Goal: Information Seeking & Learning: Learn about a topic

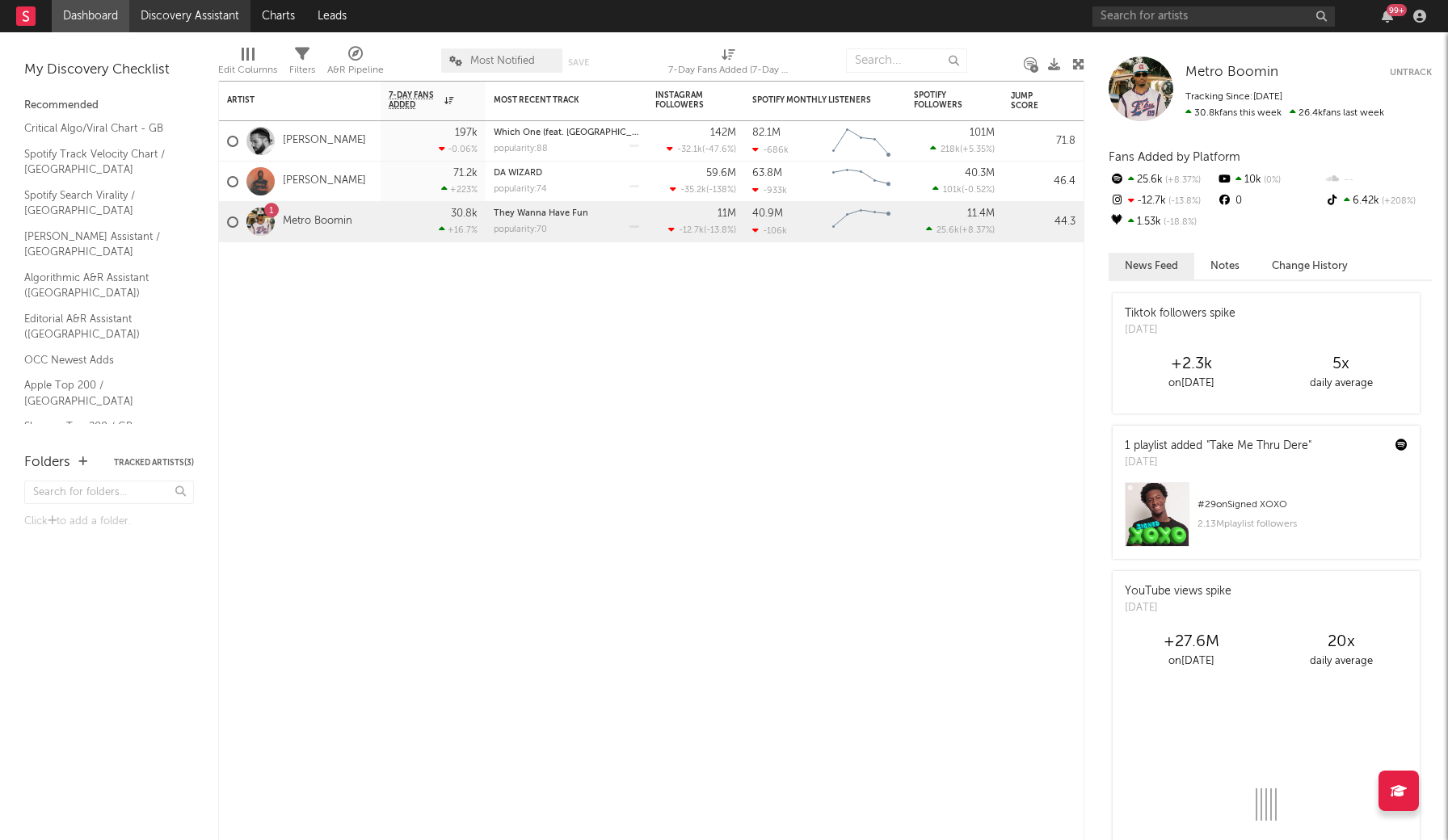
click at [210, 13] on link "Discovery Assistant" at bounding box center [189, 16] width 121 height 33
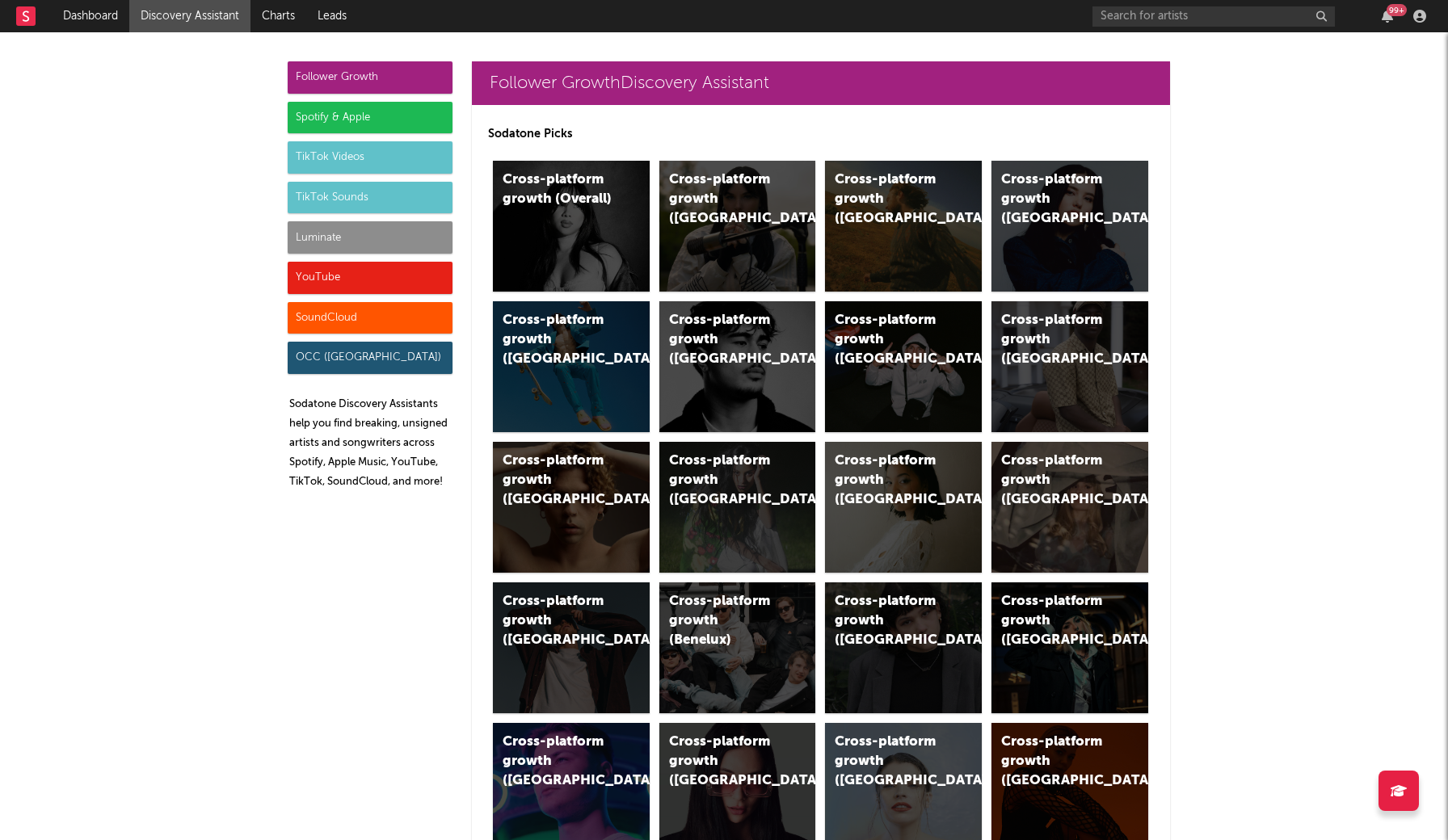
click at [366, 238] on div "Luminate" at bounding box center [370, 237] width 165 height 33
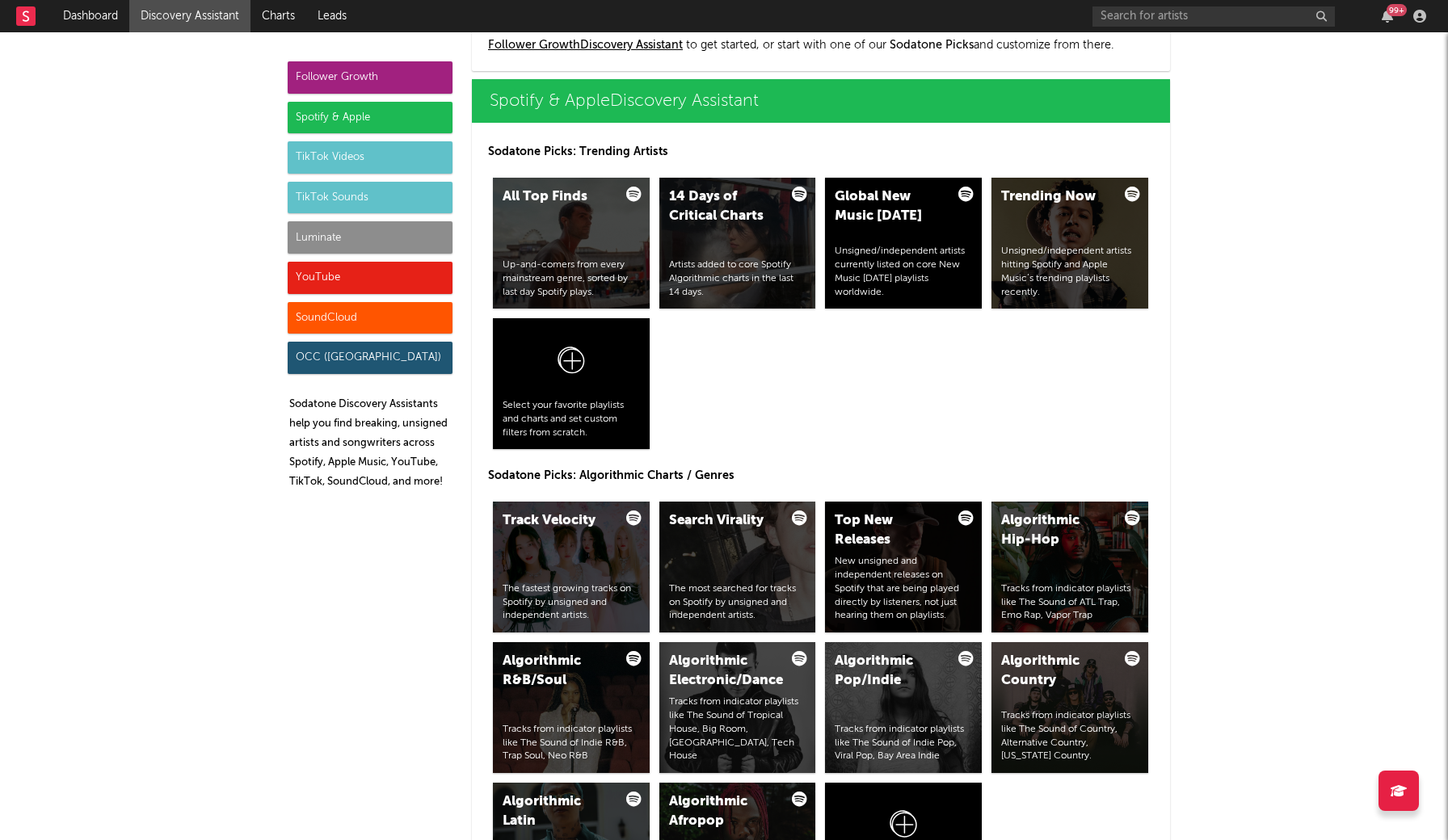
scroll to position [6921, 0]
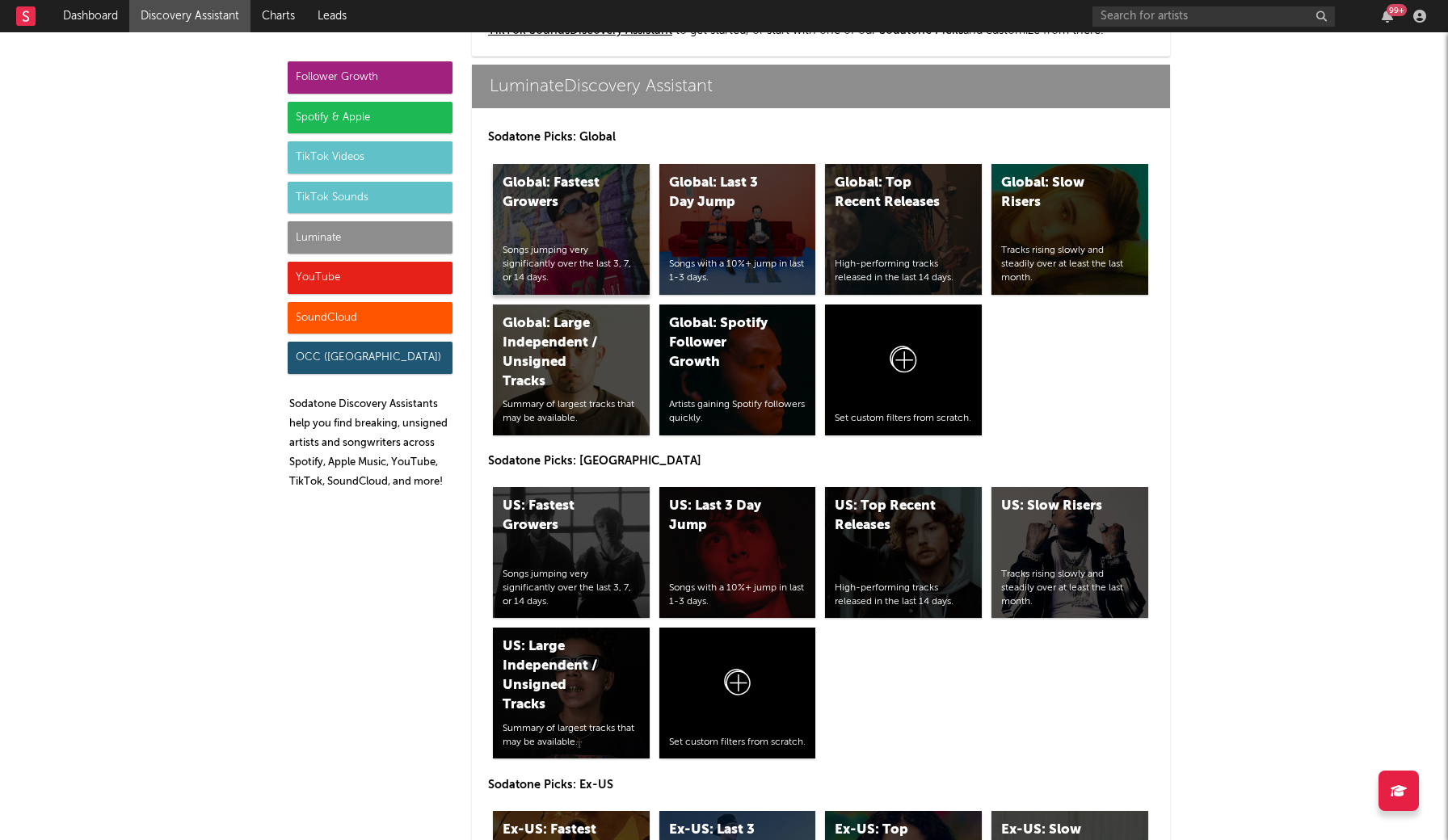
click at [589, 233] on div "Global: Fastest Growers Songs jumping very significantly over the last 3, 7, or…" at bounding box center [571, 229] width 157 height 131
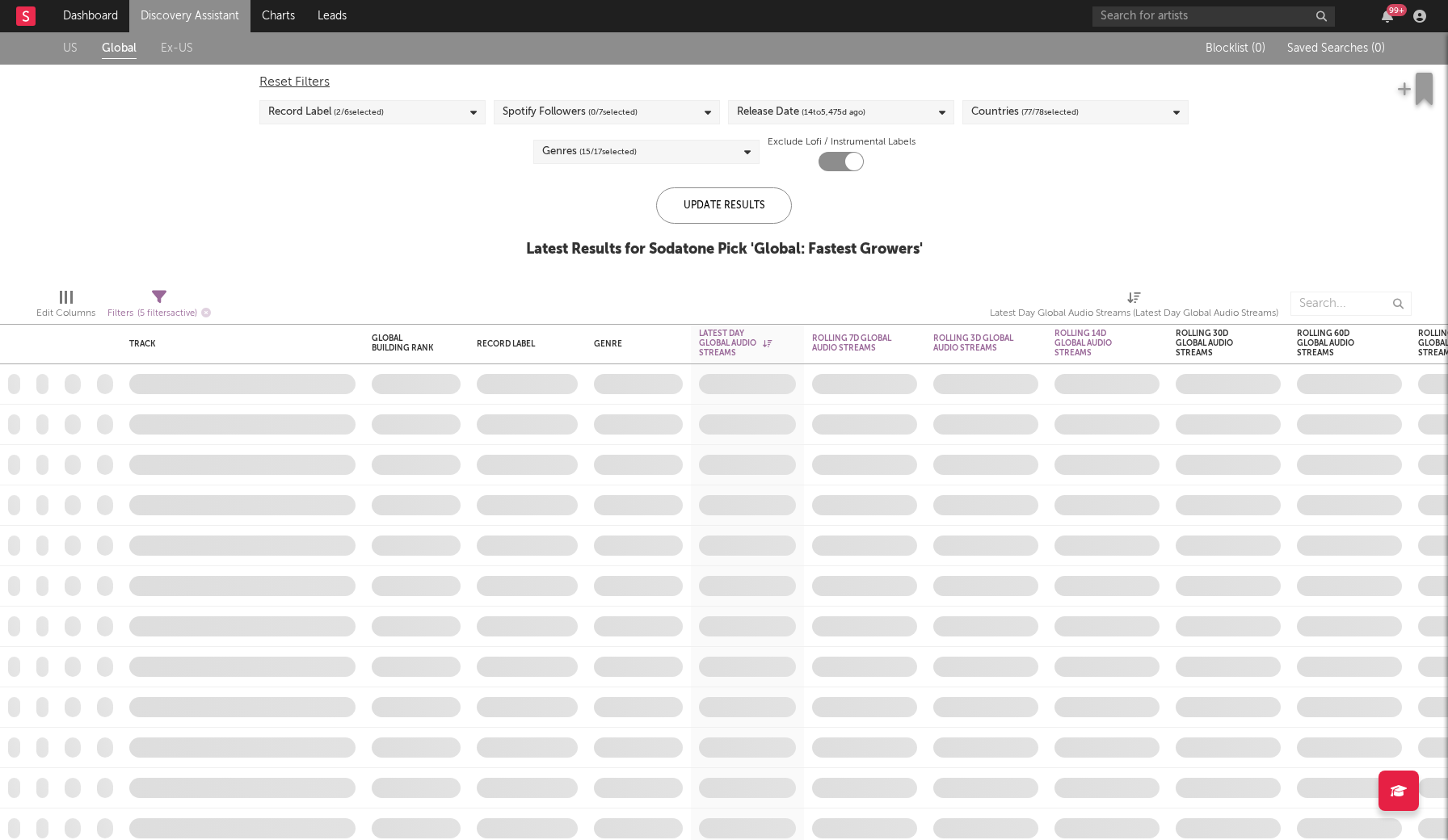
checkbox input "true"
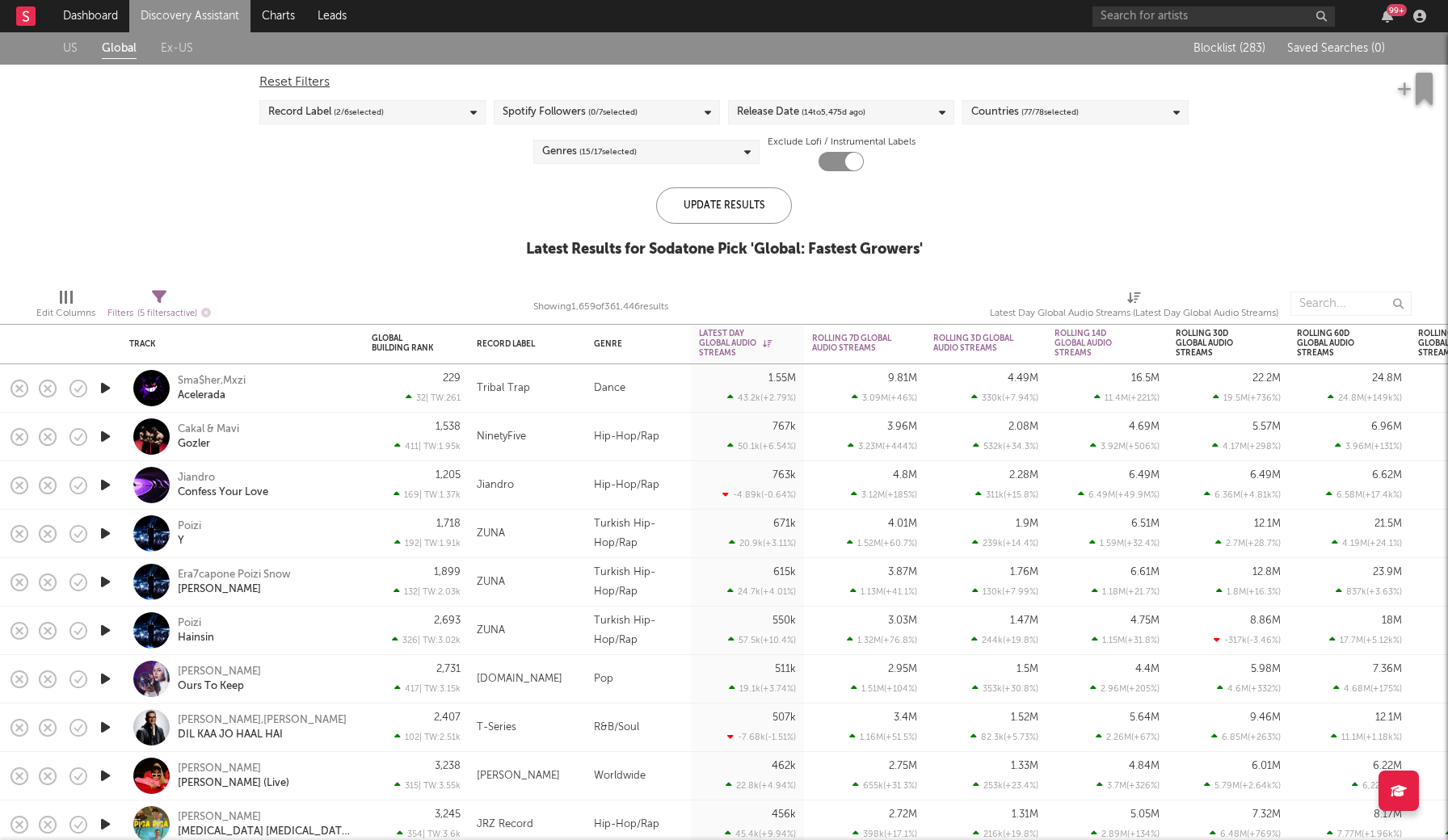
click at [1030, 113] on span "( 77 / 78 selected)" at bounding box center [1050, 112] width 57 height 20
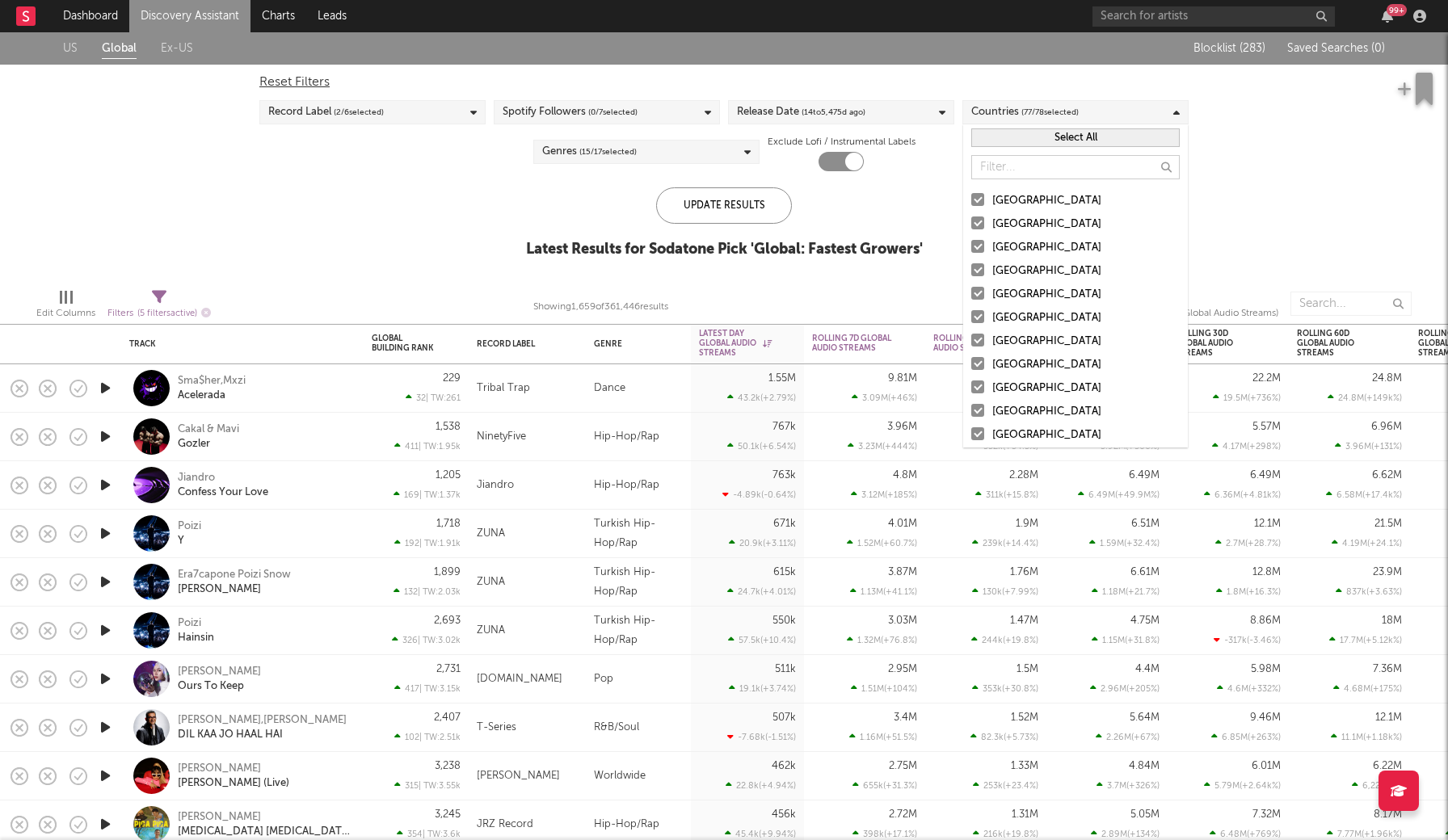
click at [1017, 141] on button "Select All" at bounding box center [1075, 138] width 208 height 19
click at [1017, 141] on button "Deselect All" at bounding box center [1075, 138] width 208 height 19
click at [978, 202] on div at bounding box center [977, 199] width 13 height 13
click at [971, 202] on input "[GEOGRAPHIC_DATA]" at bounding box center [971, 201] width 0 height 20
click at [978, 222] on div at bounding box center [977, 223] width 13 height 13
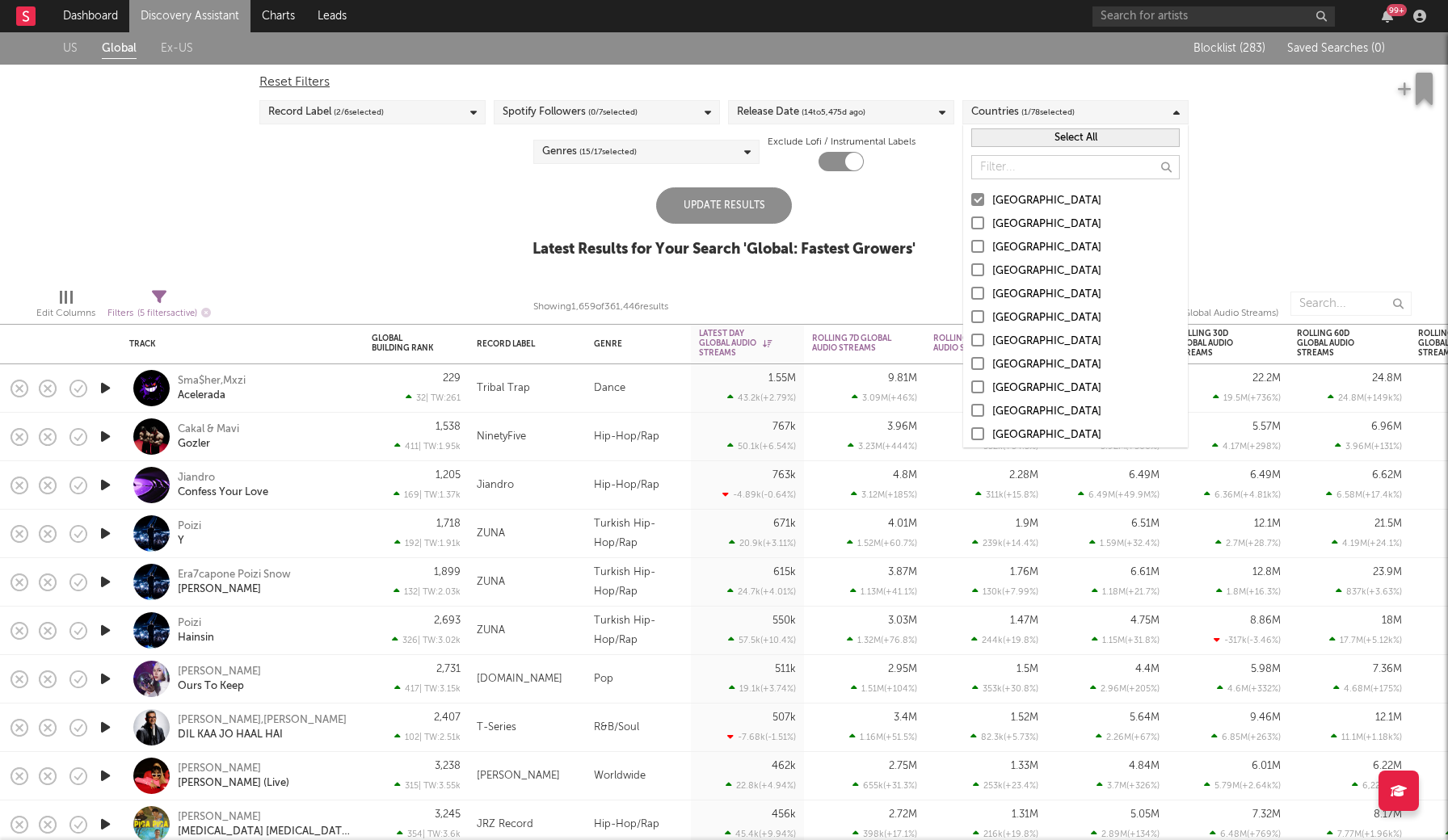
click at [971, 222] on input "[GEOGRAPHIC_DATA]" at bounding box center [971, 225] width 0 height 20
click at [978, 242] on div at bounding box center [977, 246] width 13 height 13
click at [971, 242] on input "[GEOGRAPHIC_DATA]" at bounding box center [971, 248] width 0 height 20
click at [978, 269] on div at bounding box center [977, 269] width 13 height 13
click at [971, 269] on input "[GEOGRAPHIC_DATA]" at bounding box center [971, 271] width 0 height 20
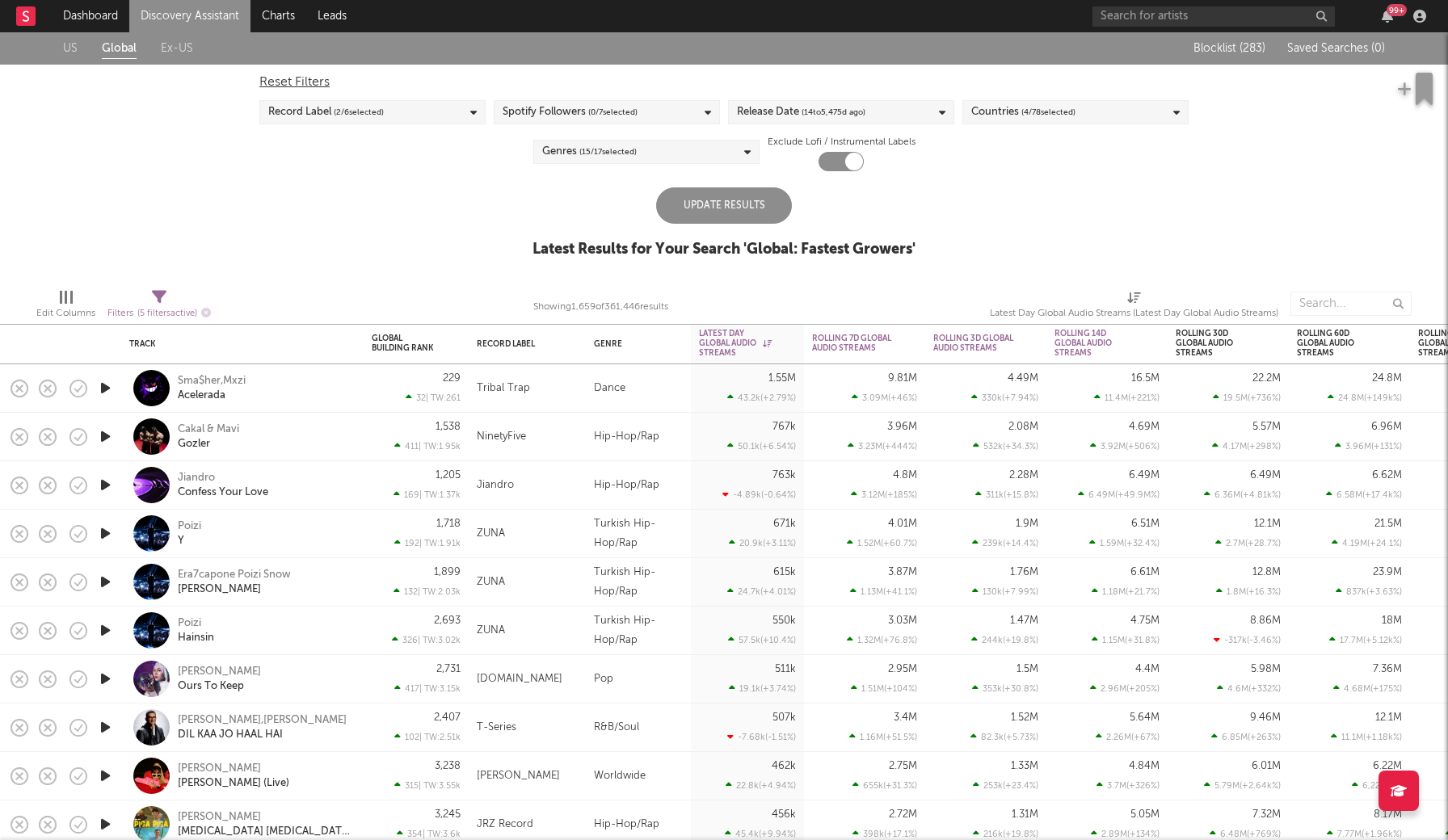
click at [691, 188] on div "Update Results" at bounding box center [724, 206] width 135 height 36
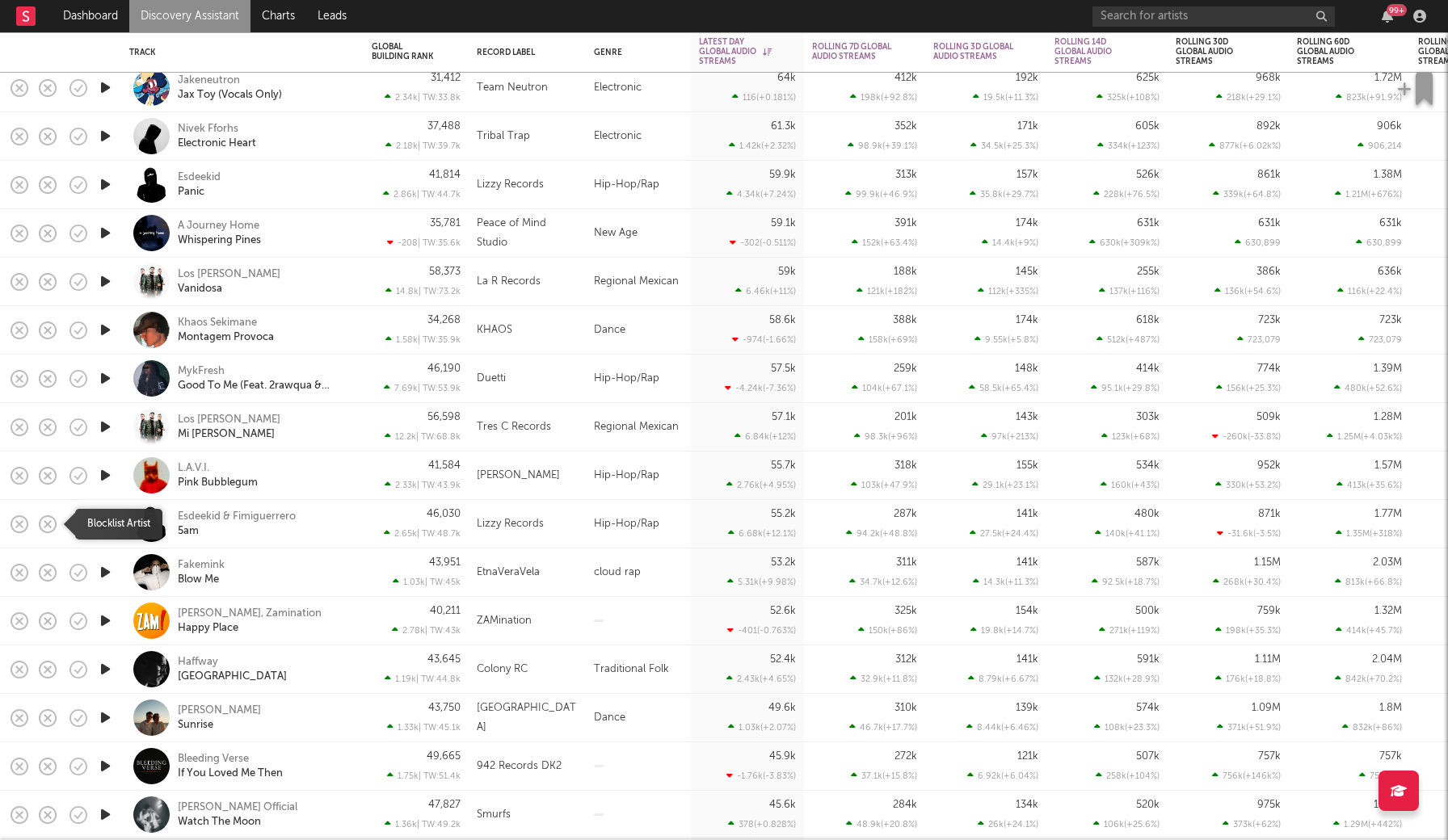
click at [48, 524] on rect "button" at bounding box center [48, 524] width 7 height 7
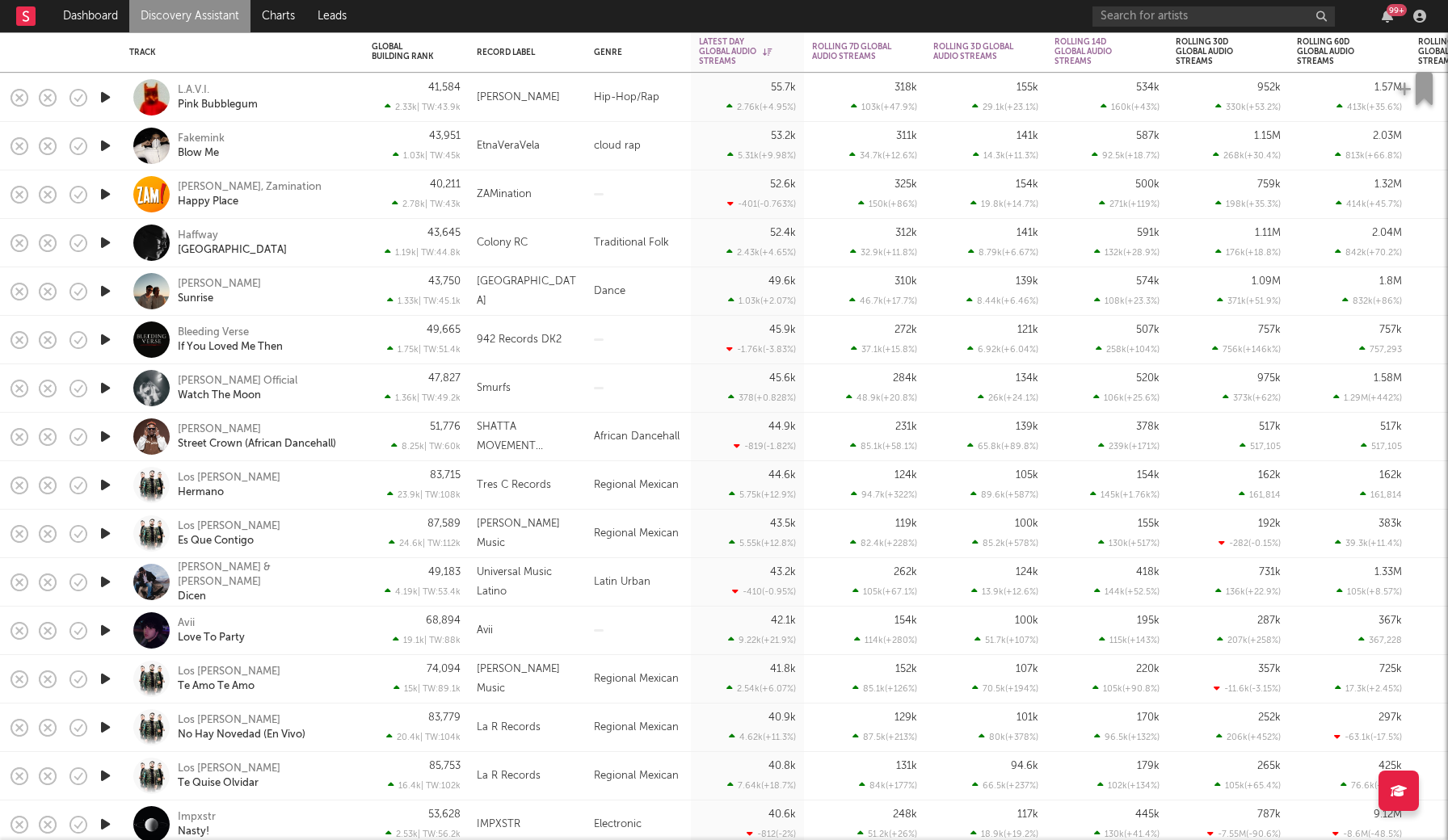
click at [104, 632] on icon "button" at bounding box center [105, 631] width 17 height 21
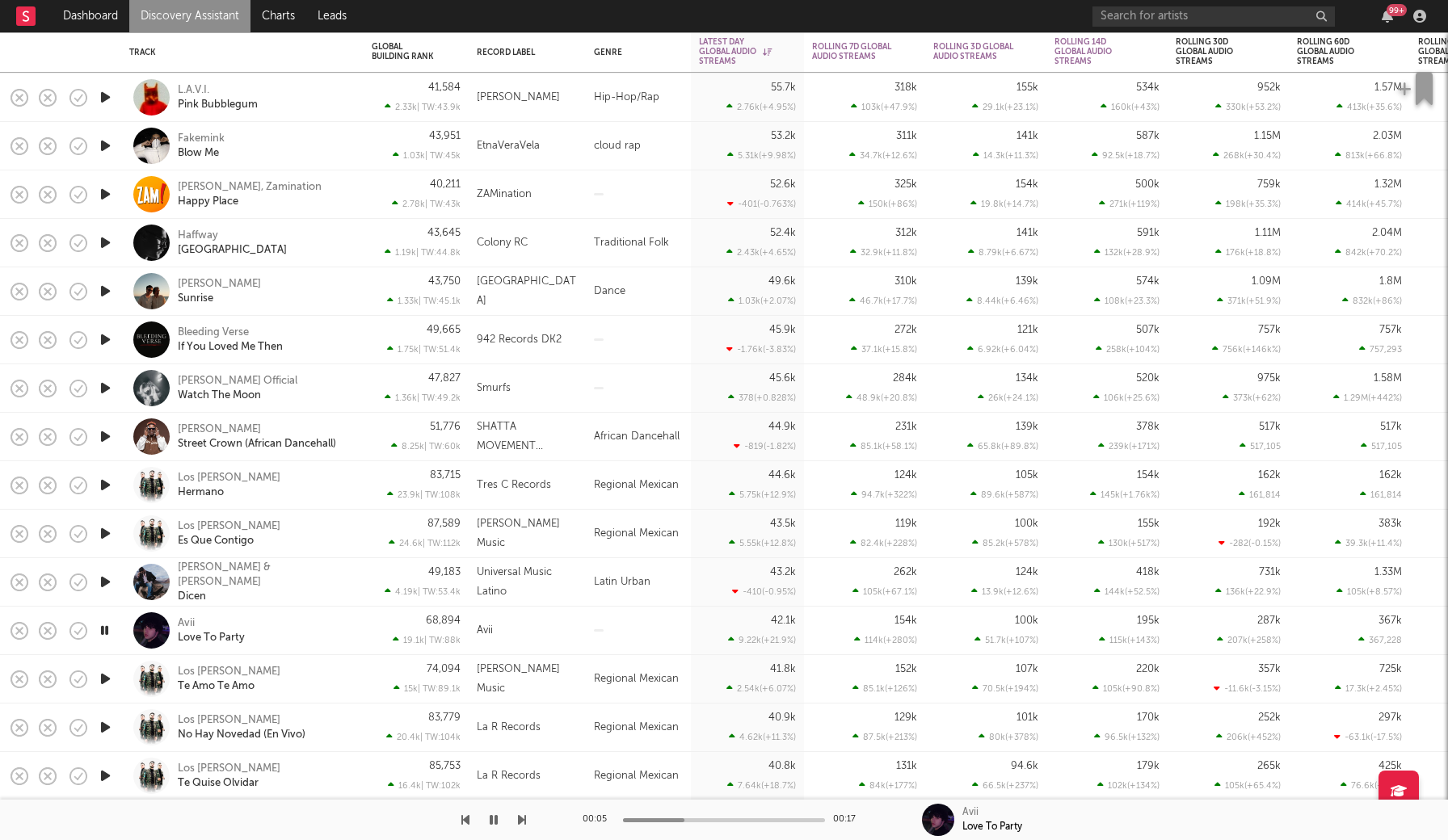
click at [104, 630] on icon "button" at bounding box center [105, 631] width 15 height 21
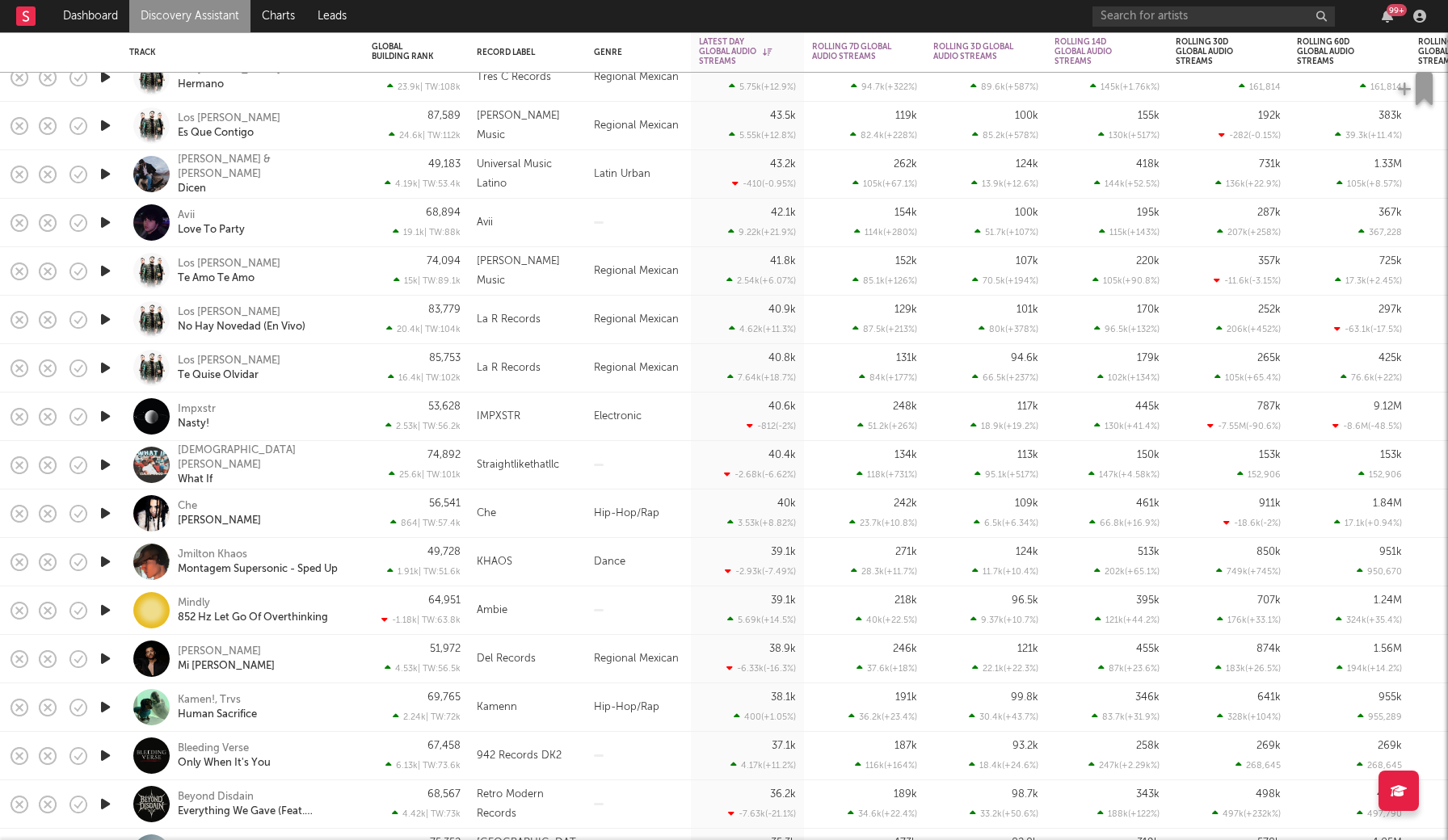
click at [110, 706] on icon "button" at bounding box center [105, 708] width 17 height 21
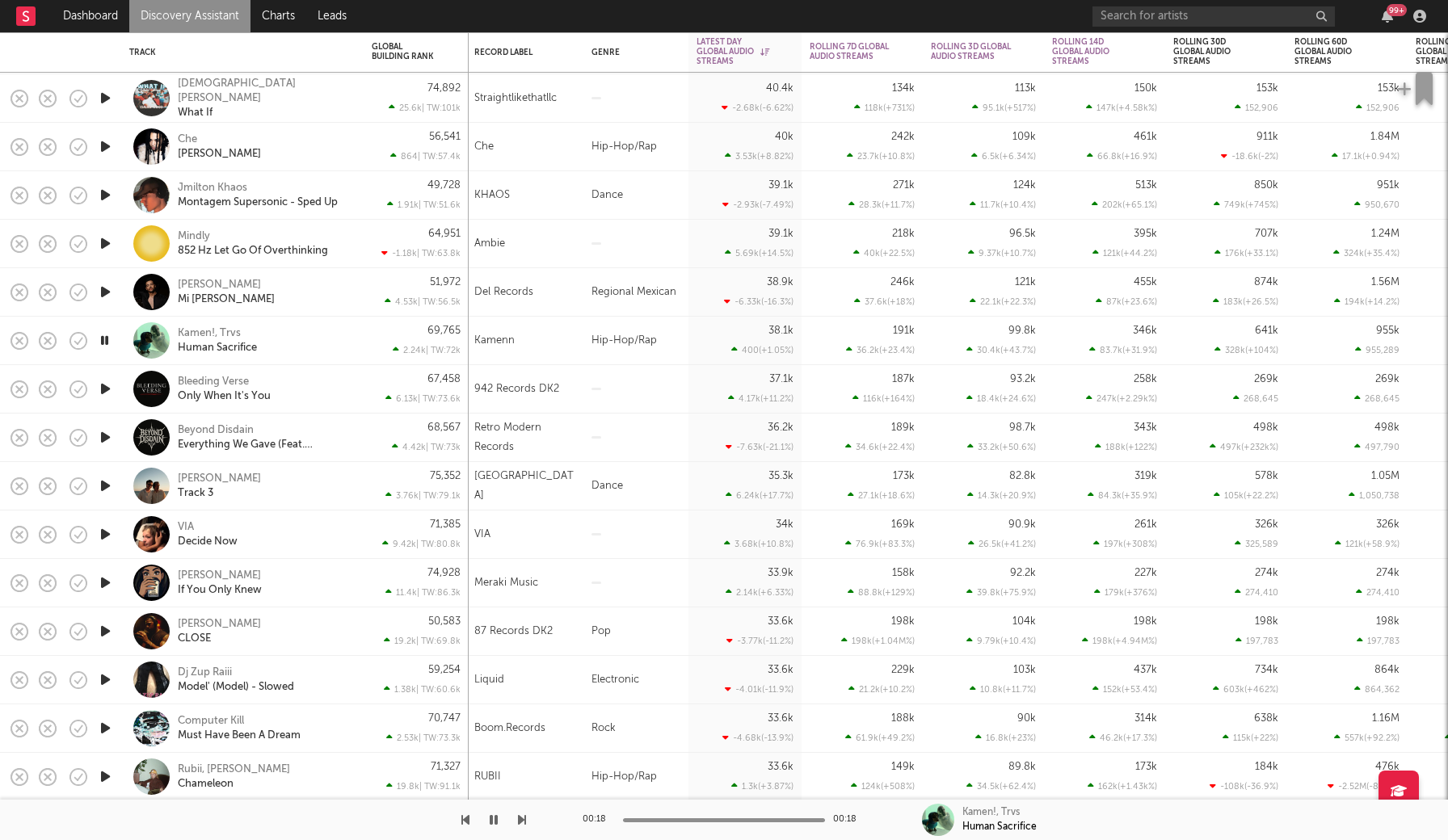
click at [105, 527] on icon "button" at bounding box center [105, 535] width 17 height 21
click at [105, 629] on icon "button" at bounding box center [105, 632] width 17 height 21
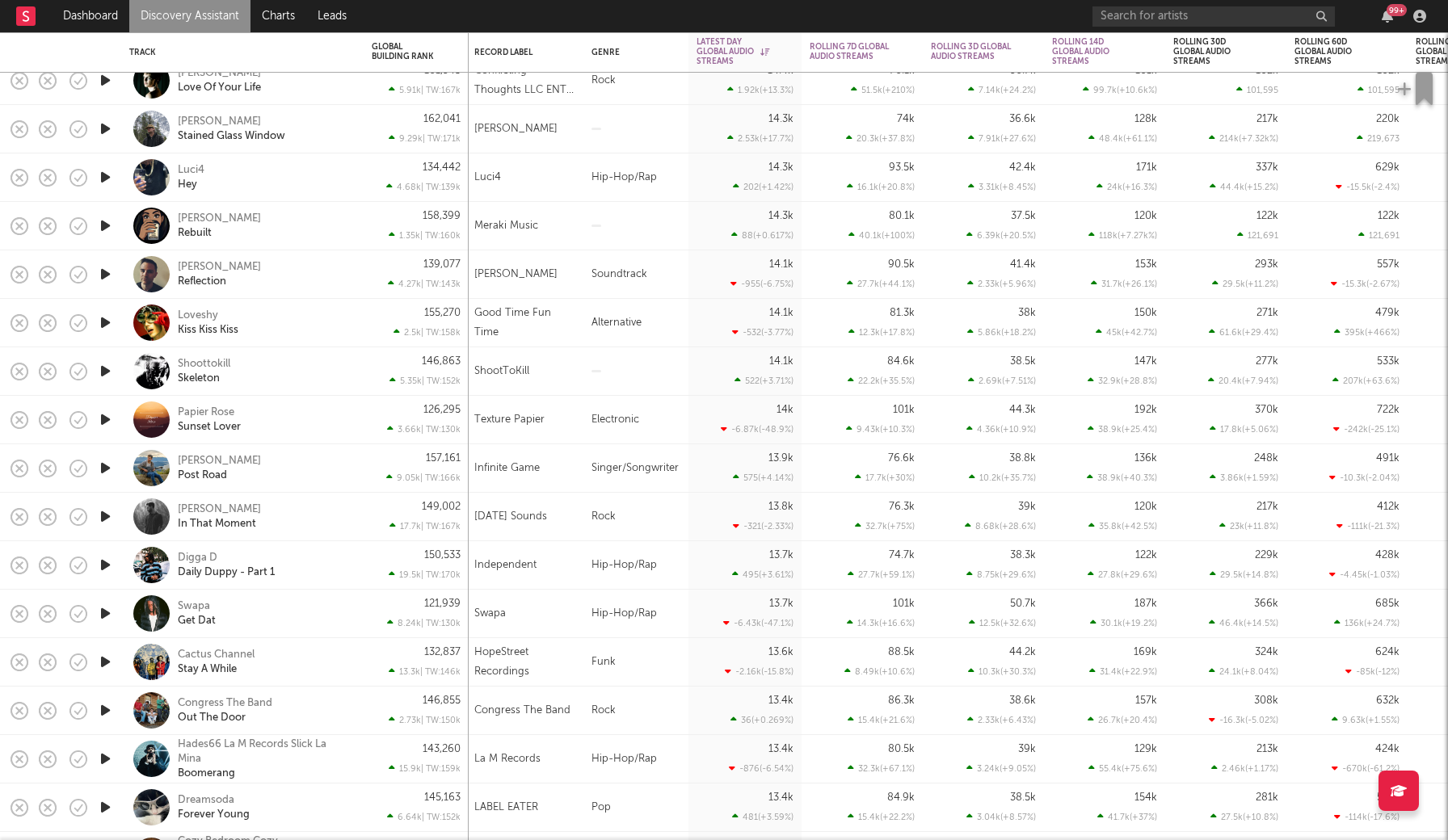
click at [108, 616] on icon "button" at bounding box center [105, 614] width 17 height 21
click at [109, 614] on icon "button" at bounding box center [105, 614] width 15 height 21
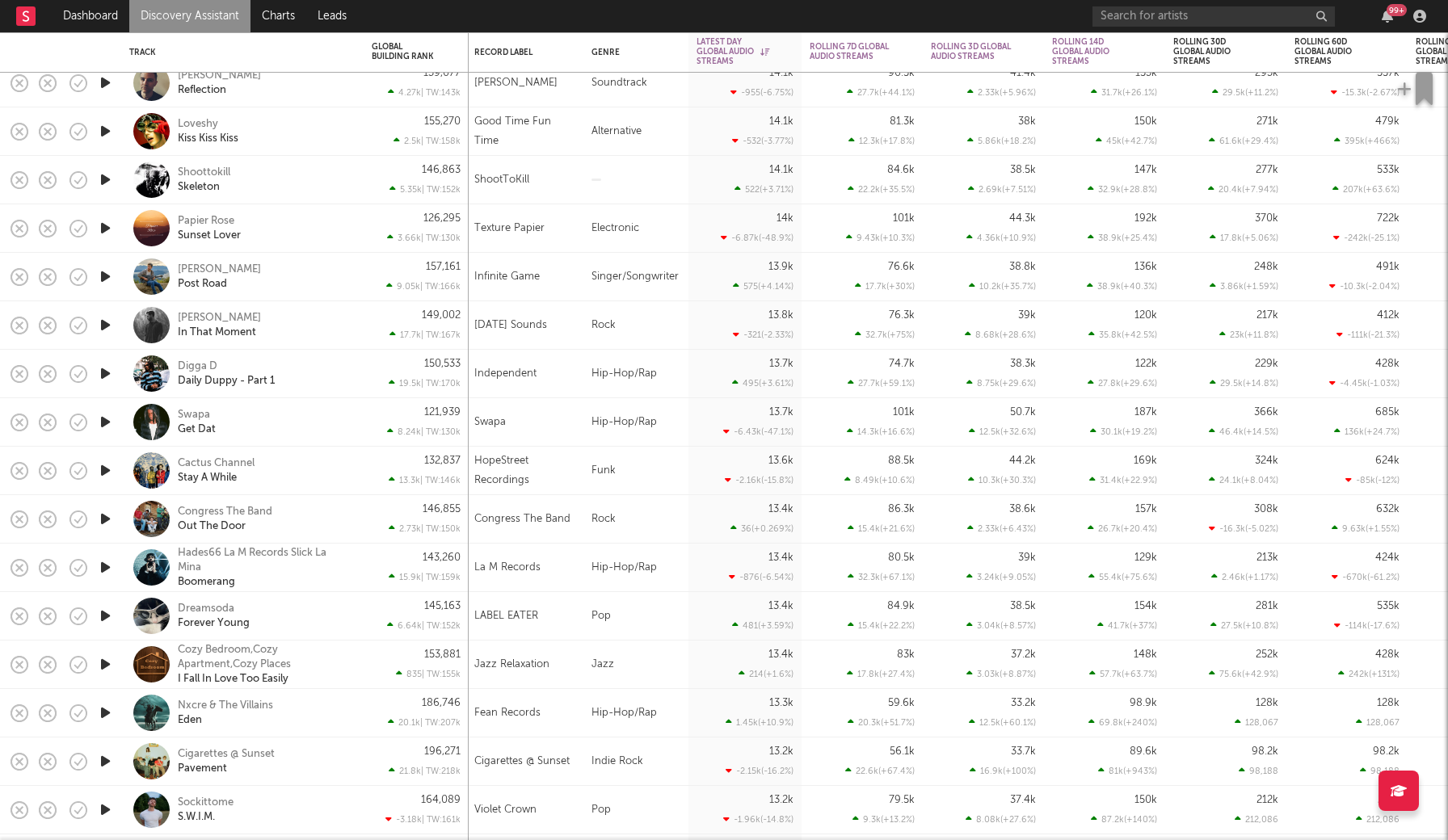
click at [191, 24] on link "Discovery Assistant" at bounding box center [189, 16] width 121 height 33
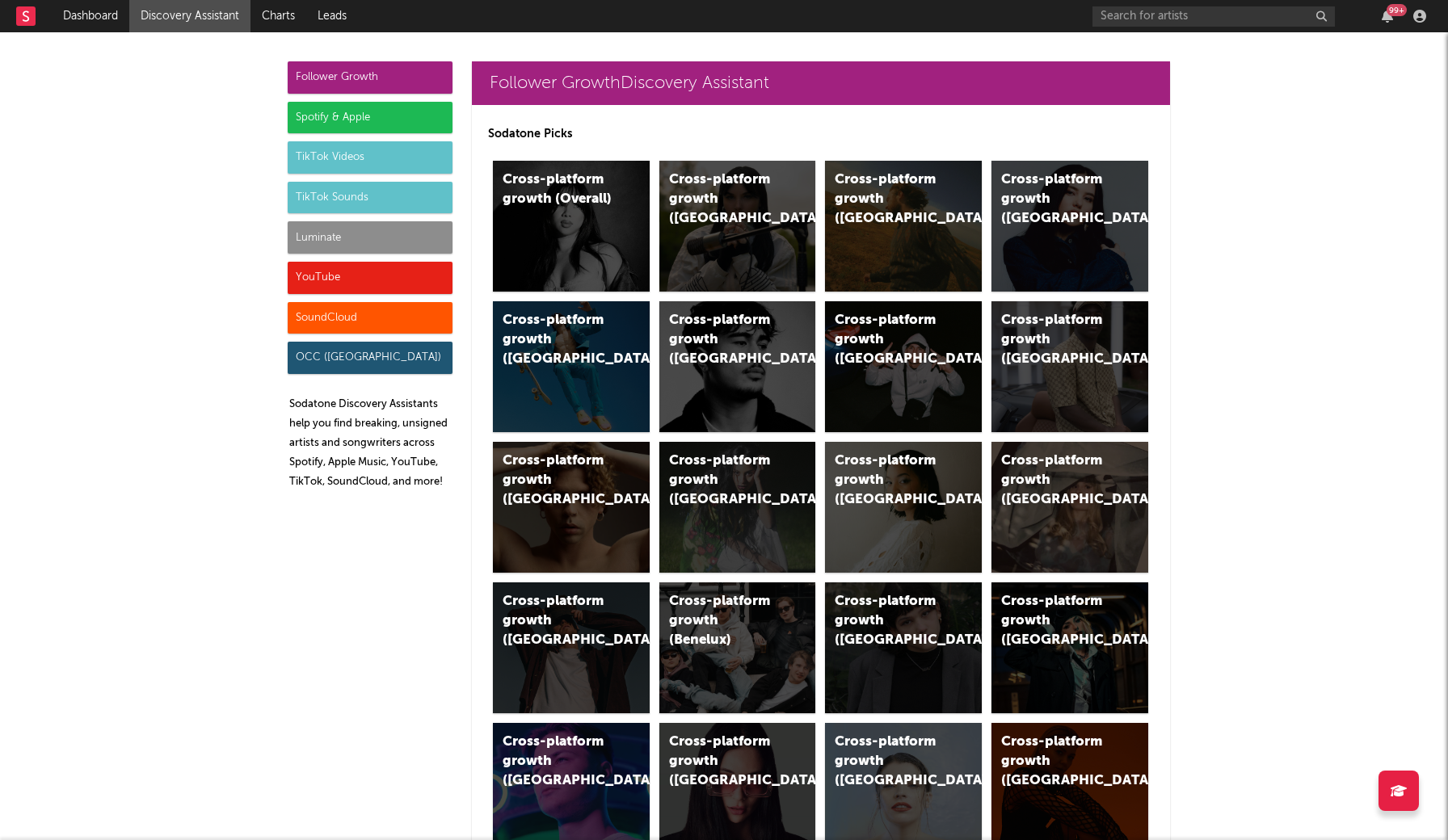
click at [326, 238] on div "Luminate" at bounding box center [370, 237] width 165 height 33
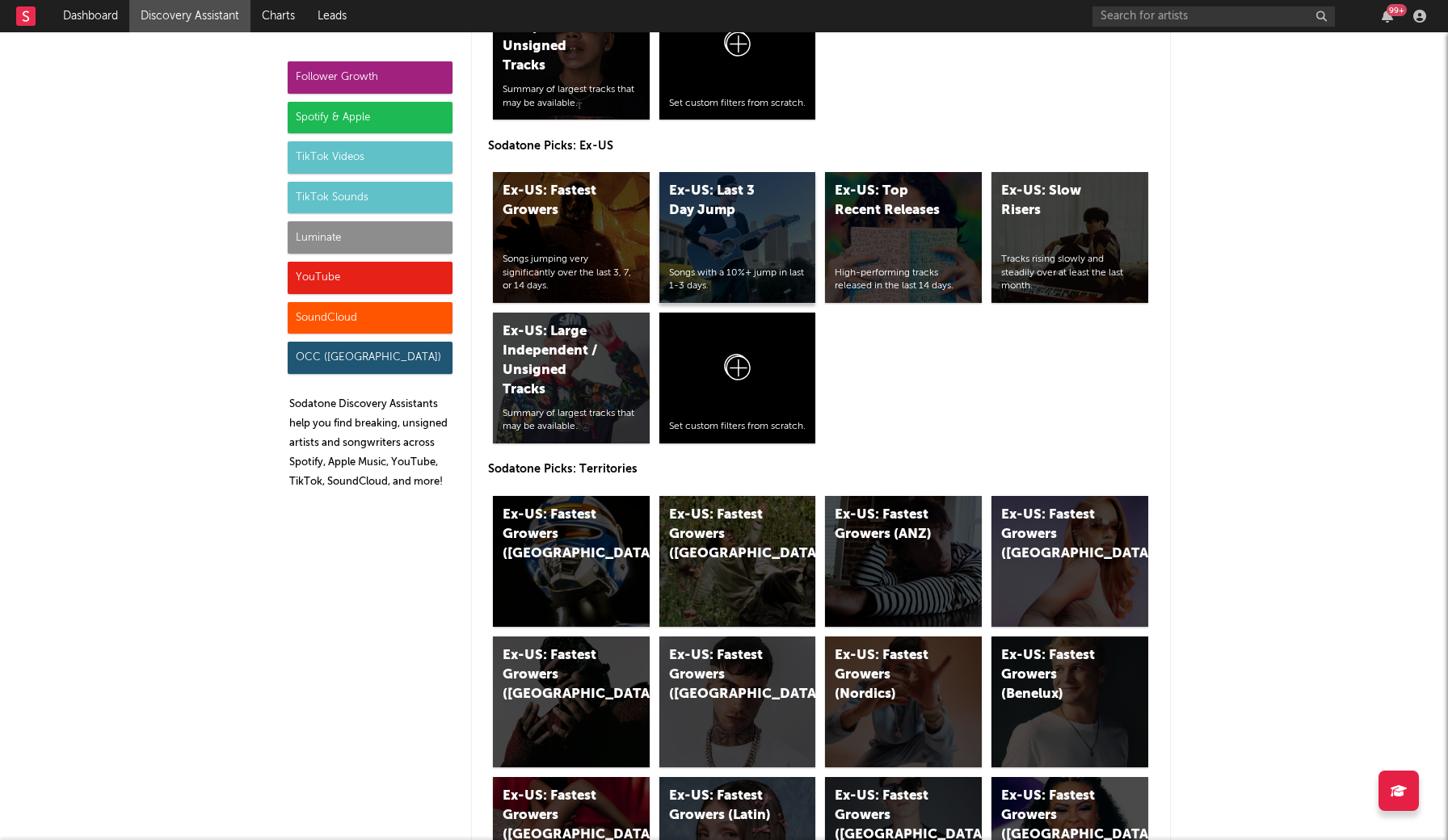
scroll to position [7562, 0]
click at [565, 577] on div "Ex-US: Fastest Growers ([GEOGRAPHIC_DATA])" at bounding box center [571, 561] width 157 height 131
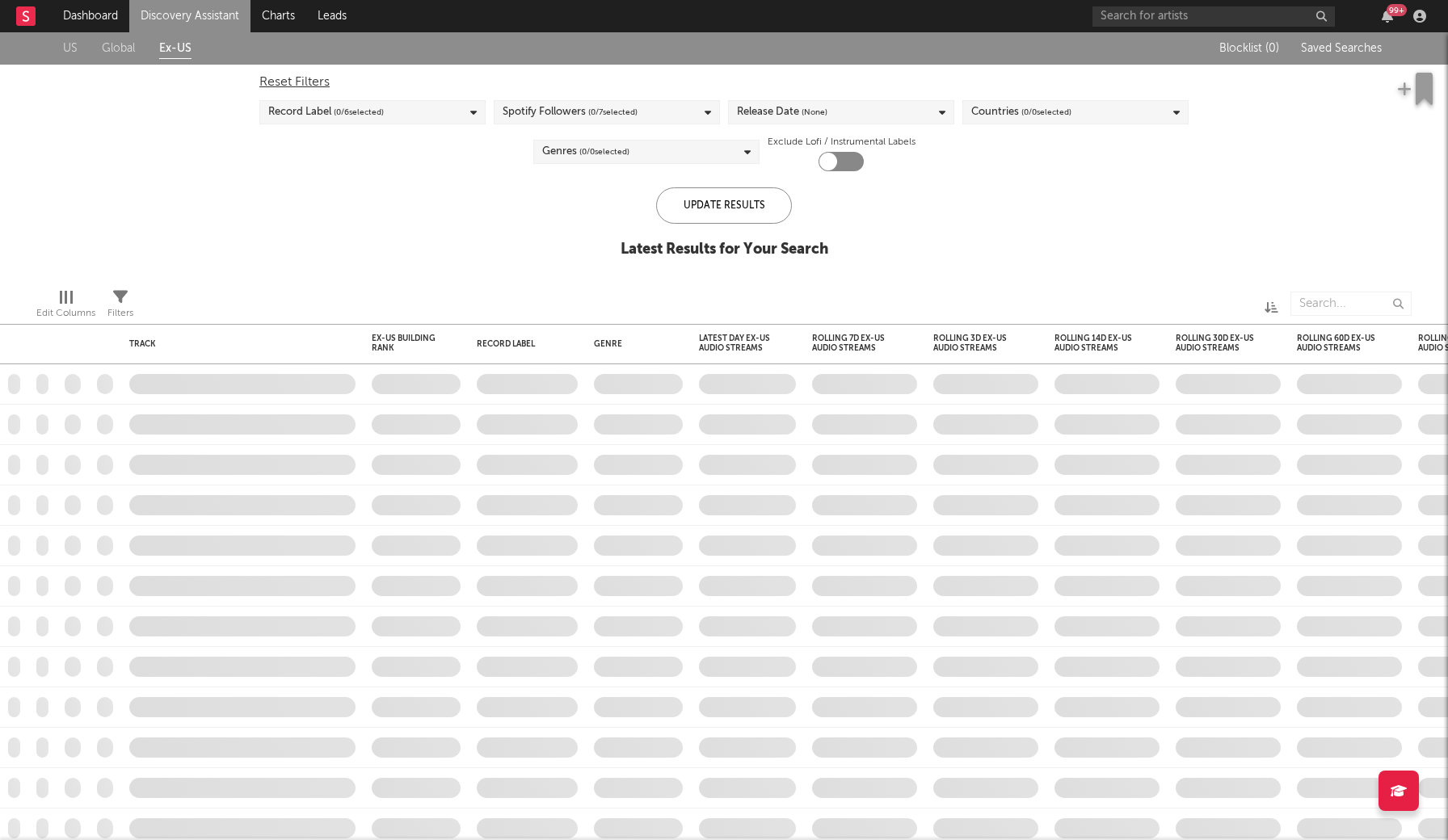
checkbox input "true"
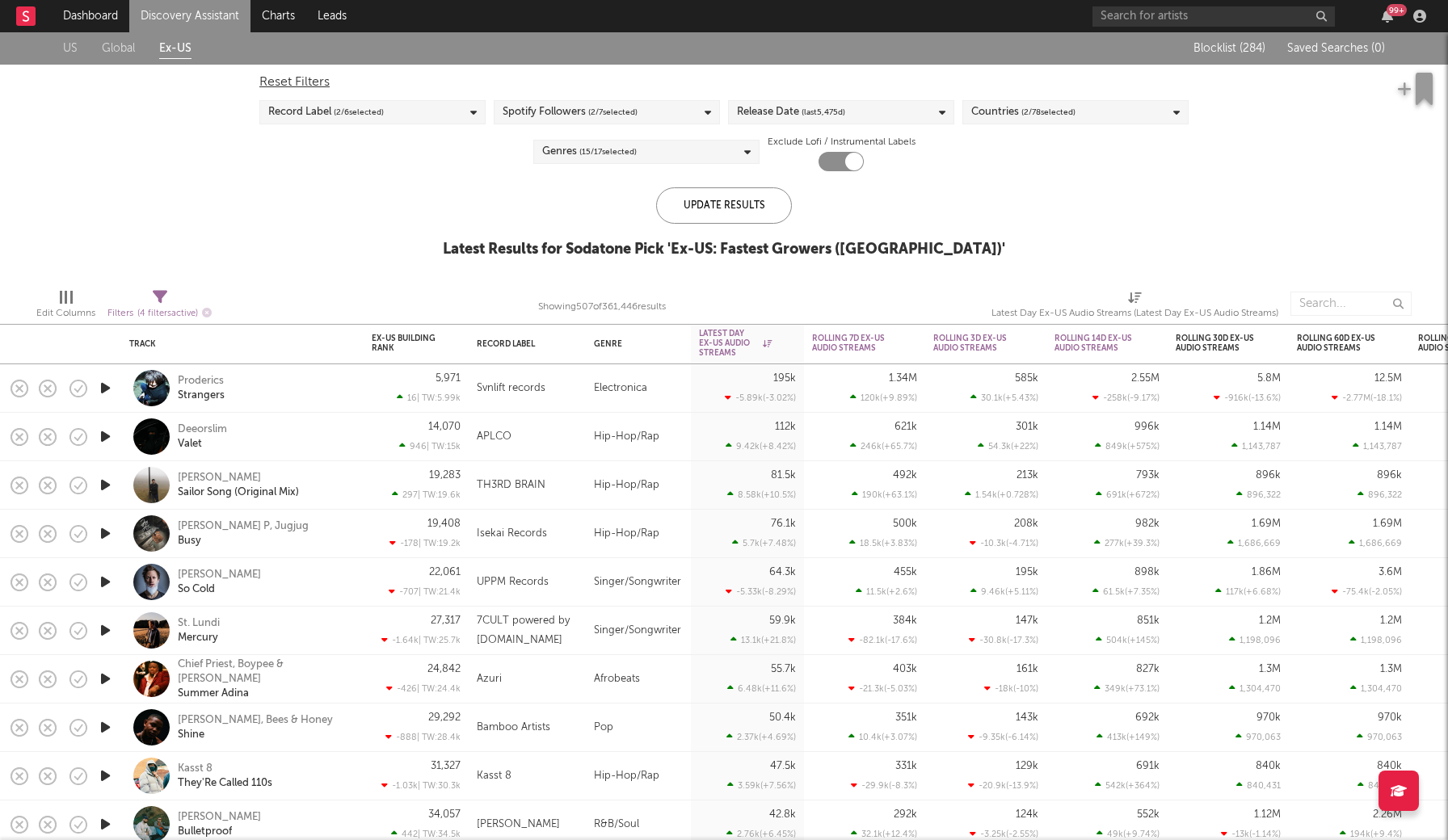
click at [1090, 111] on div "Countries ( 2 / 78 selected)" at bounding box center [1076, 112] width 226 height 24
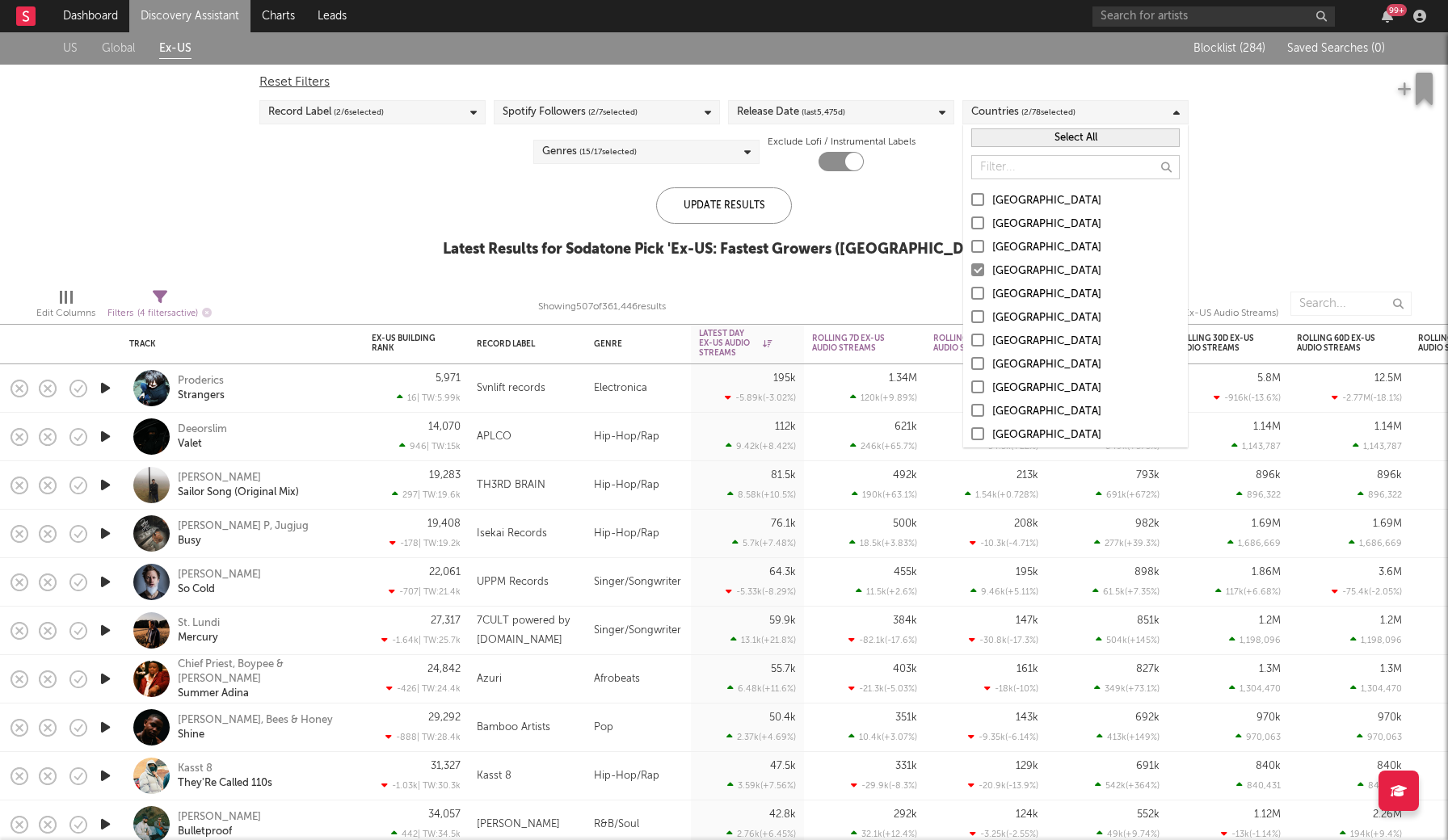
click at [327, 164] on div "Reset Filters Record Label ( 2 / 6 selected) Spotify Followers ( 2 / 7 selected…" at bounding box center [724, 117] width 946 height 106
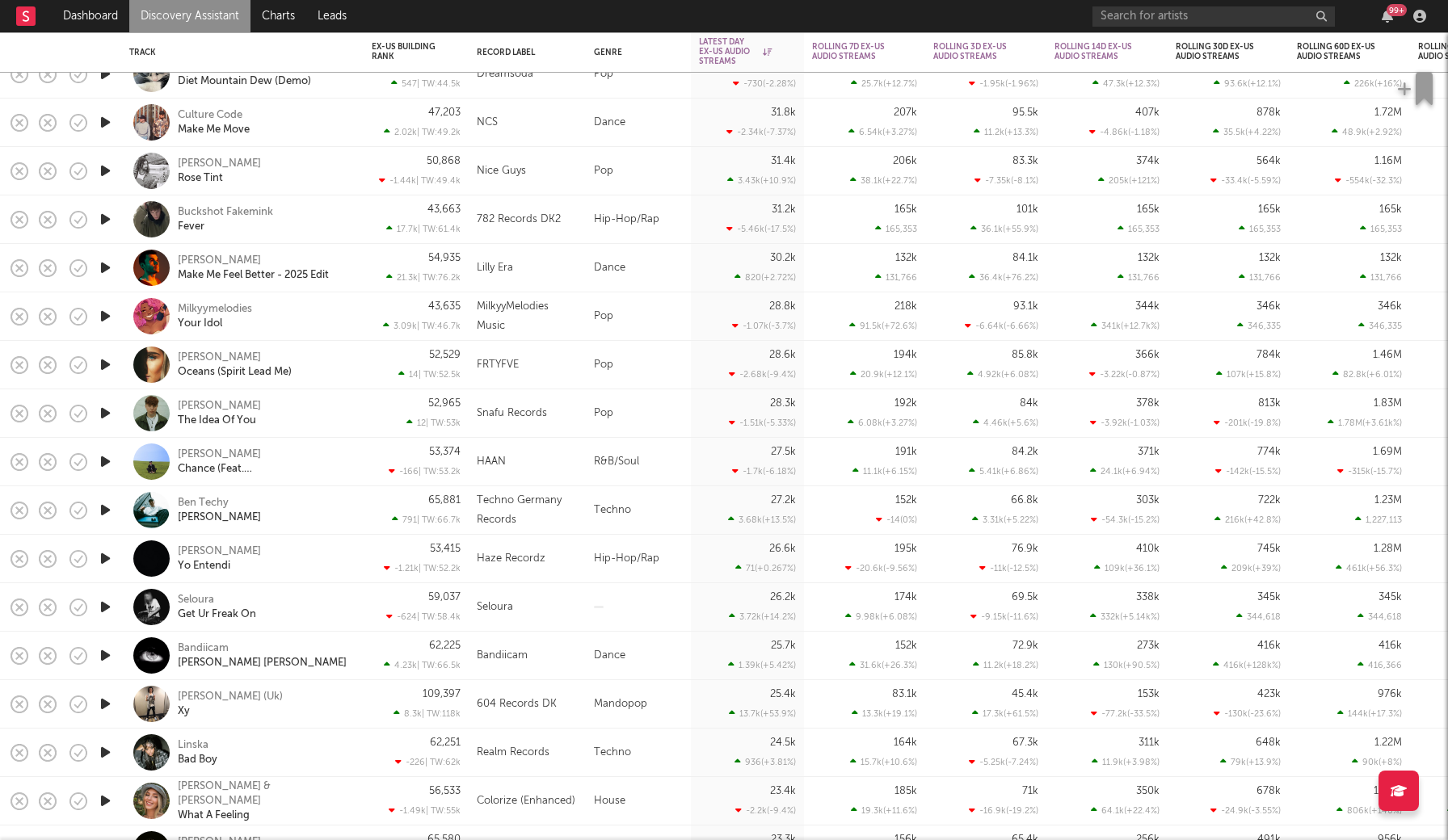
click at [109, 608] on icon "button" at bounding box center [105, 608] width 17 height 21
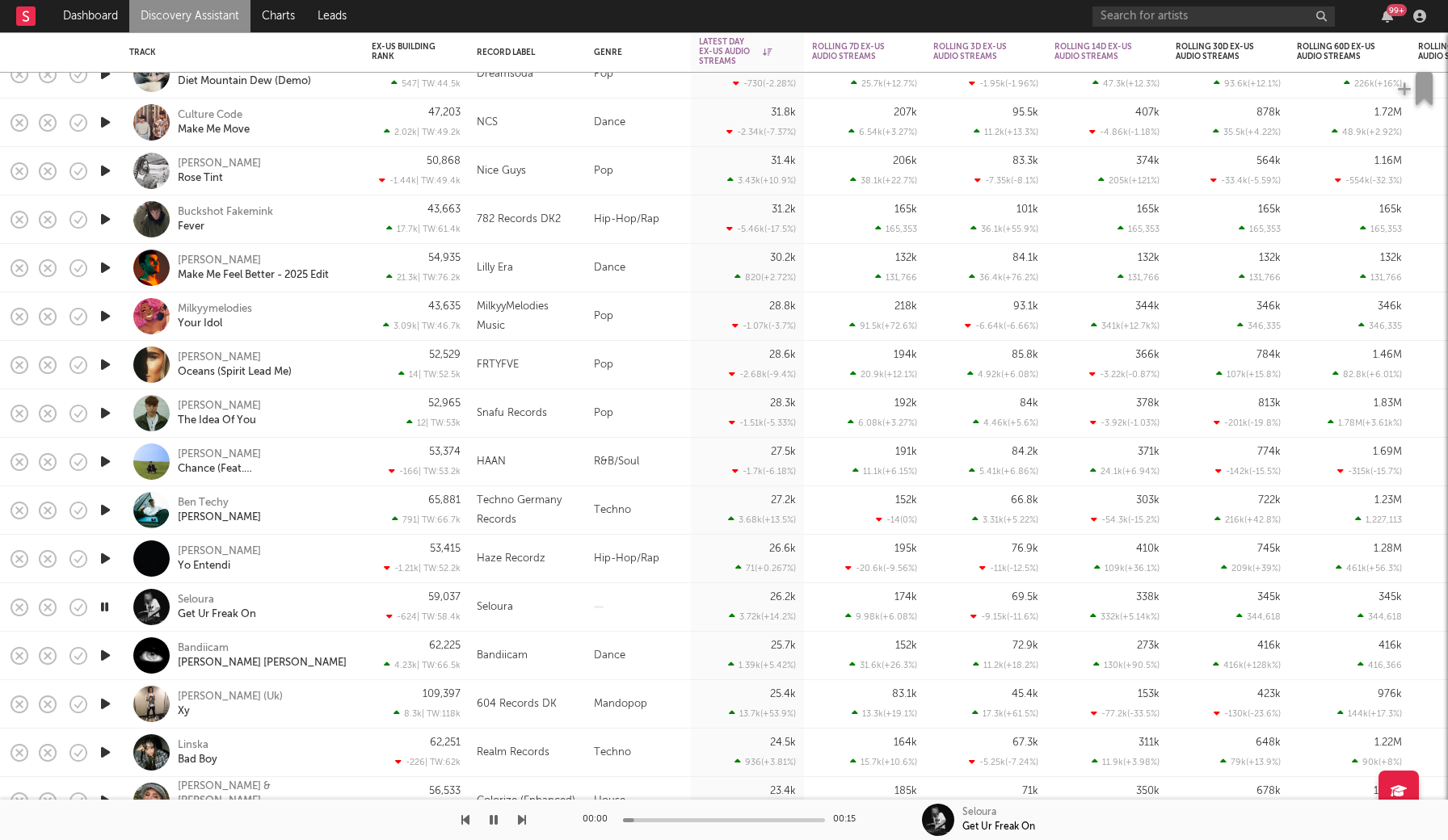
click at [105, 608] on icon "button" at bounding box center [105, 608] width 15 height 21
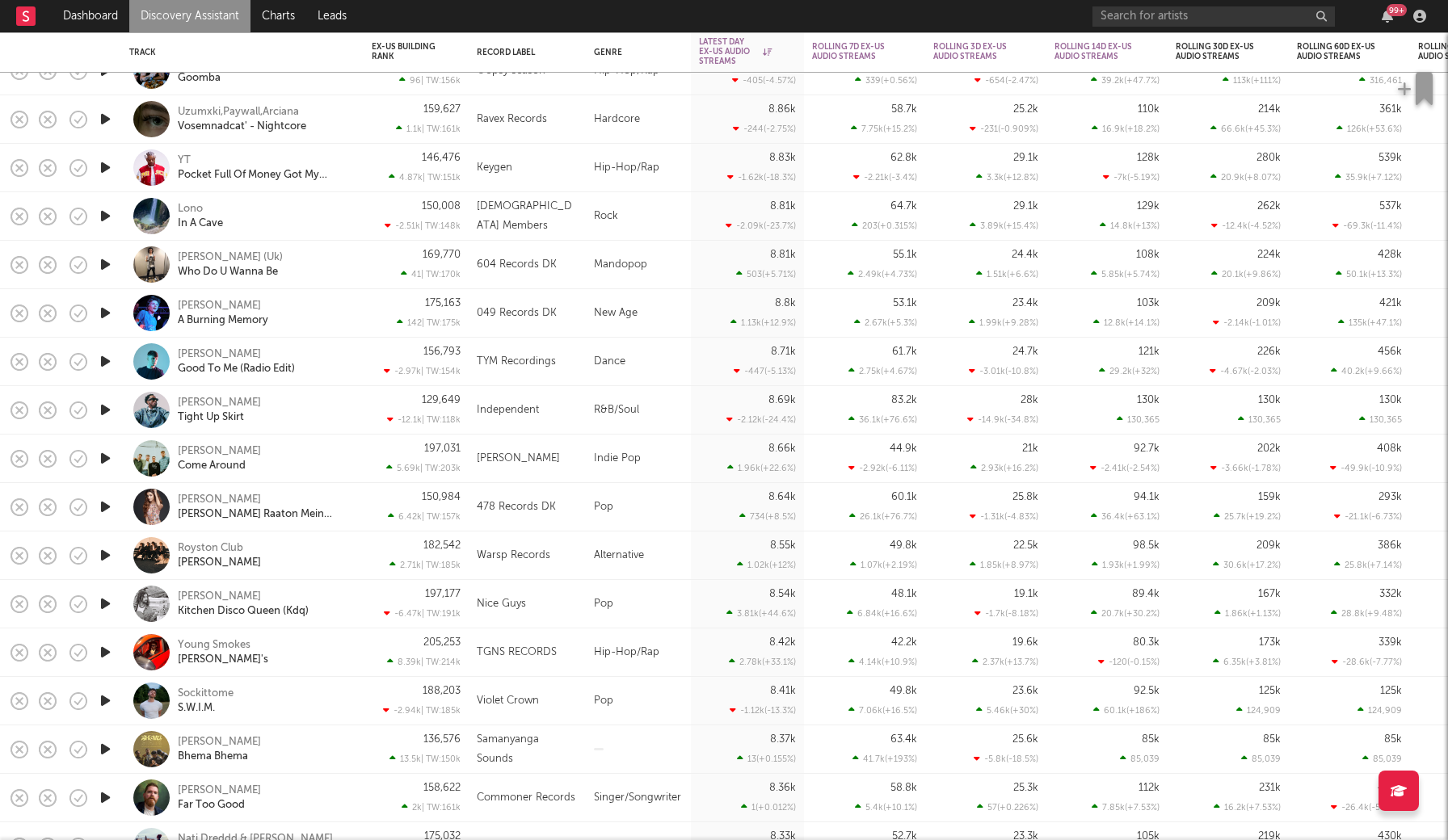
click at [108, 463] on icon "button" at bounding box center [105, 459] width 17 height 21
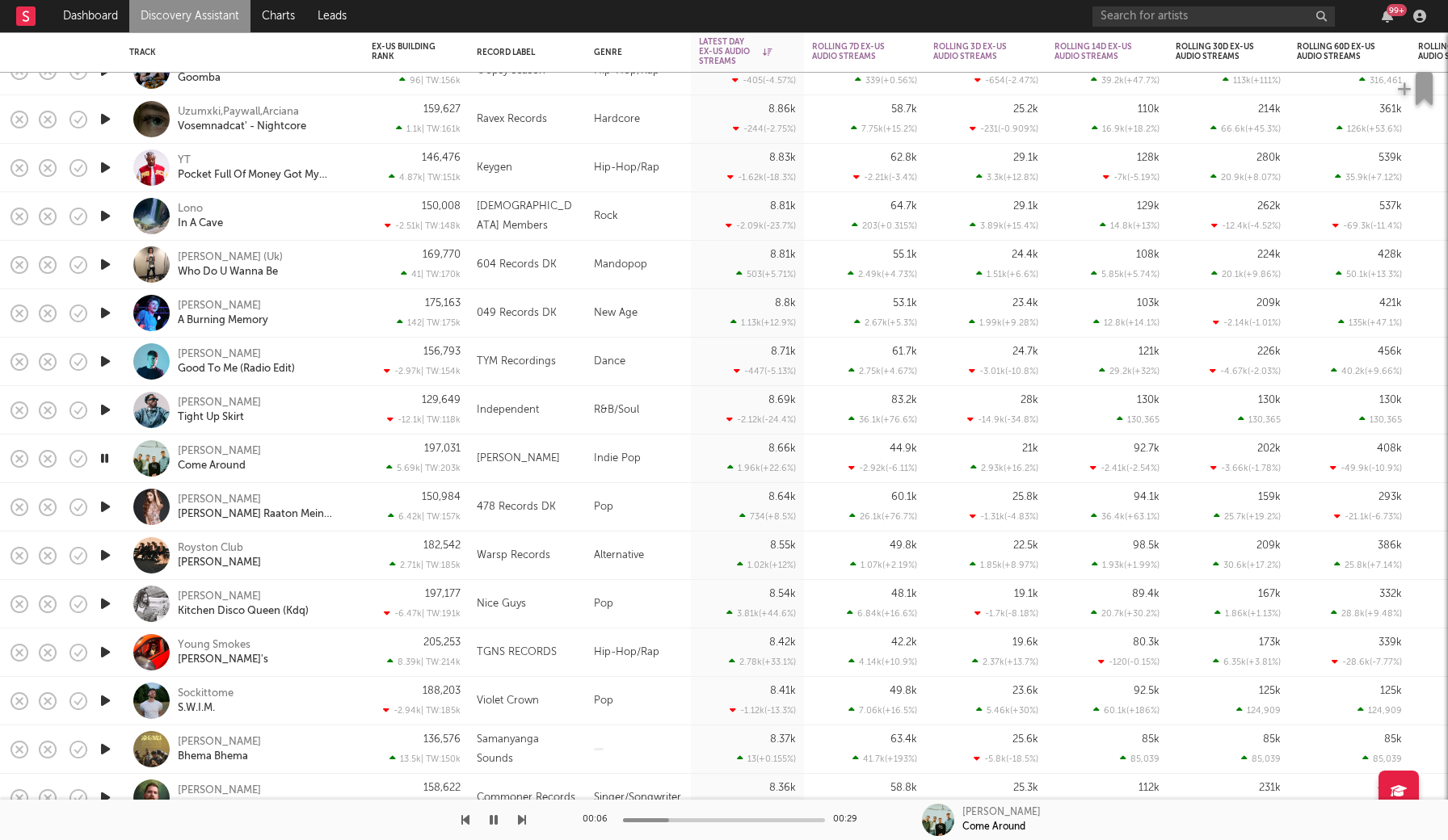
click at [108, 460] on icon "button" at bounding box center [105, 459] width 15 height 21
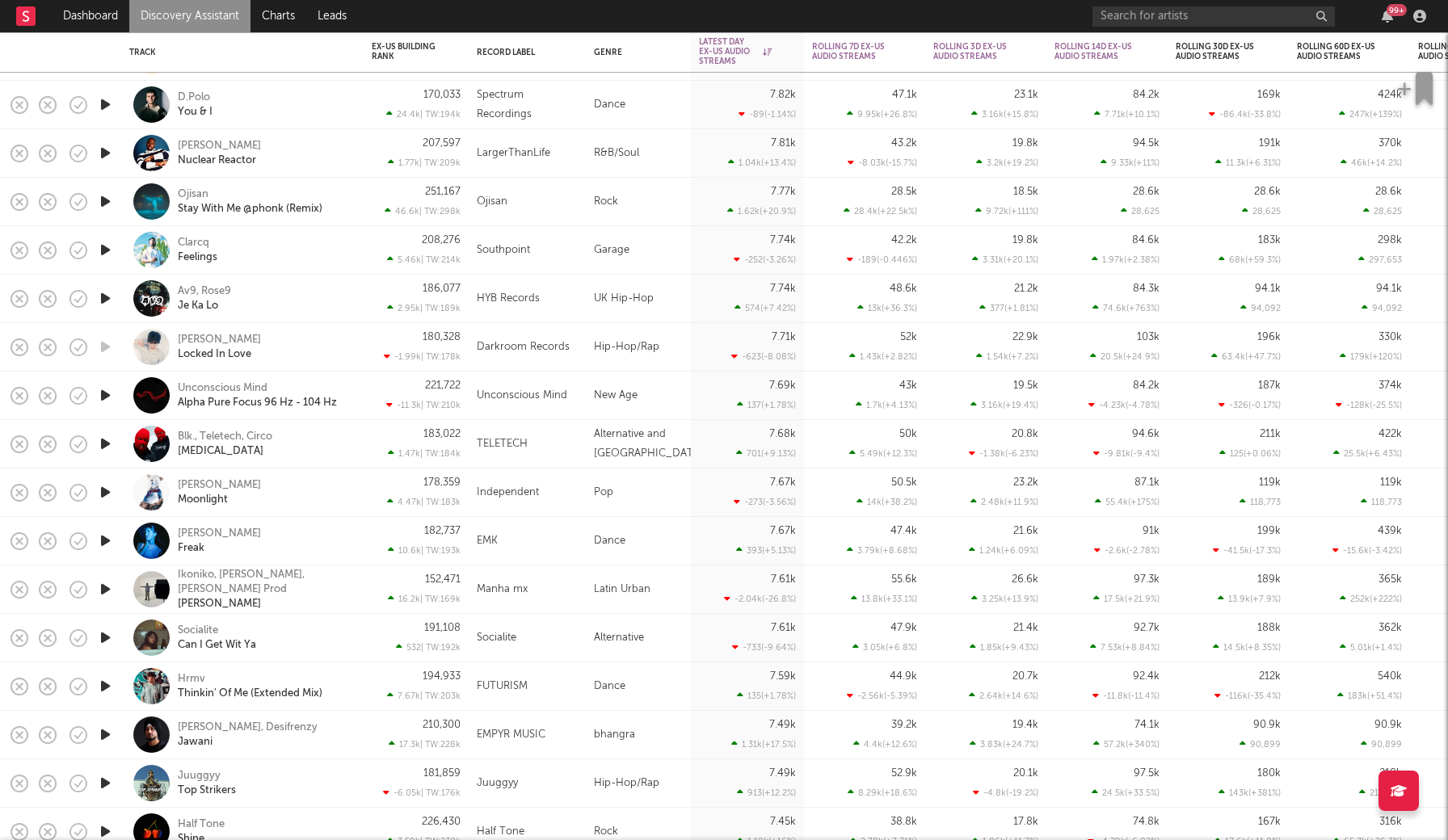
click at [101, 634] on icon "button" at bounding box center [105, 638] width 17 height 21
click at [101, 633] on icon "button" at bounding box center [105, 638] width 15 height 21
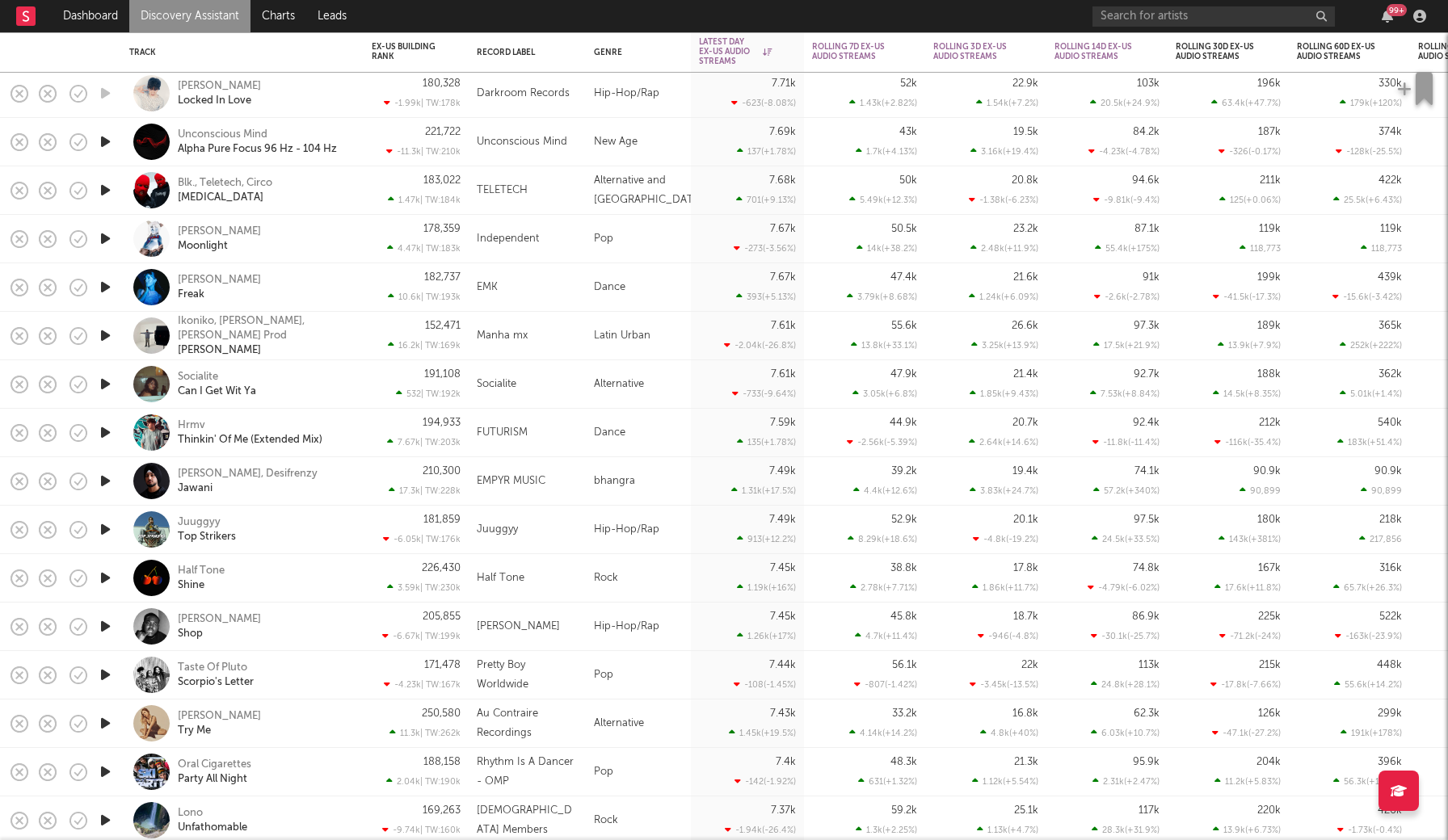
click at [105, 529] on icon "button" at bounding box center [105, 530] width 17 height 21
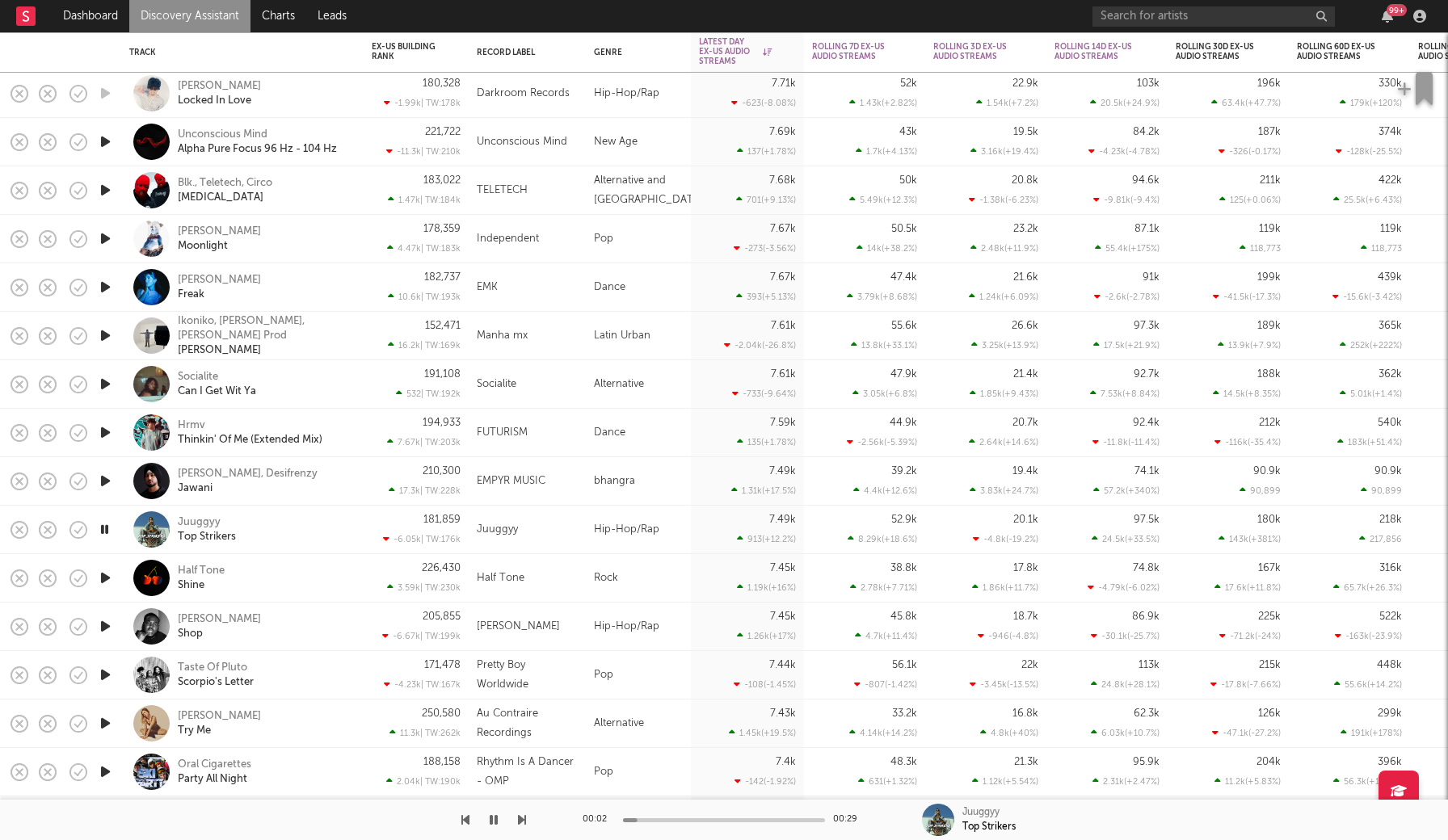
click at [105, 529] on icon "button" at bounding box center [105, 530] width 15 height 21
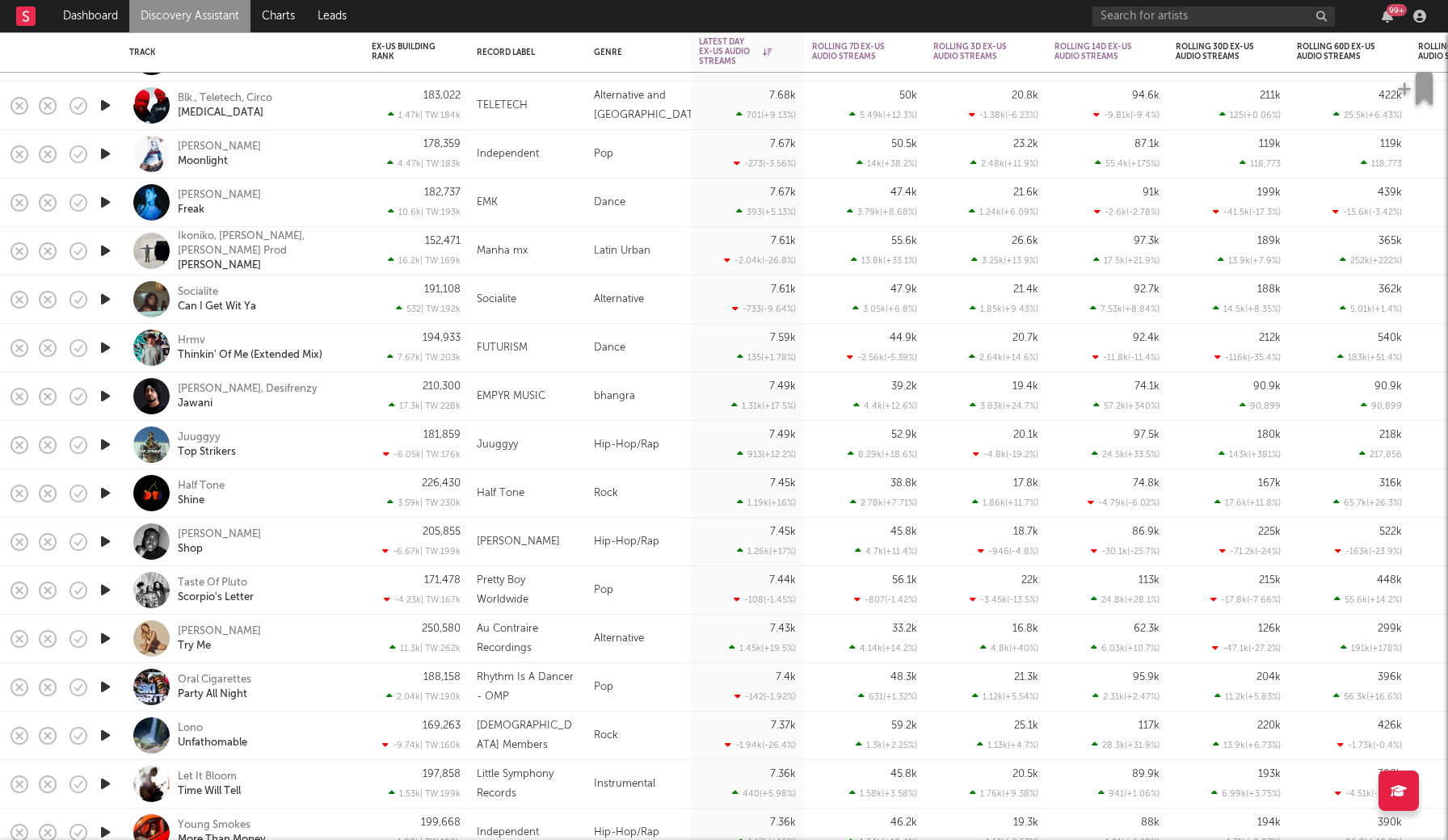
click at [106, 534] on icon "button" at bounding box center [105, 542] width 17 height 21
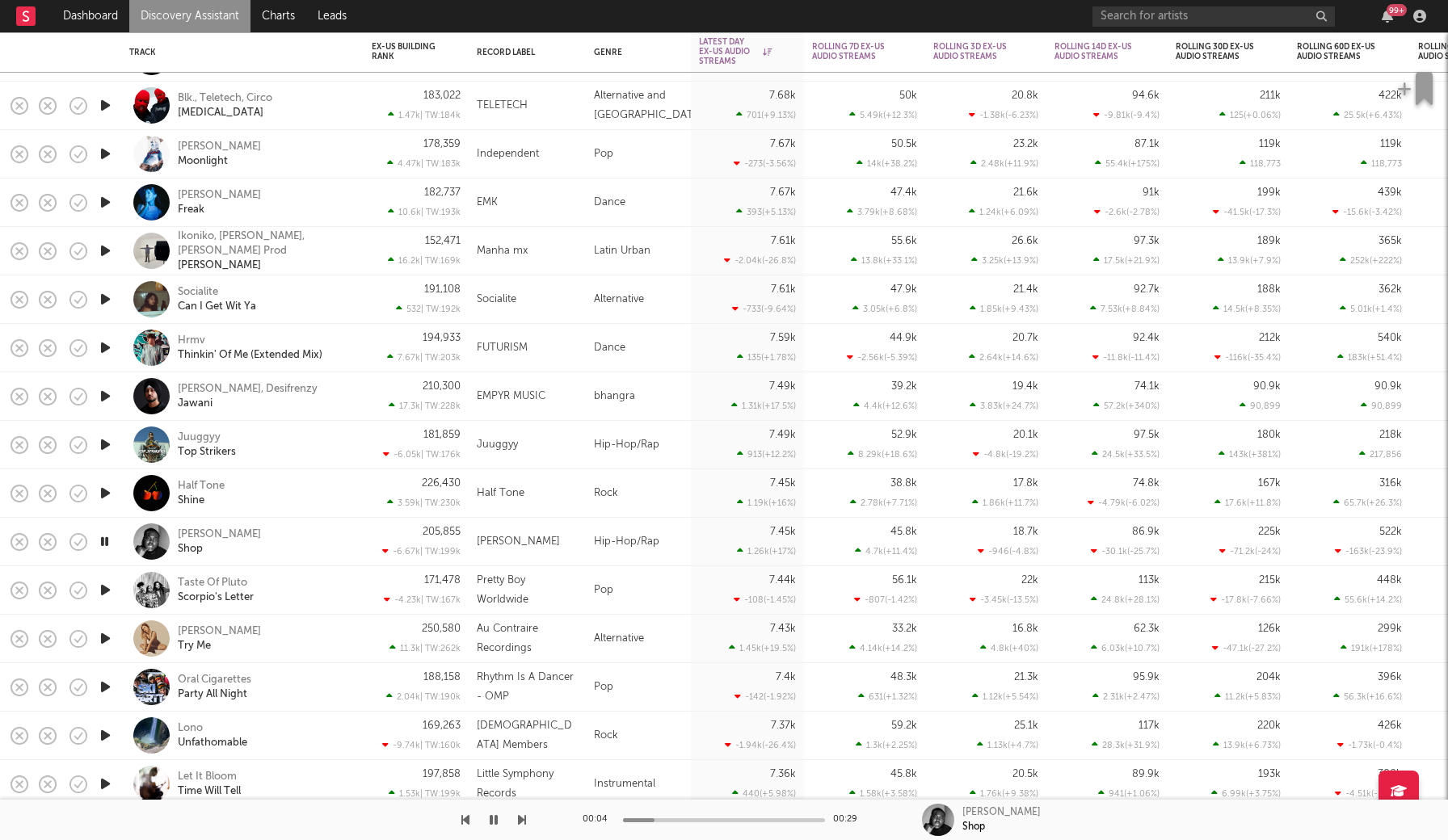
click at [106, 540] on icon "button" at bounding box center [105, 542] width 15 height 21
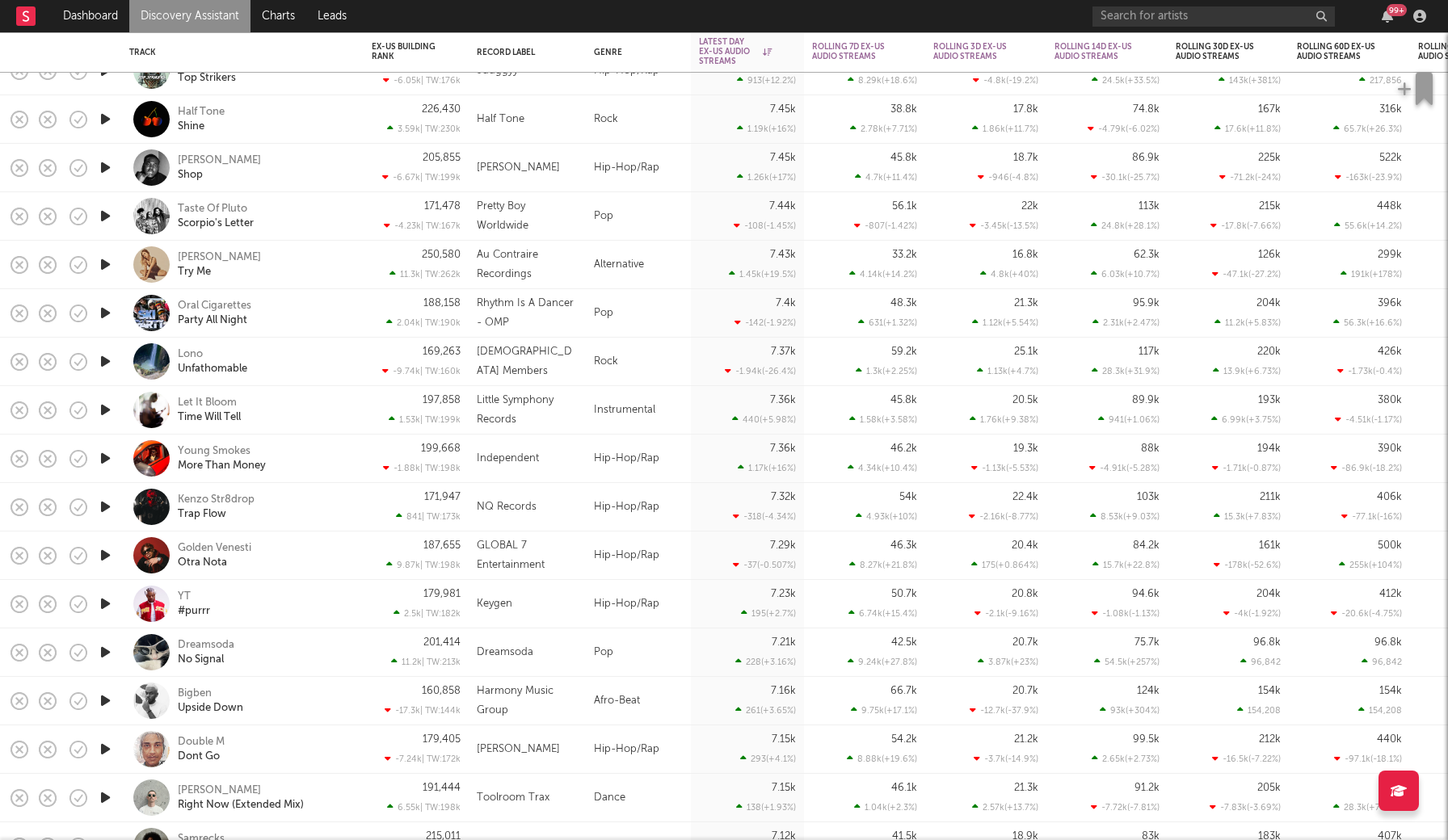
click at [105, 505] on icon "button" at bounding box center [105, 507] width 17 height 21
click at [105, 505] on icon "button" at bounding box center [105, 507] width 15 height 21
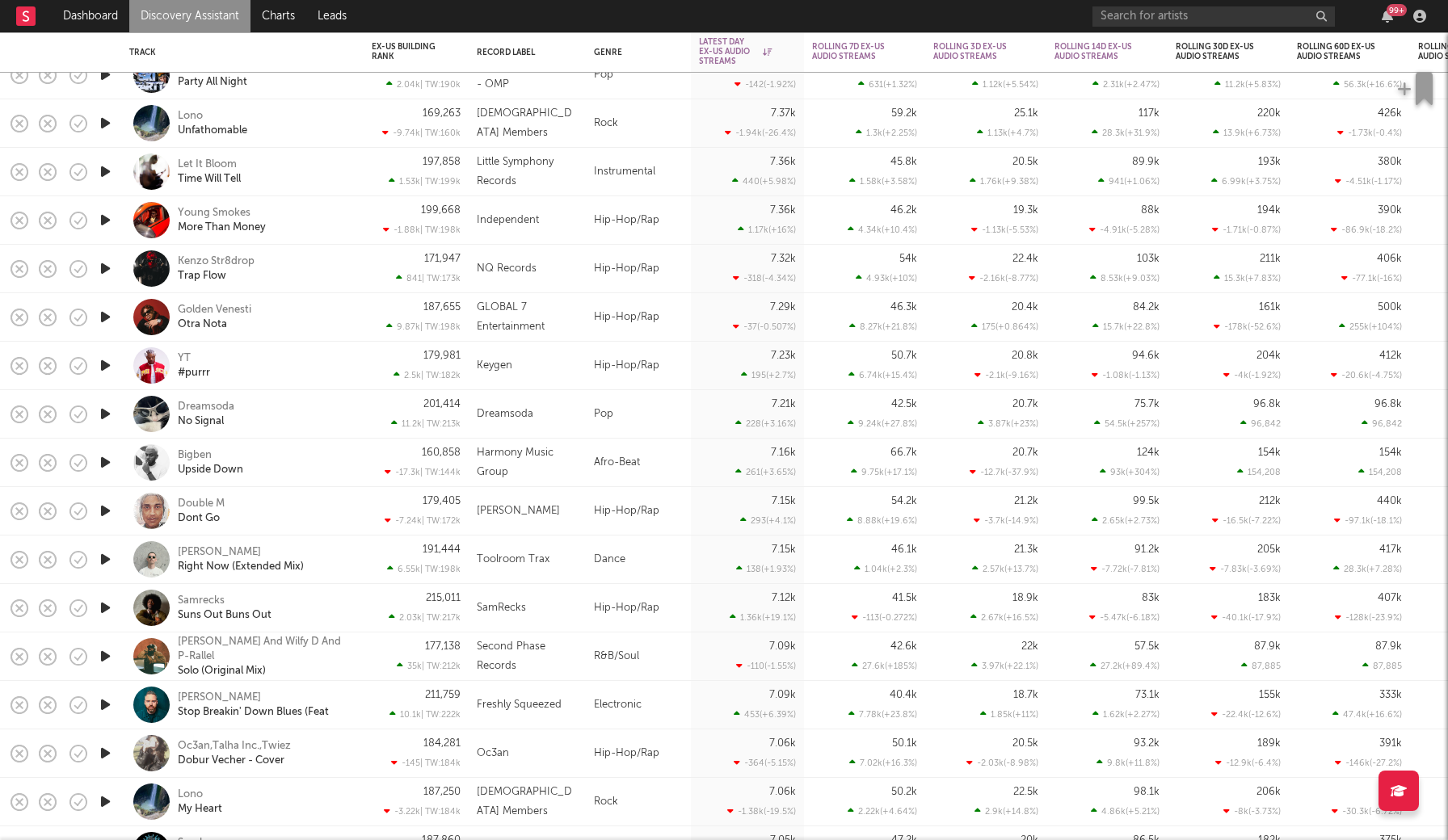
click at [105, 511] on icon "button" at bounding box center [105, 511] width 17 height 21
click at [105, 511] on icon "button" at bounding box center [105, 511] width 15 height 21
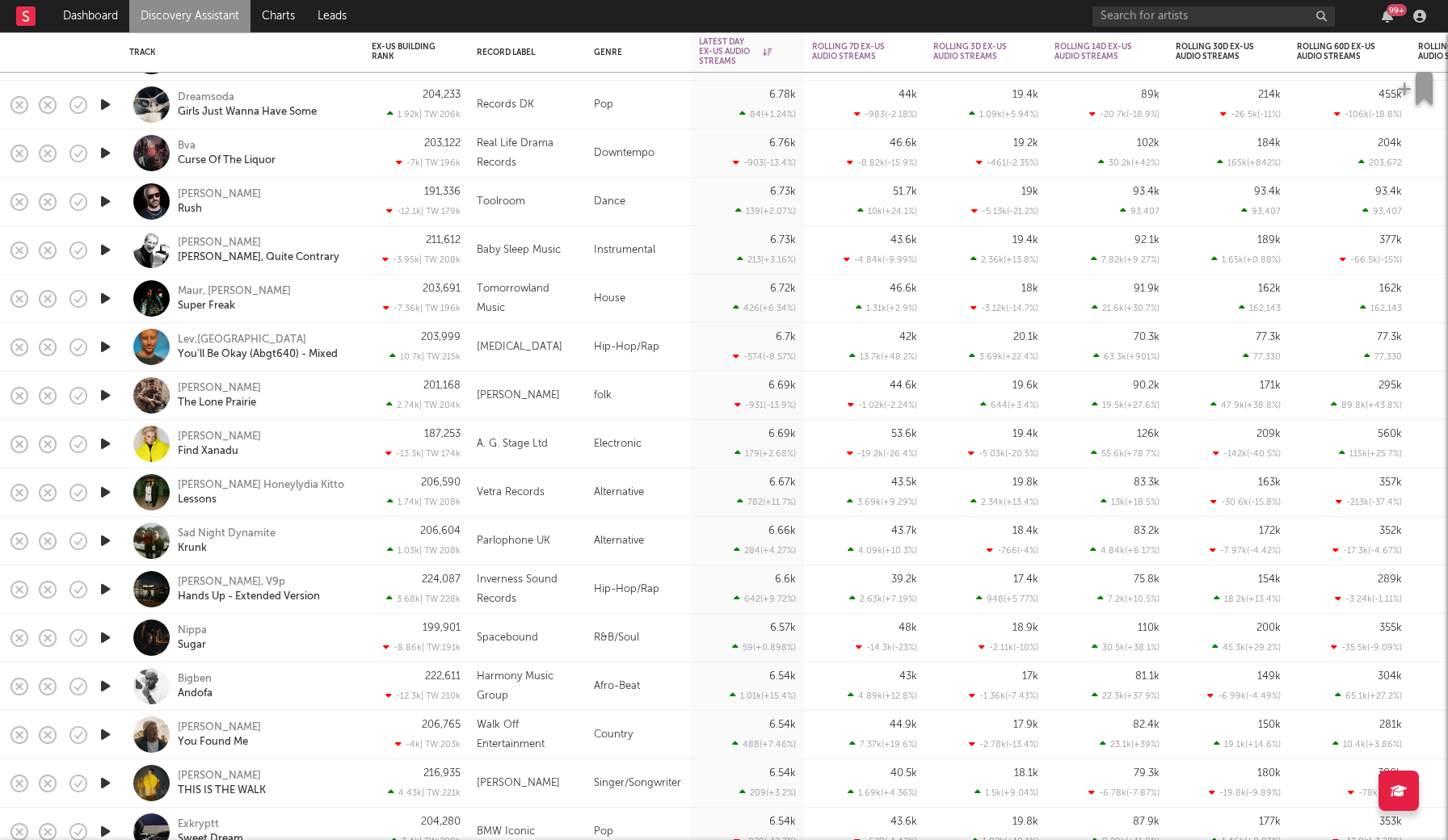
click at [109, 640] on icon "button" at bounding box center [105, 638] width 17 height 21
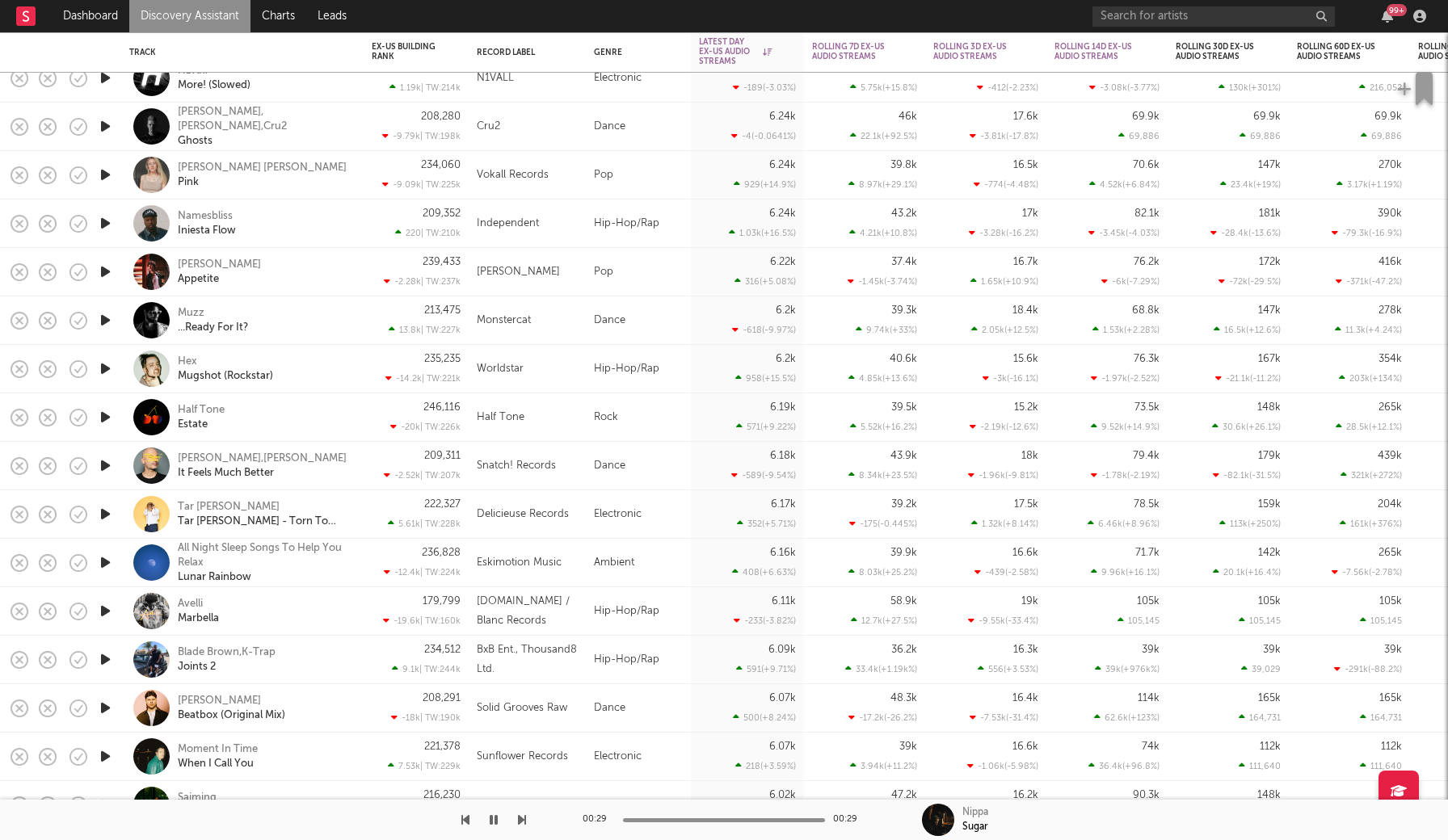
click at [105, 662] on icon "button" at bounding box center [105, 660] width 17 height 21
click at [105, 661] on icon "button" at bounding box center [105, 660] width 15 height 21
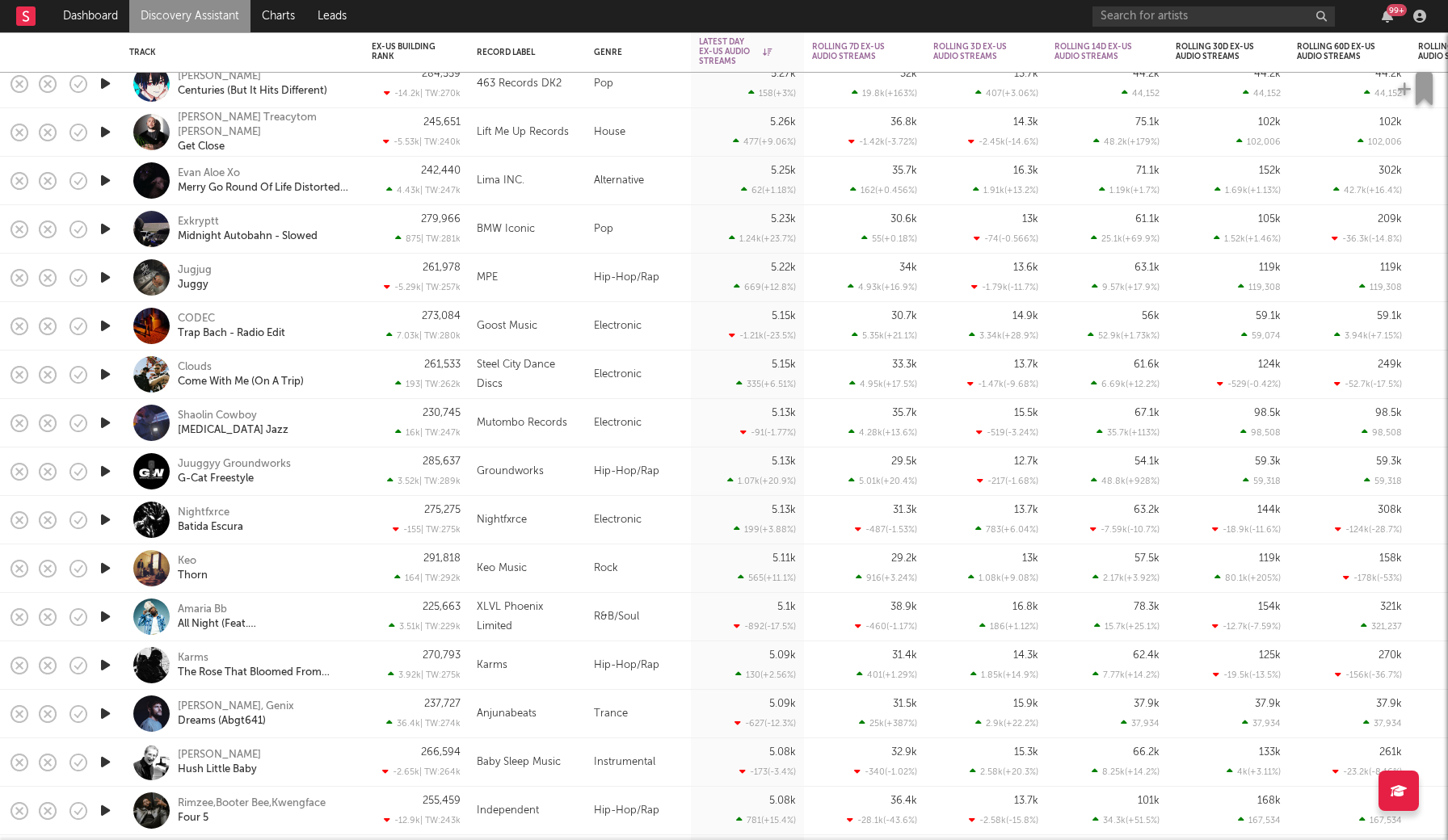
click at [107, 666] on icon "button" at bounding box center [105, 666] width 17 height 21
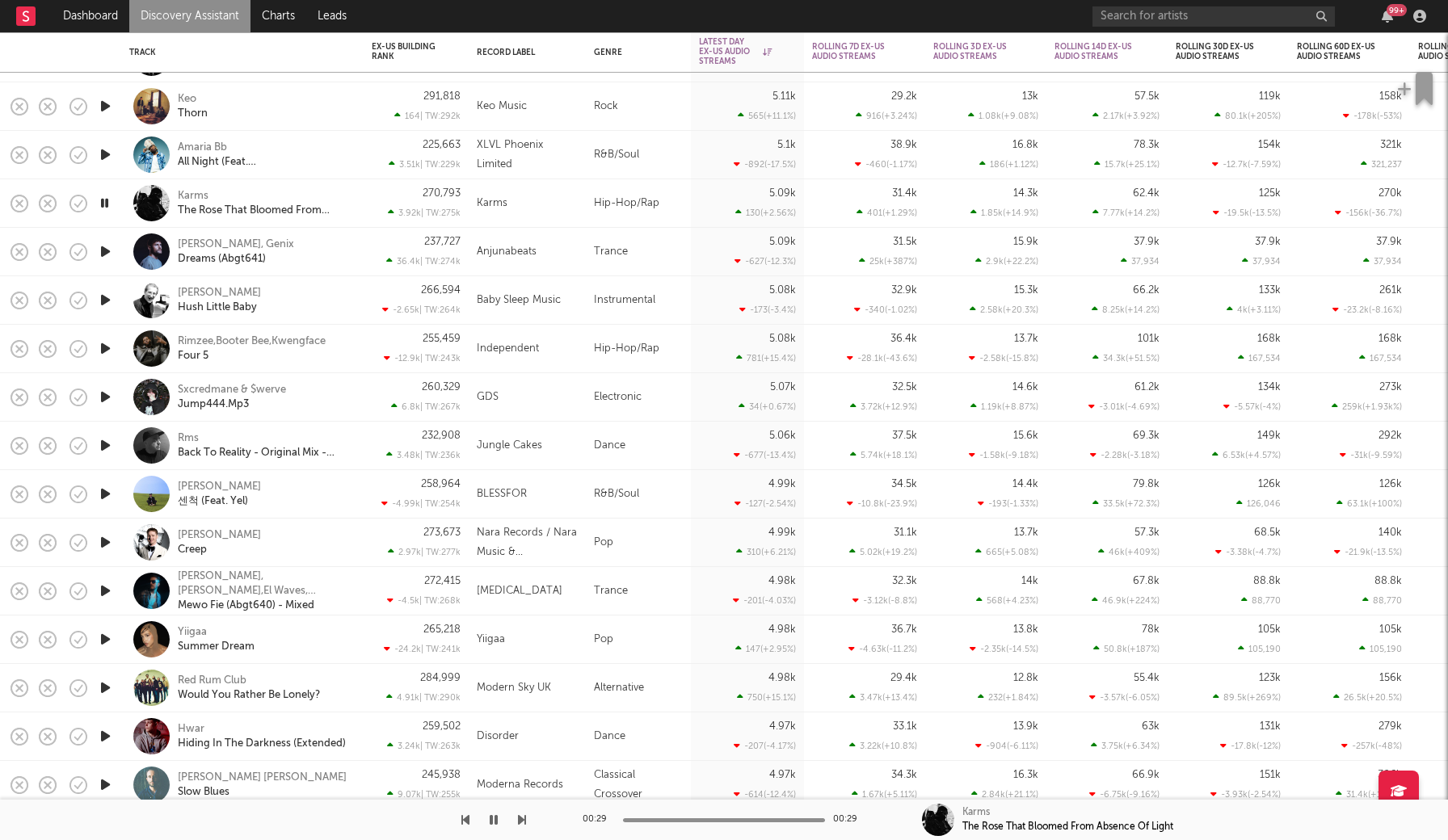
click at [105, 644] on icon "button" at bounding box center [105, 639] width 17 height 21
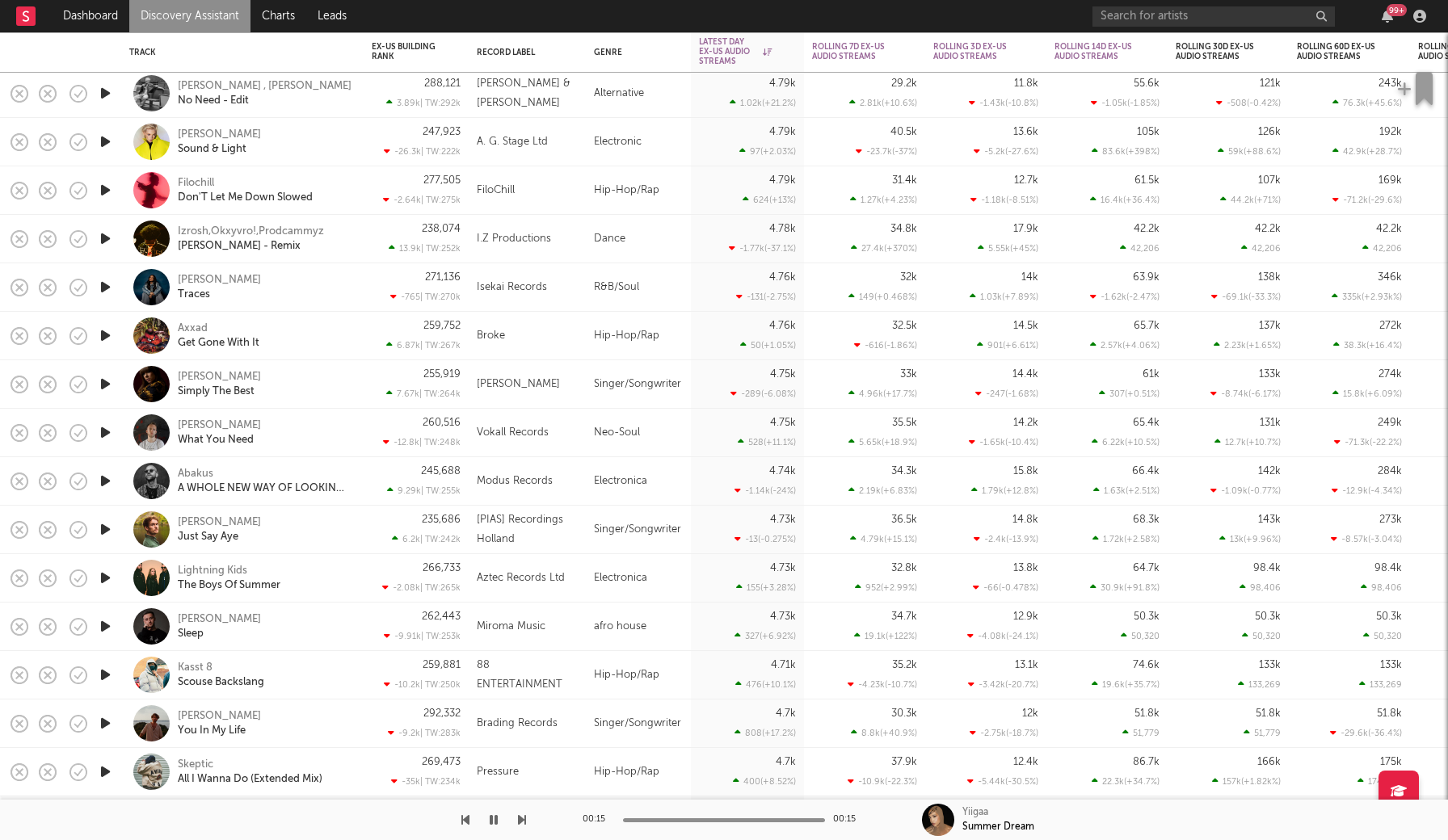
click at [111, 631] on icon "button" at bounding box center [105, 627] width 17 height 21
click at [105, 631] on icon "button" at bounding box center [105, 627] width 15 height 21
click at [107, 675] on icon "button" at bounding box center [105, 675] width 17 height 21
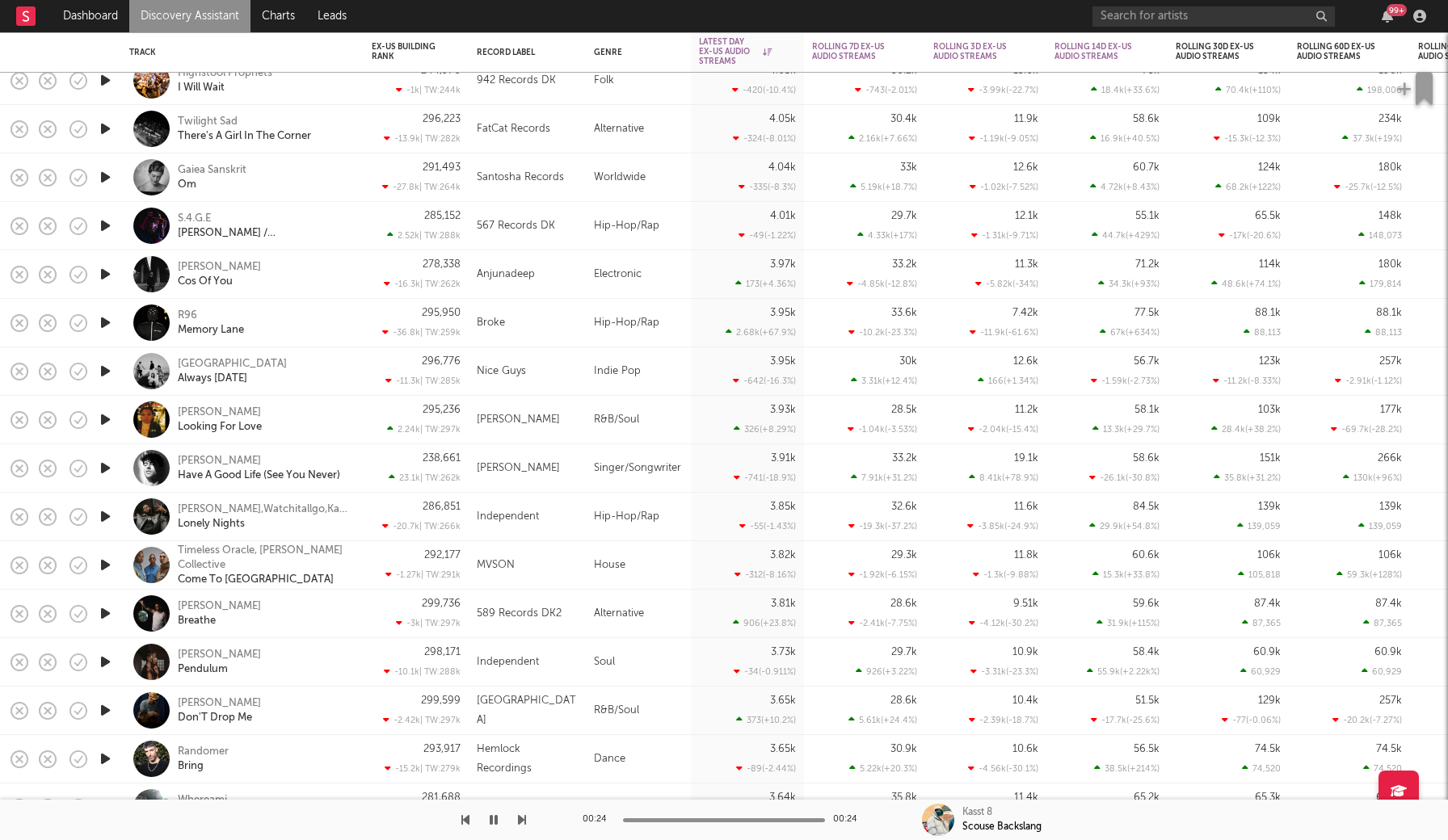
click at [105, 615] on icon "button" at bounding box center [105, 614] width 17 height 21
click at [105, 614] on icon "button" at bounding box center [105, 614] width 15 height 21
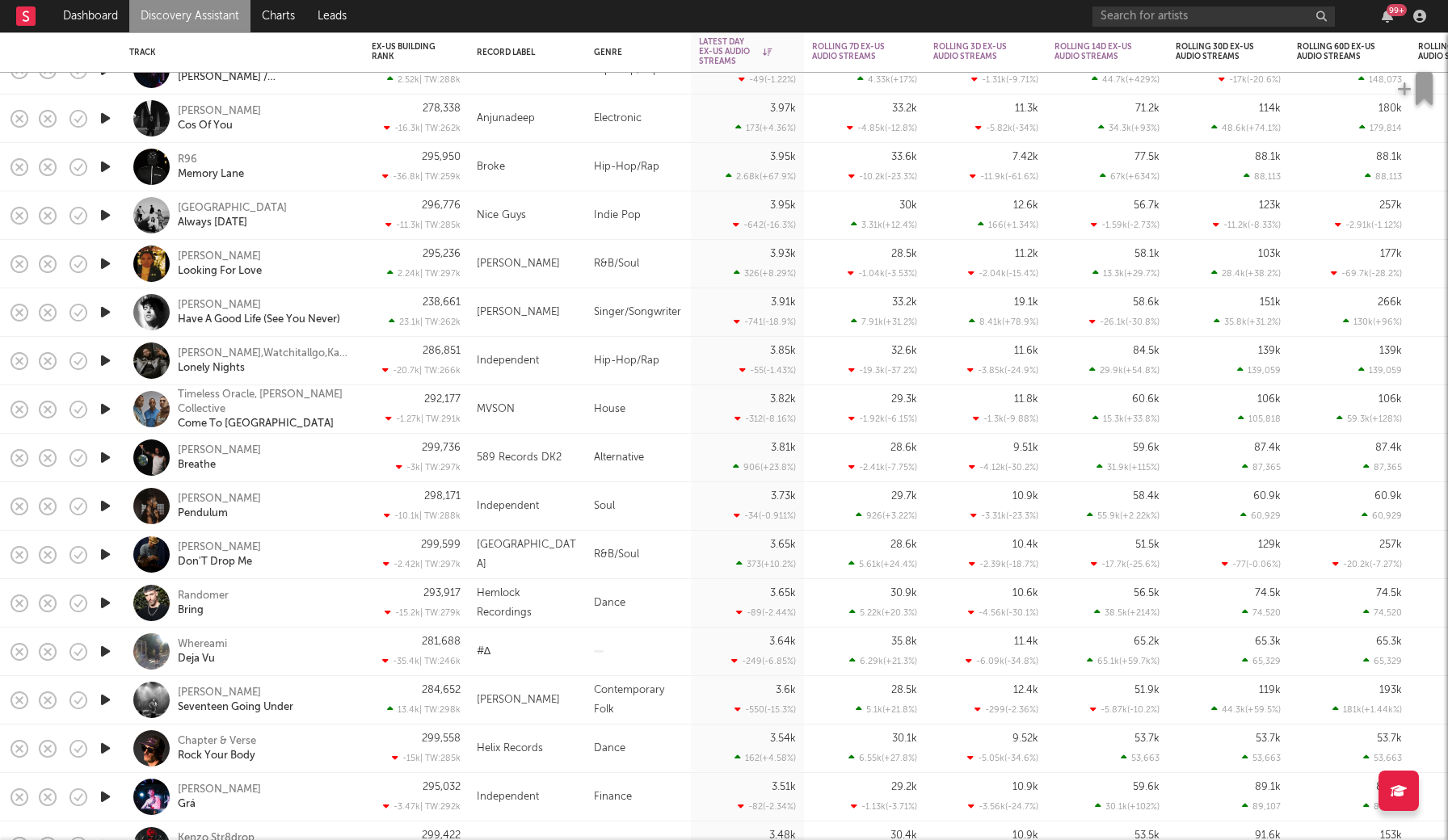
click at [111, 651] on icon "button" at bounding box center [105, 652] width 17 height 21
click at [111, 651] on icon "button" at bounding box center [105, 652] width 15 height 21
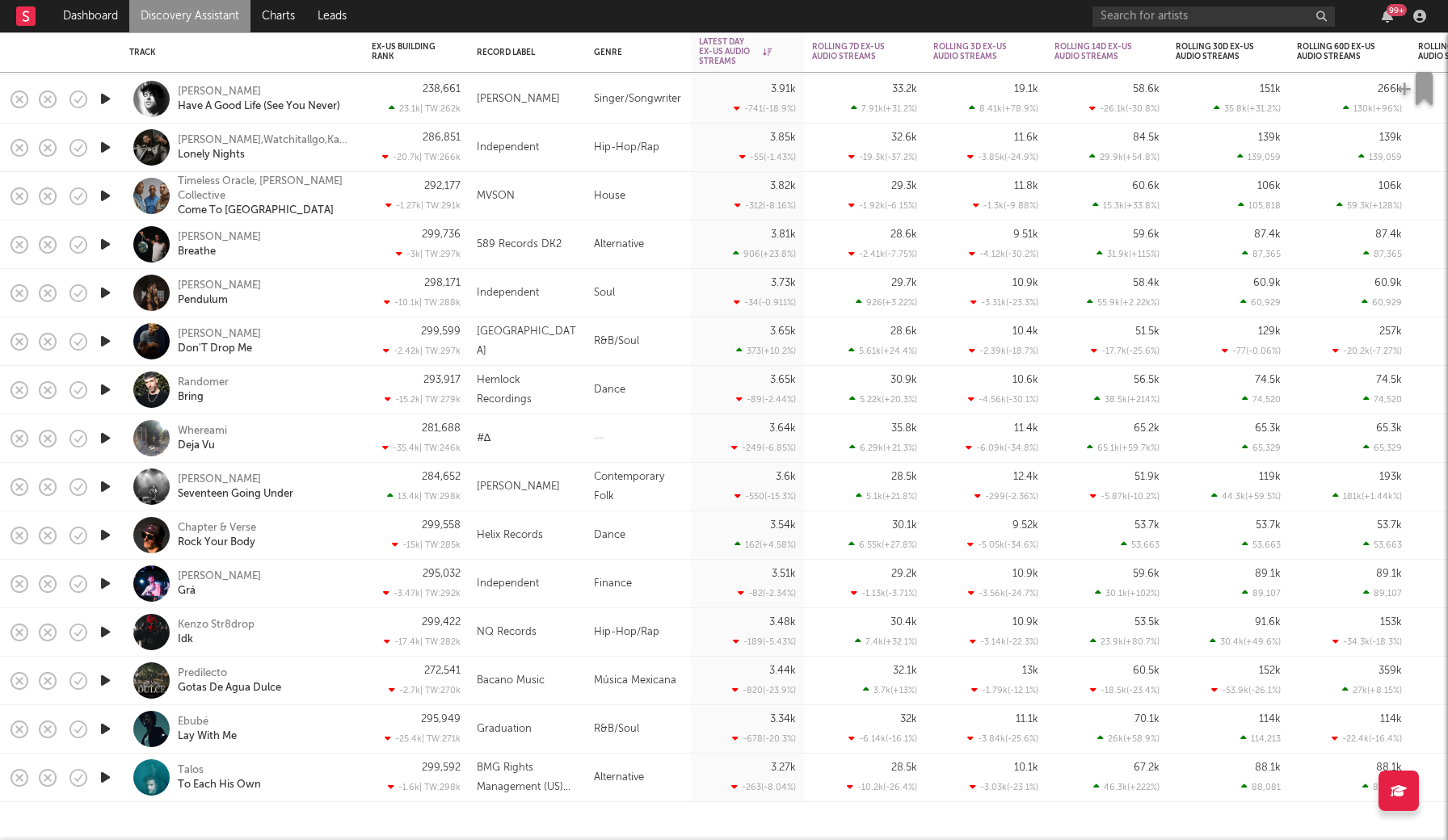
click at [180, 19] on link "Discovery Assistant" at bounding box center [189, 16] width 121 height 33
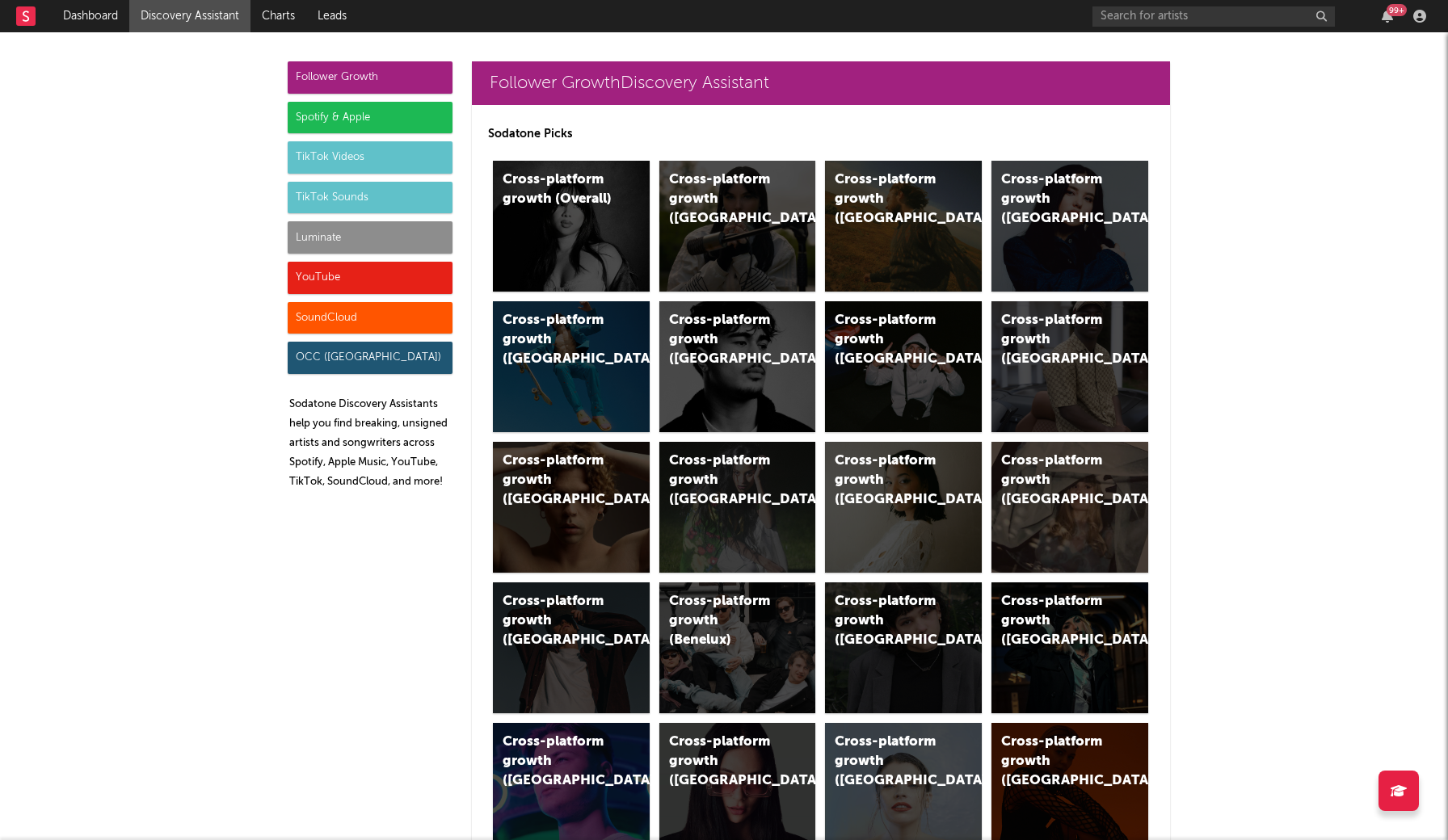
click at [409, 238] on div "Luminate" at bounding box center [370, 237] width 165 height 33
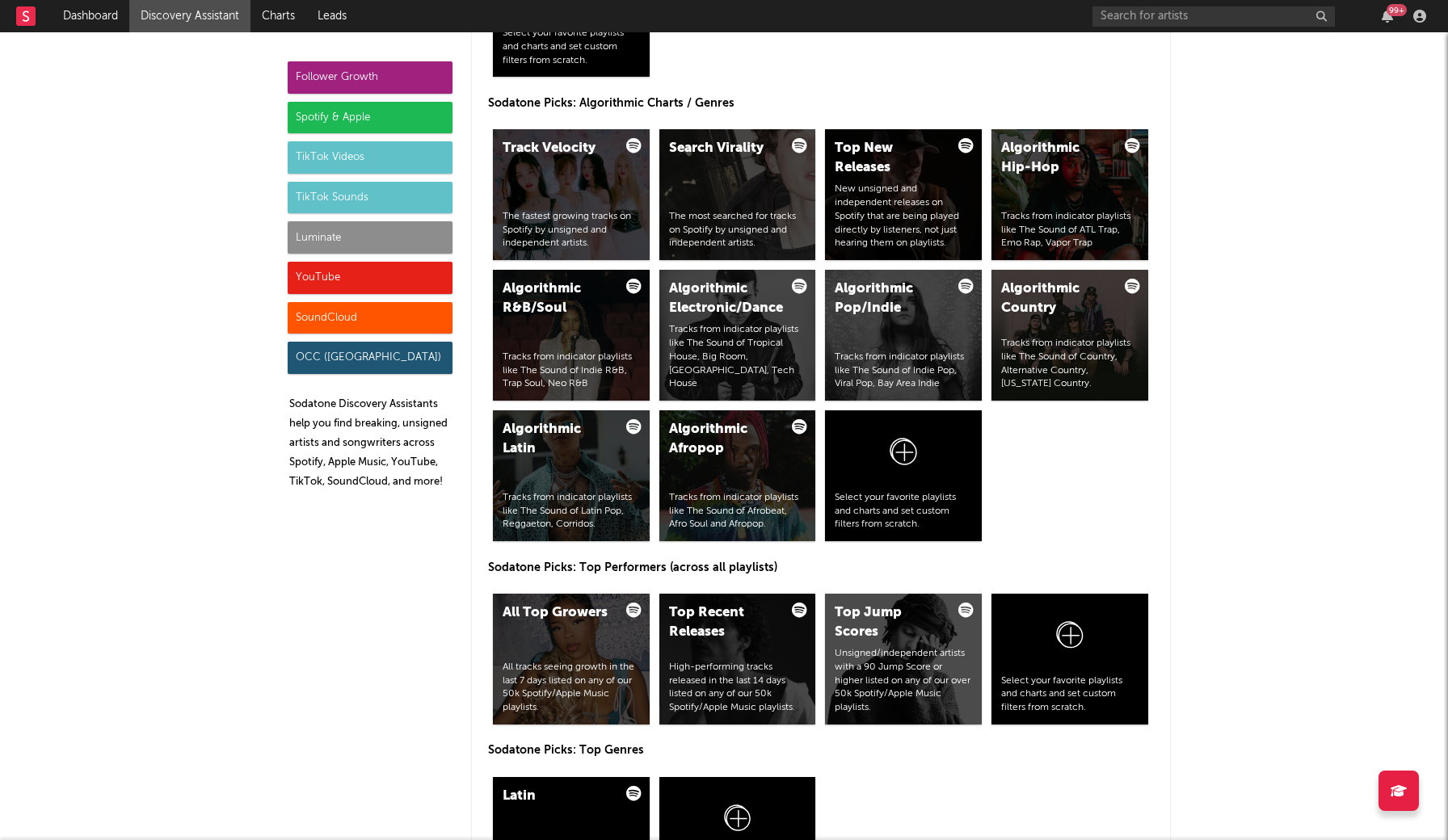
scroll to position [6921, 0]
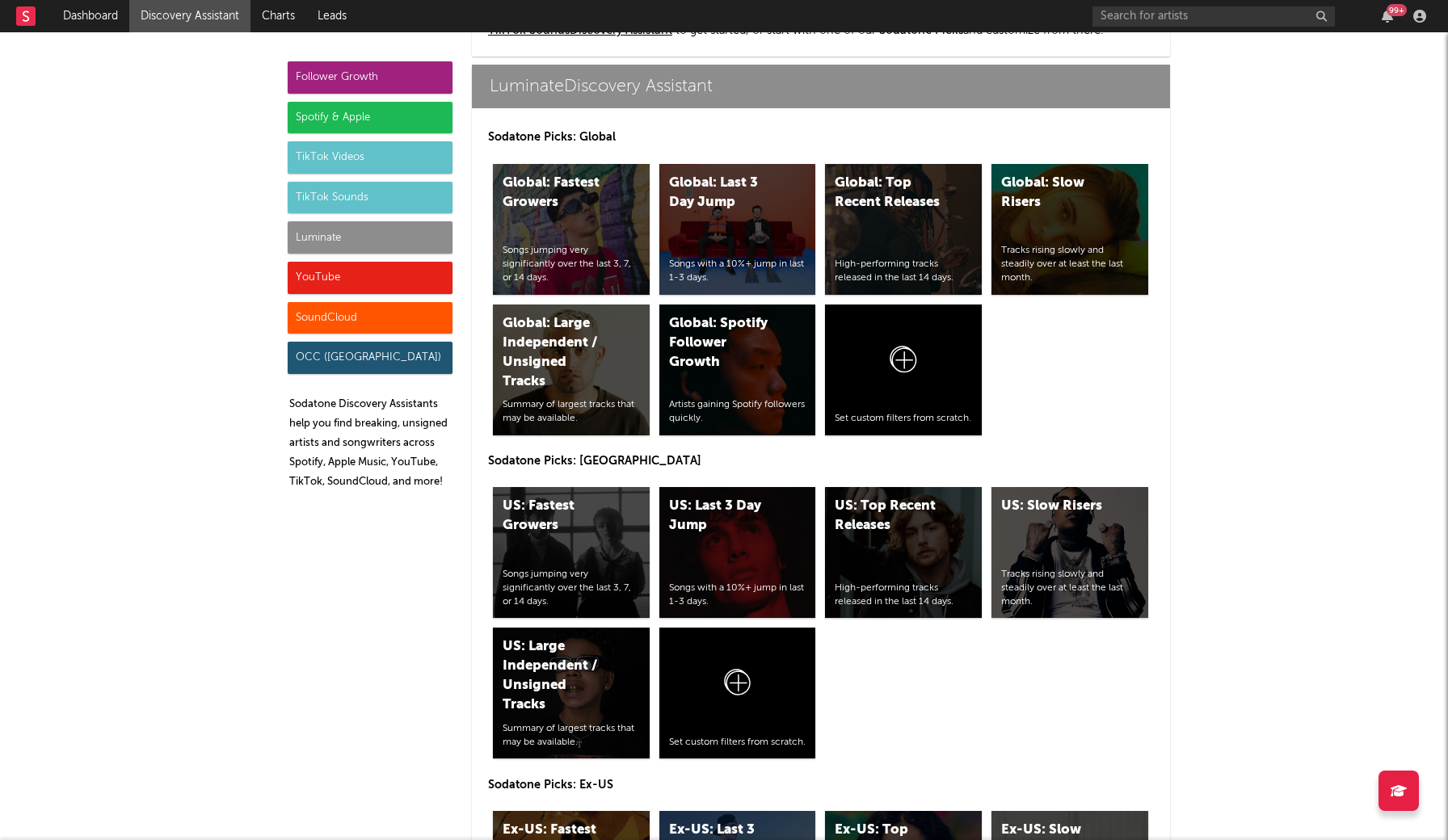
click at [358, 114] on div "Spotify & Apple" at bounding box center [370, 118] width 165 height 33
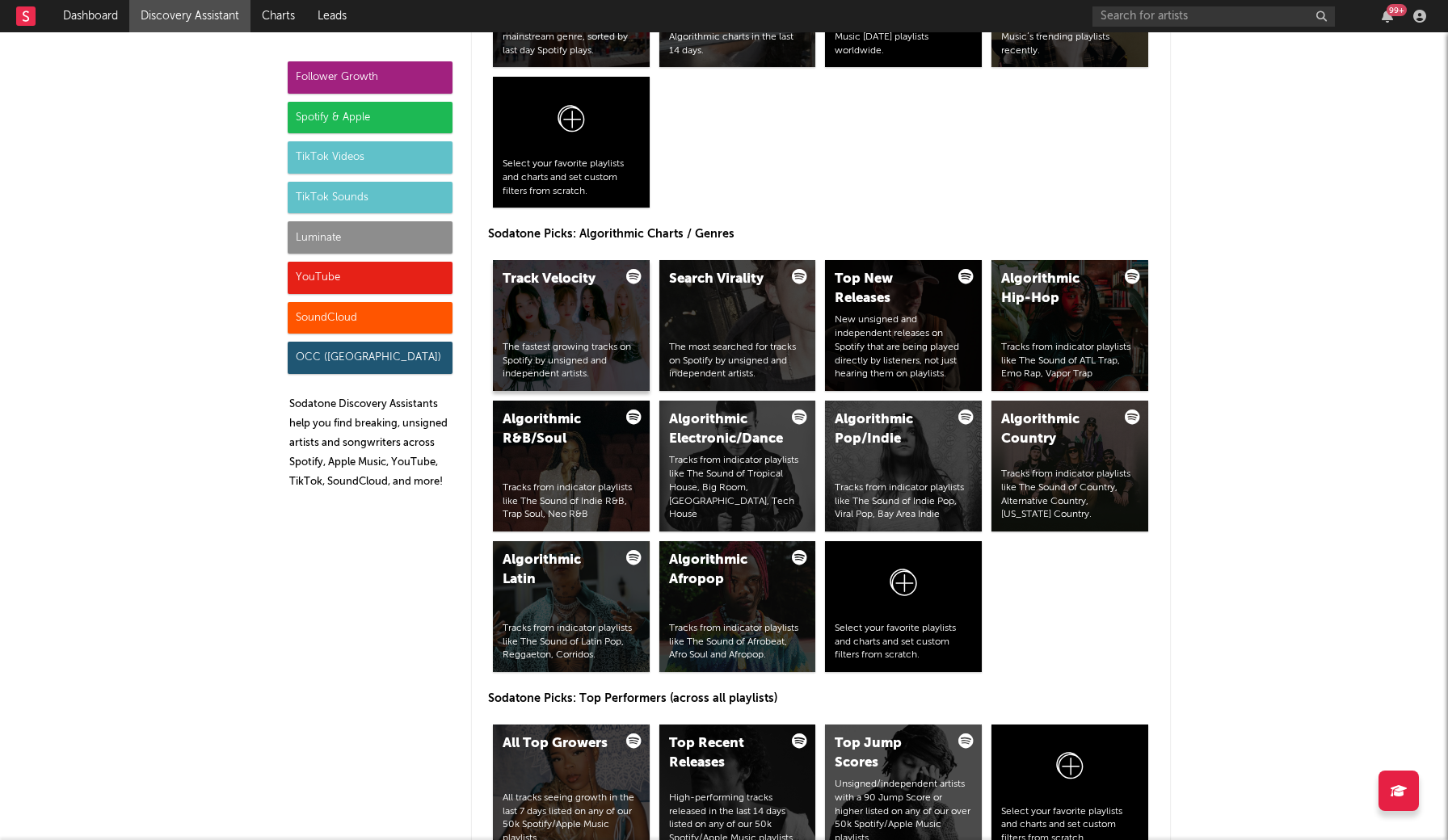
scroll to position [1842, 0]
click at [582, 775] on div "All Top Growers All tracks seeing growth in the last 7 days listed on any of ou…" at bounding box center [571, 790] width 157 height 131
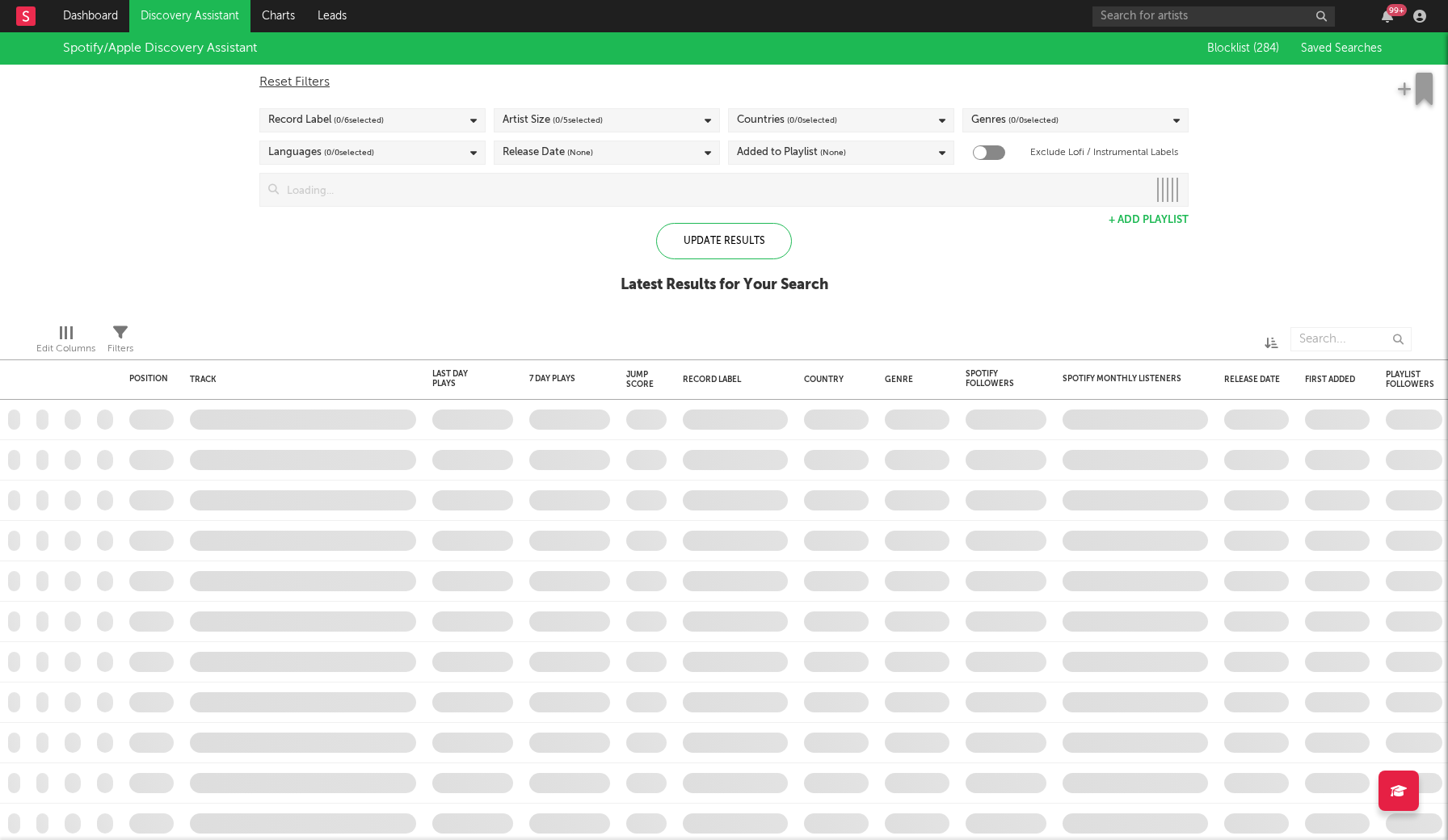
checkbox input "true"
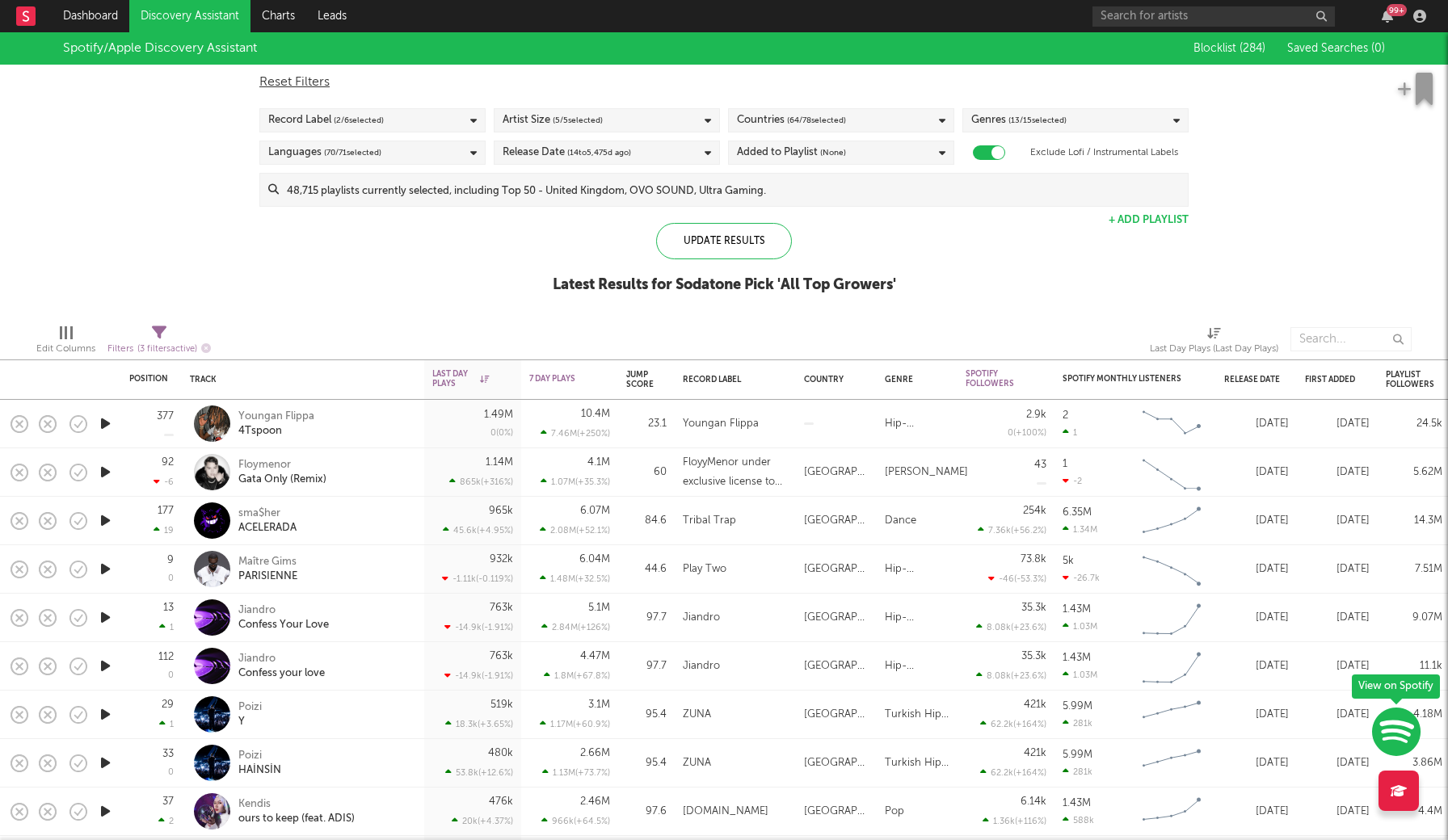
click at [100, 428] on icon "button" at bounding box center [105, 424] width 17 height 21
click at [100, 426] on icon "button" at bounding box center [105, 424] width 15 height 21
click at [796, 121] on span "( 64 / 78 selected)" at bounding box center [816, 120] width 59 height 20
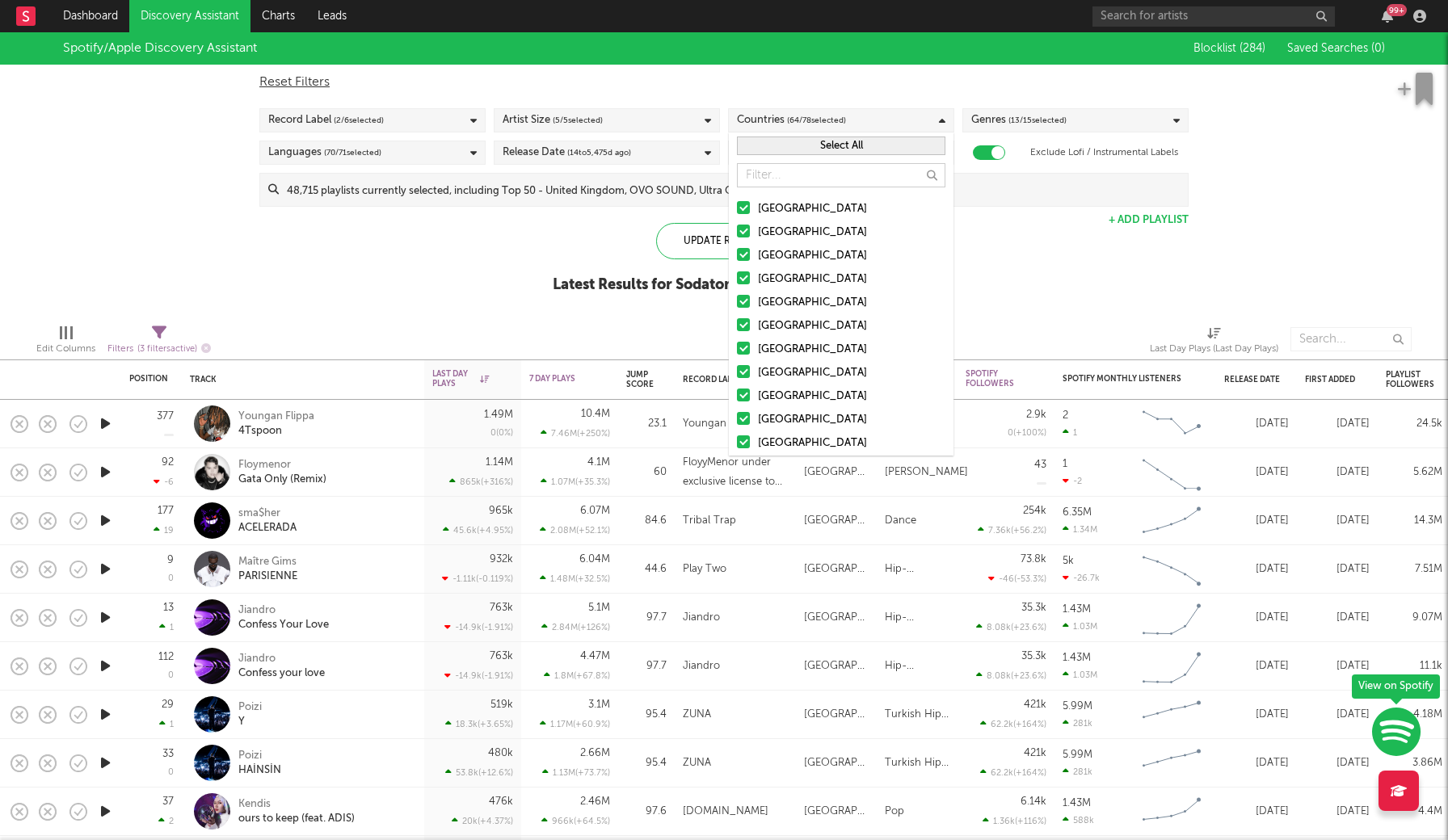
click at [832, 153] on button "Select All" at bounding box center [841, 146] width 208 height 19
click at [832, 142] on button "Deselect All" at bounding box center [841, 146] width 208 height 19
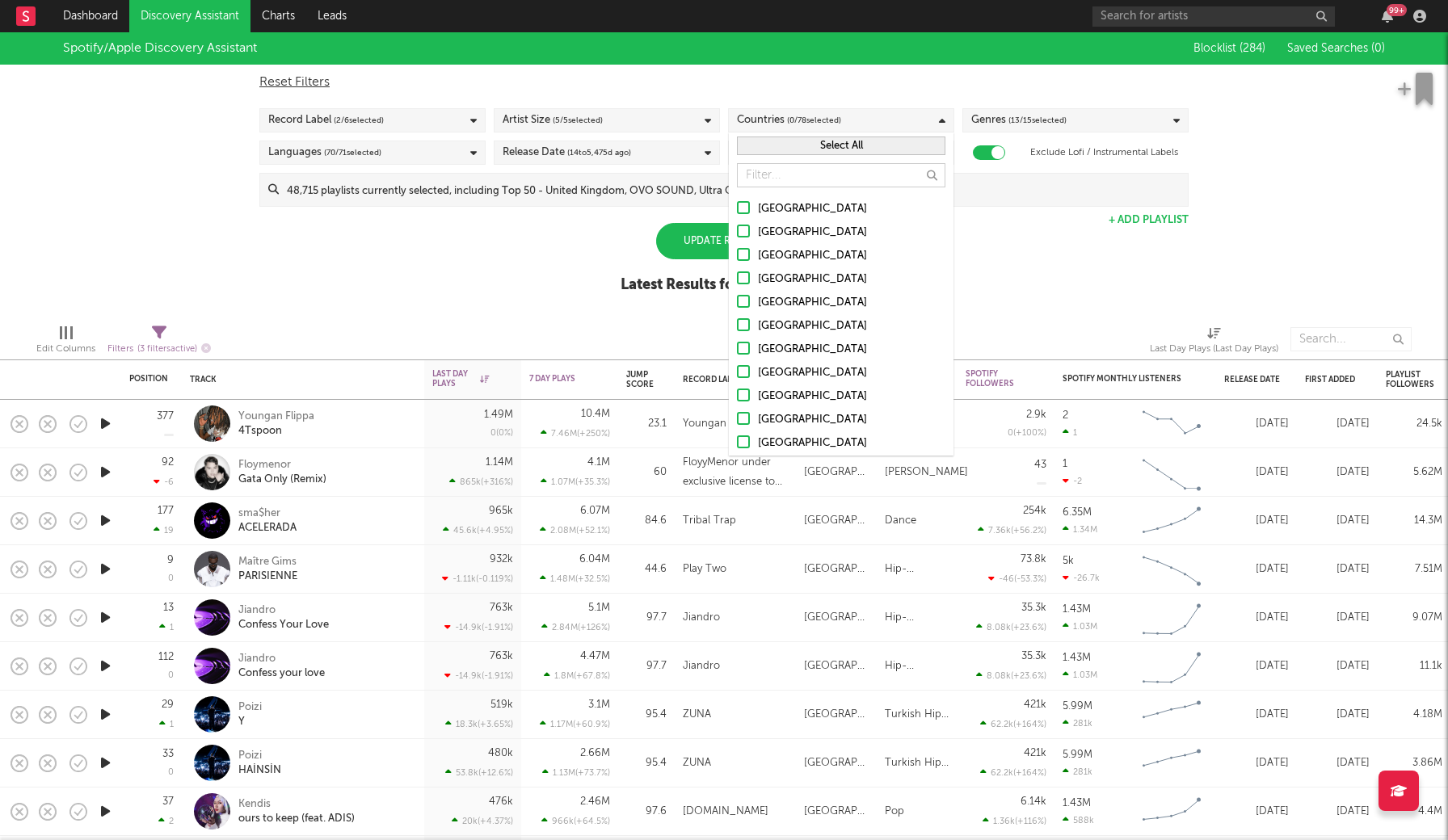
click at [745, 208] on div at bounding box center [743, 207] width 13 height 13
click at [737, 208] on input "[GEOGRAPHIC_DATA]" at bounding box center [737, 209] width 0 height 20
click at [748, 232] on div at bounding box center [743, 231] width 13 height 13
click at [737, 232] on input "[GEOGRAPHIC_DATA]" at bounding box center [737, 232] width 0 height 20
click at [749, 252] on div at bounding box center [743, 254] width 13 height 13
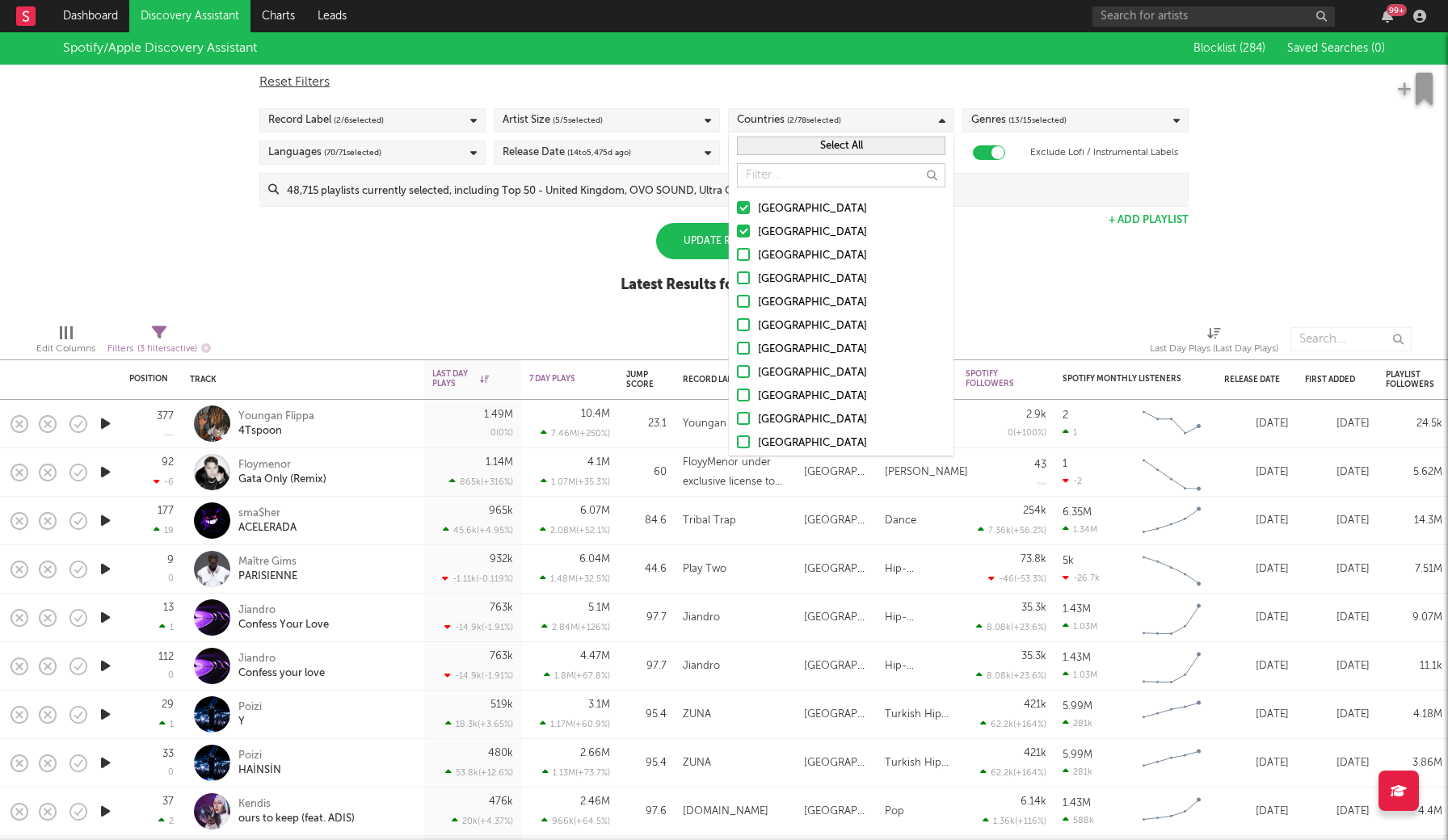
click at [737, 252] on input "[GEOGRAPHIC_DATA]" at bounding box center [737, 256] width 0 height 20
click at [747, 280] on div at bounding box center [743, 278] width 13 height 13
click at [737, 280] on input "[GEOGRAPHIC_DATA]" at bounding box center [737, 279] width 0 height 20
click at [670, 225] on div "Update Results" at bounding box center [724, 241] width 135 height 36
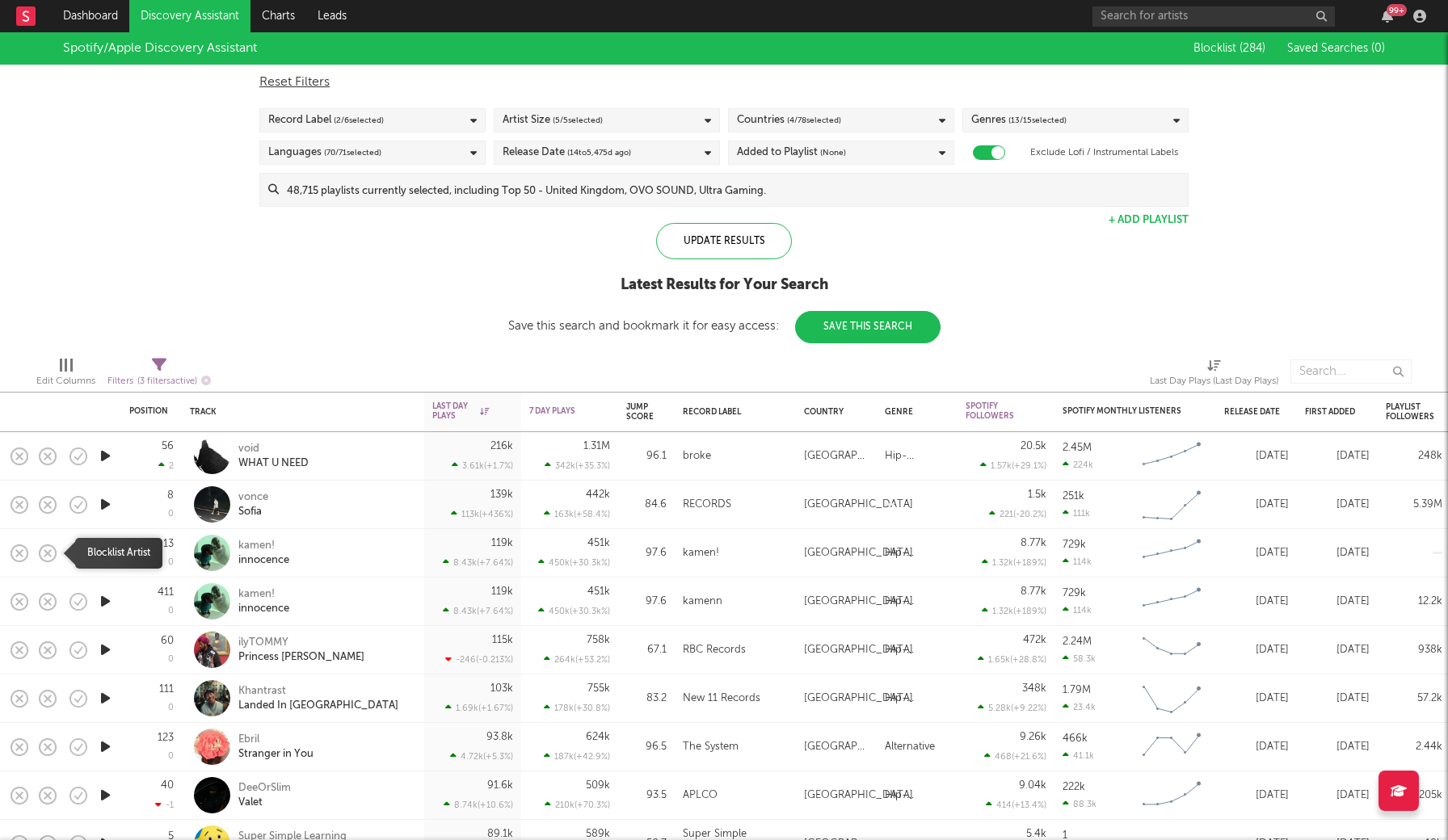
click at [46, 549] on icon "button" at bounding box center [47, 554] width 22 height 22
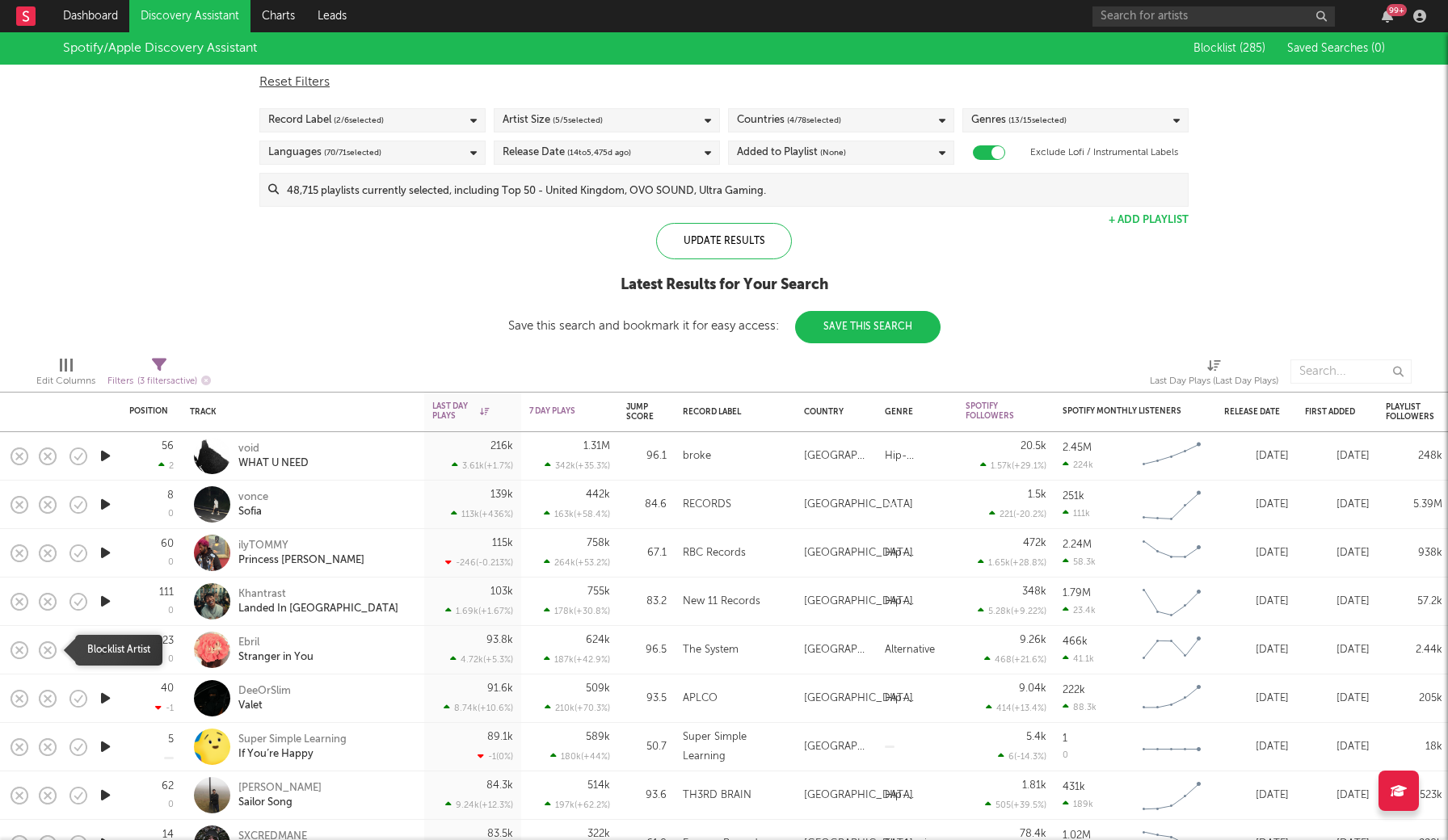
click at [54, 648] on icon "button" at bounding box center [47, 651] width 22 height 22
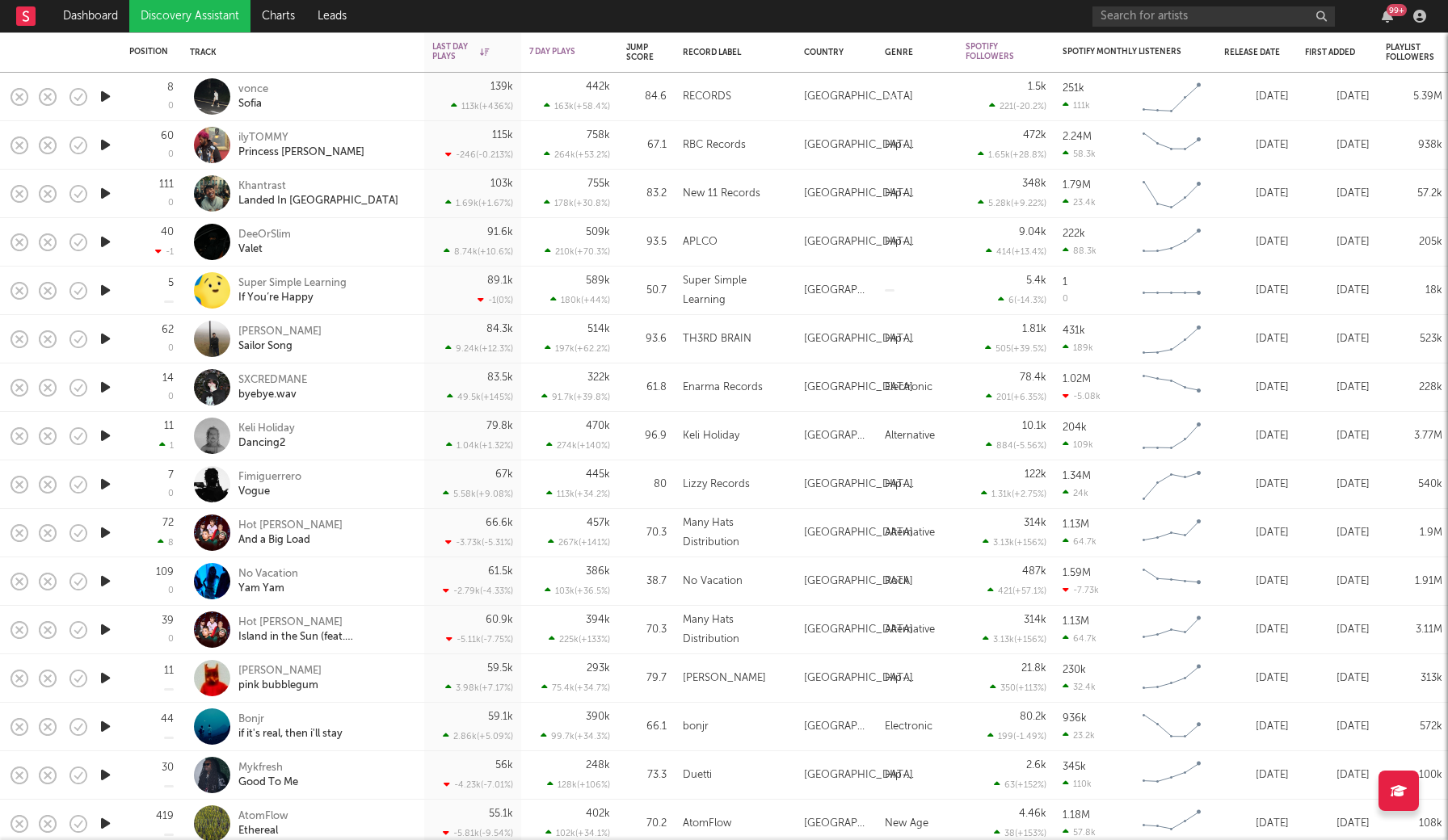
click at [105, 683] on icon "button" at bounding box center [105, 679] width 17 height 21
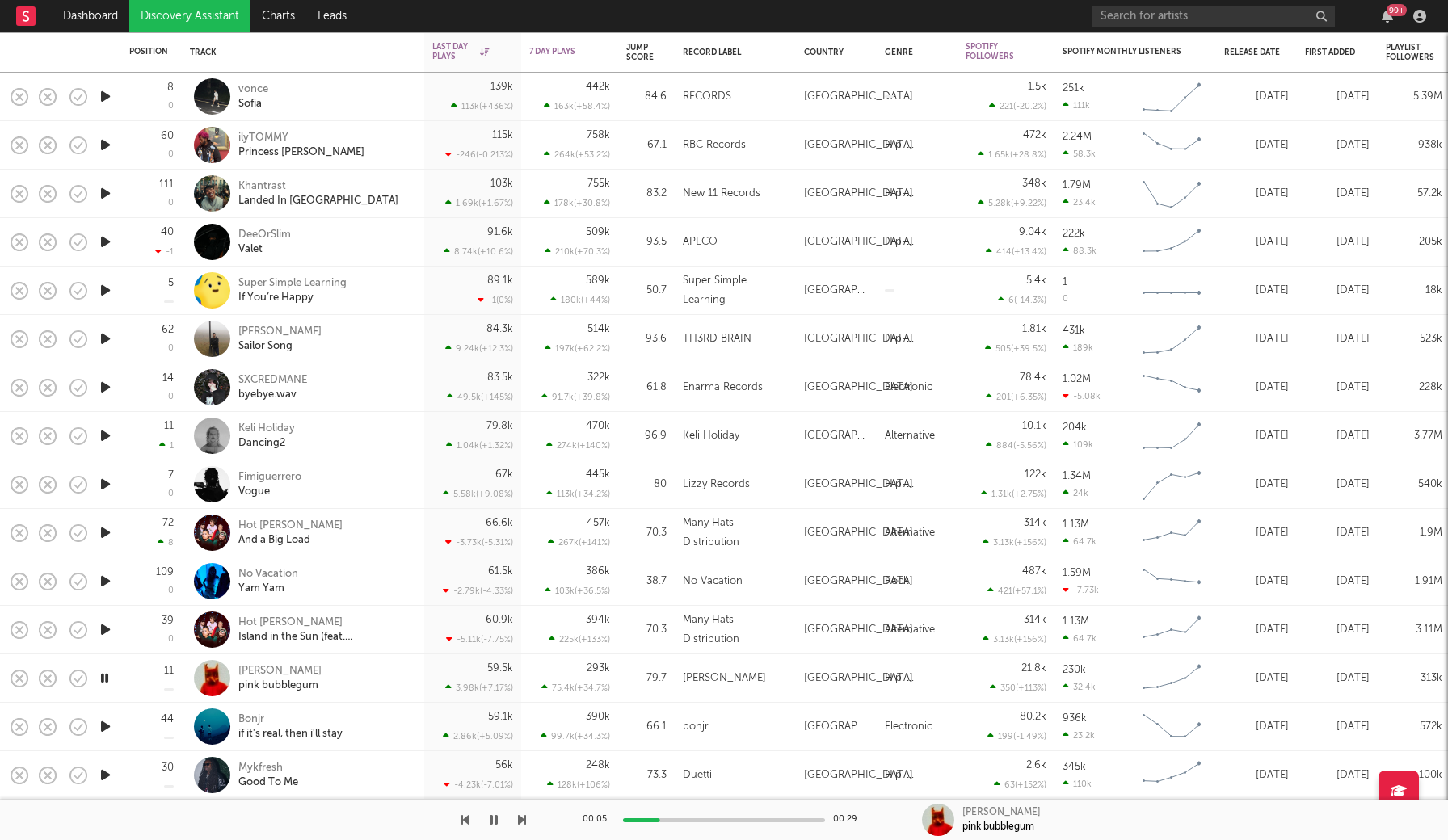
click at [105, 683] on icon "button" at bounding box center [105, 679] width 15 height 21
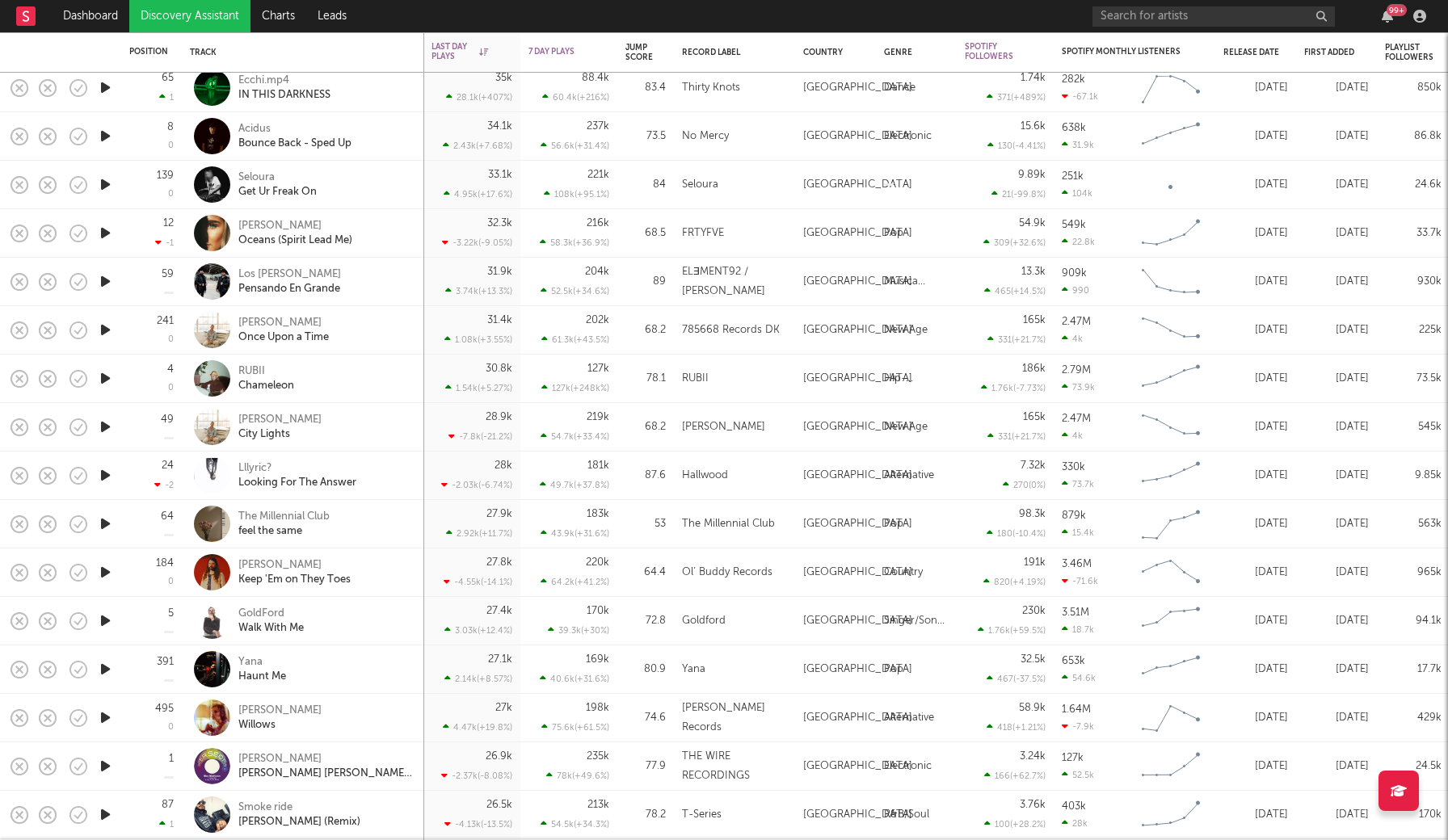
click at [105, 669] on icon "button" at bounding box center [105, 669] width 17 height 21
click at [105, 669] on icon "button" at bounding box center [105, 669] width 15 height 21
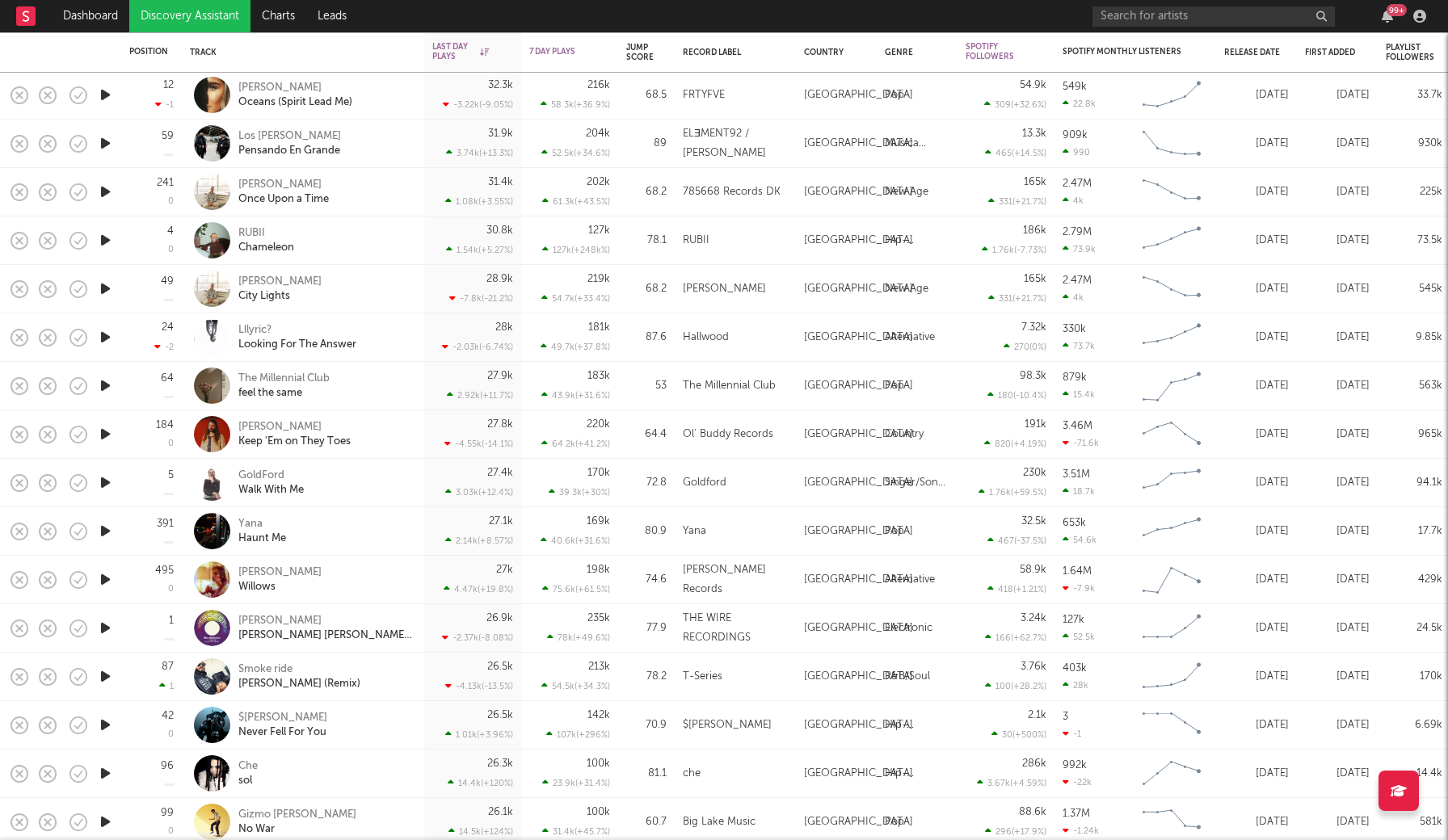
click at [104, 725] on icon "button" at bounding box center [105, 725] width 17 height 21
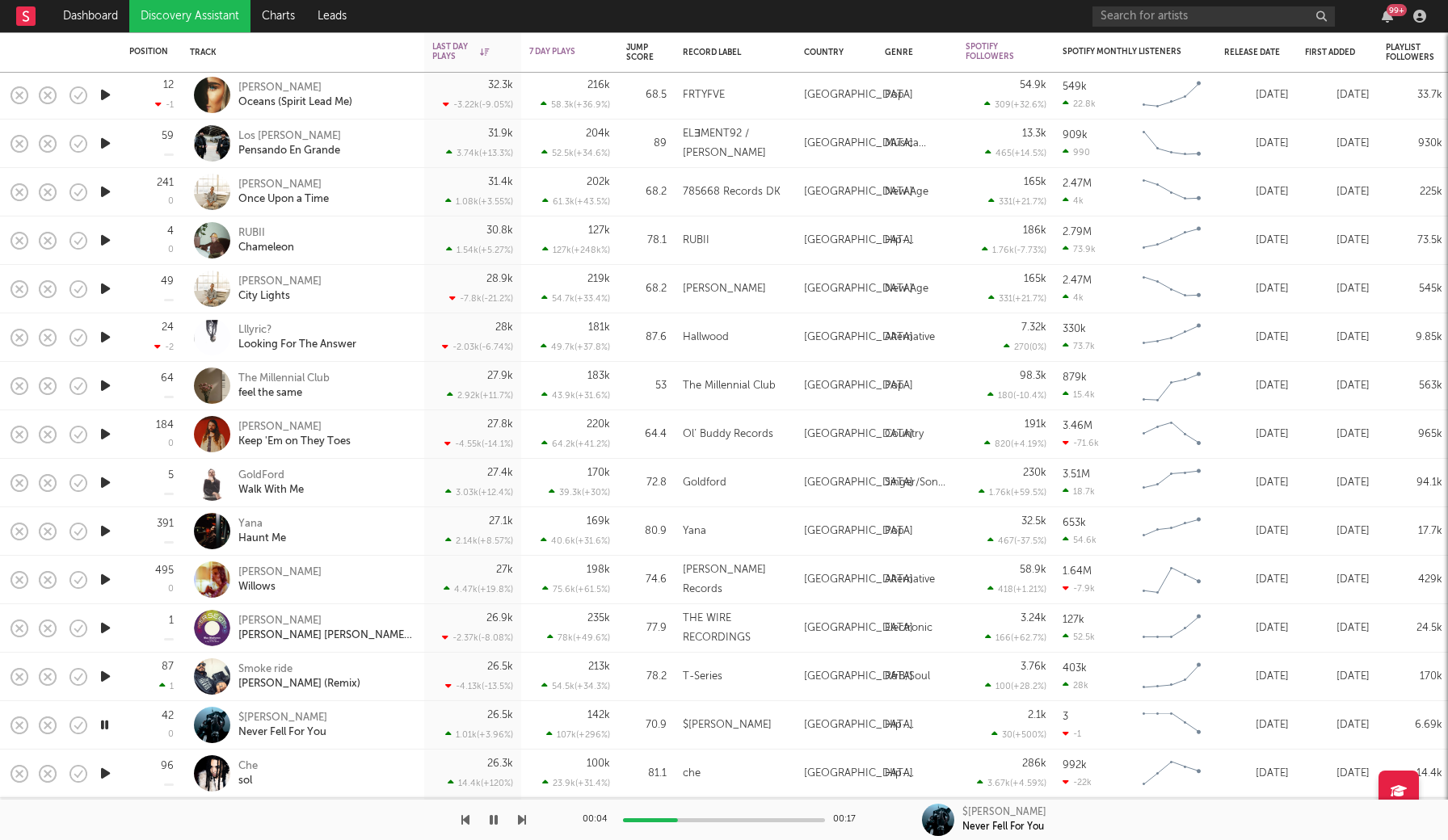
click at [104, 725] on icon "button" at bounding box center [105, 725] width 15 height 21
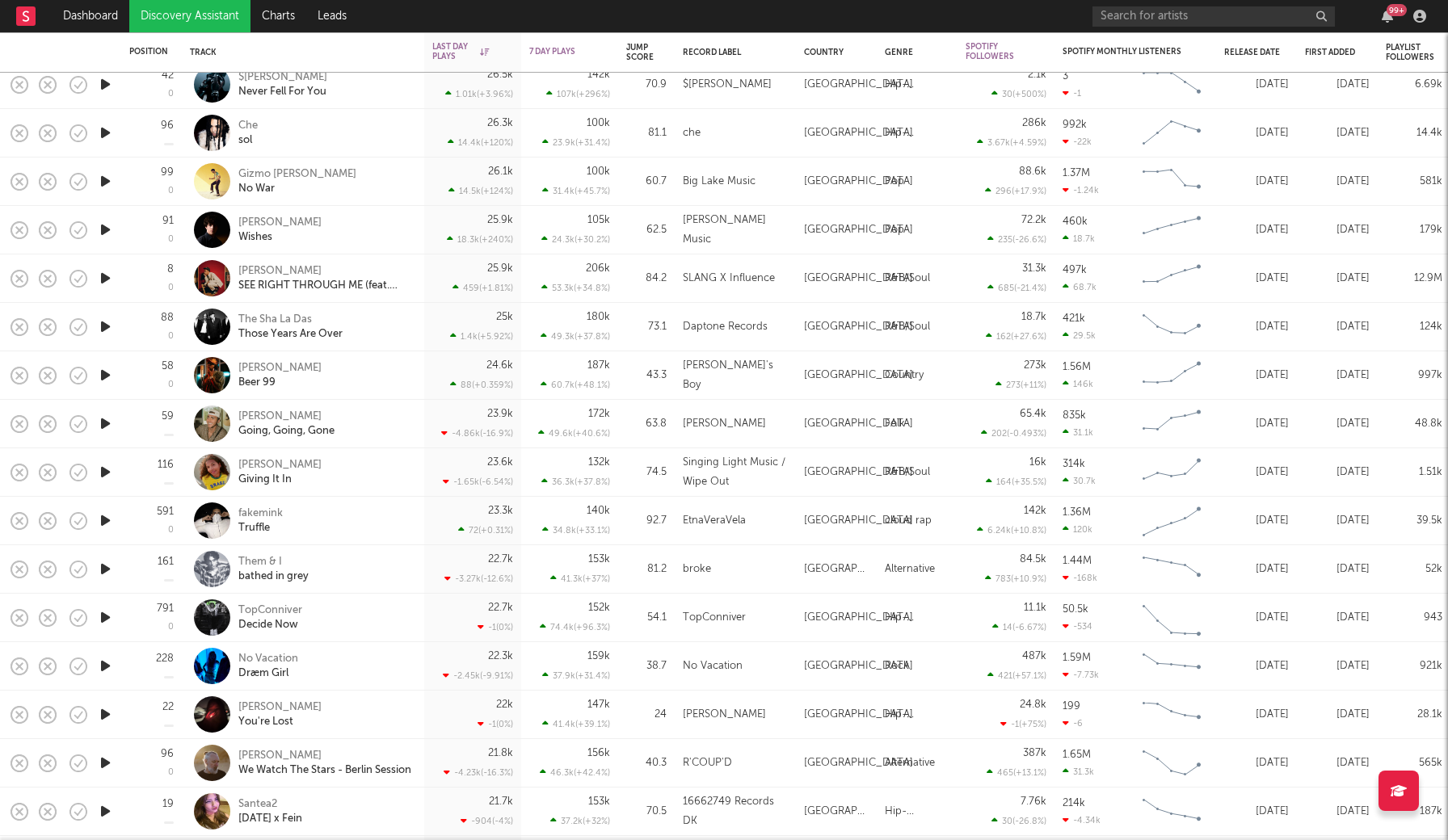
click at [105, 715] on icon "button" at bounding box center [105, 715] width 17 height 21
click at [105, 715] on icon "button" at bounding box center [105, 715] width 15 height 21
click at [44, 714] on icon "button" at bounding box center [47, 715] width 22 height 22
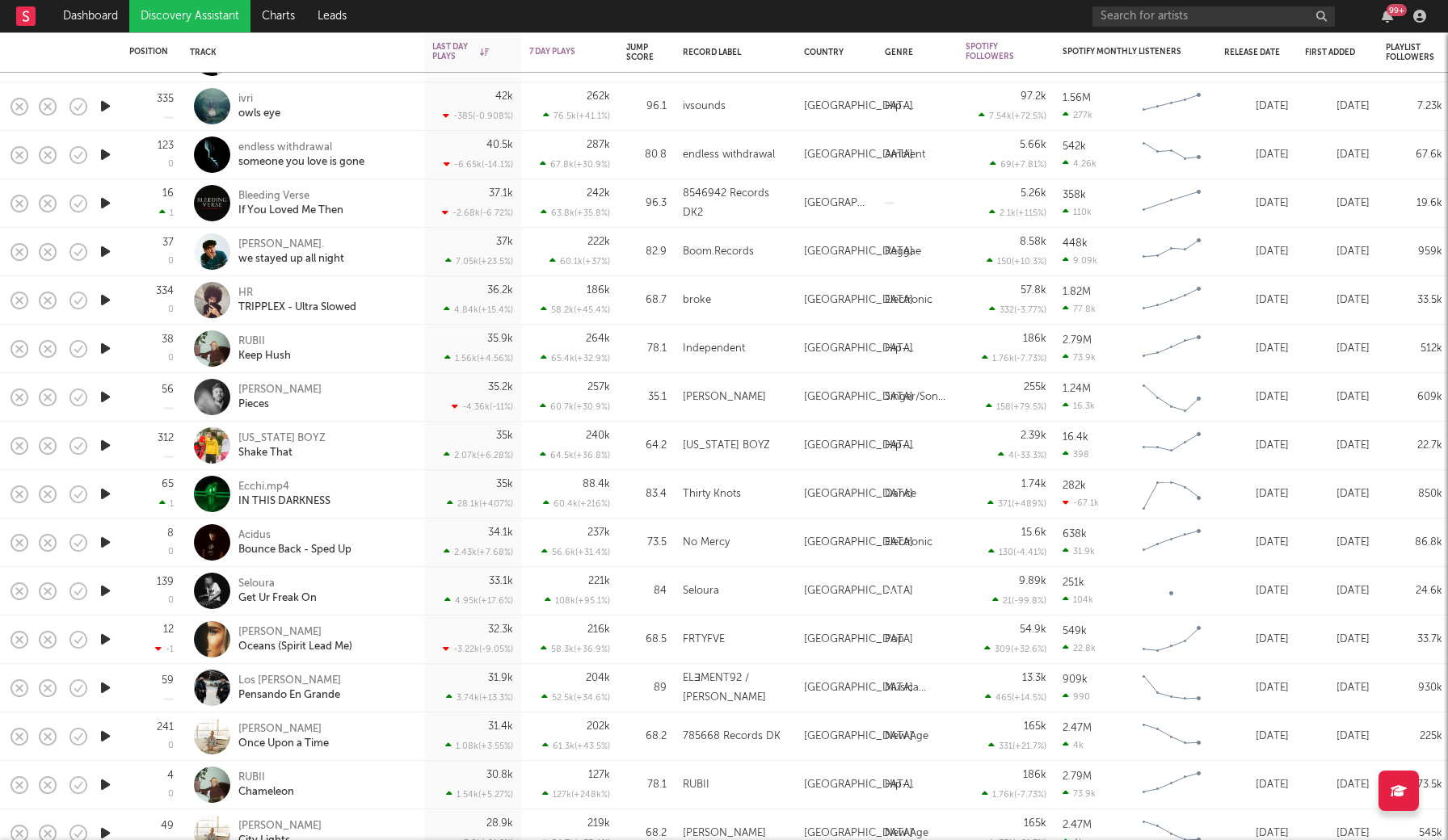
click at [186, 13] on link "Discovery Assistant" at bounding box center [189, 16] width 121 height 33
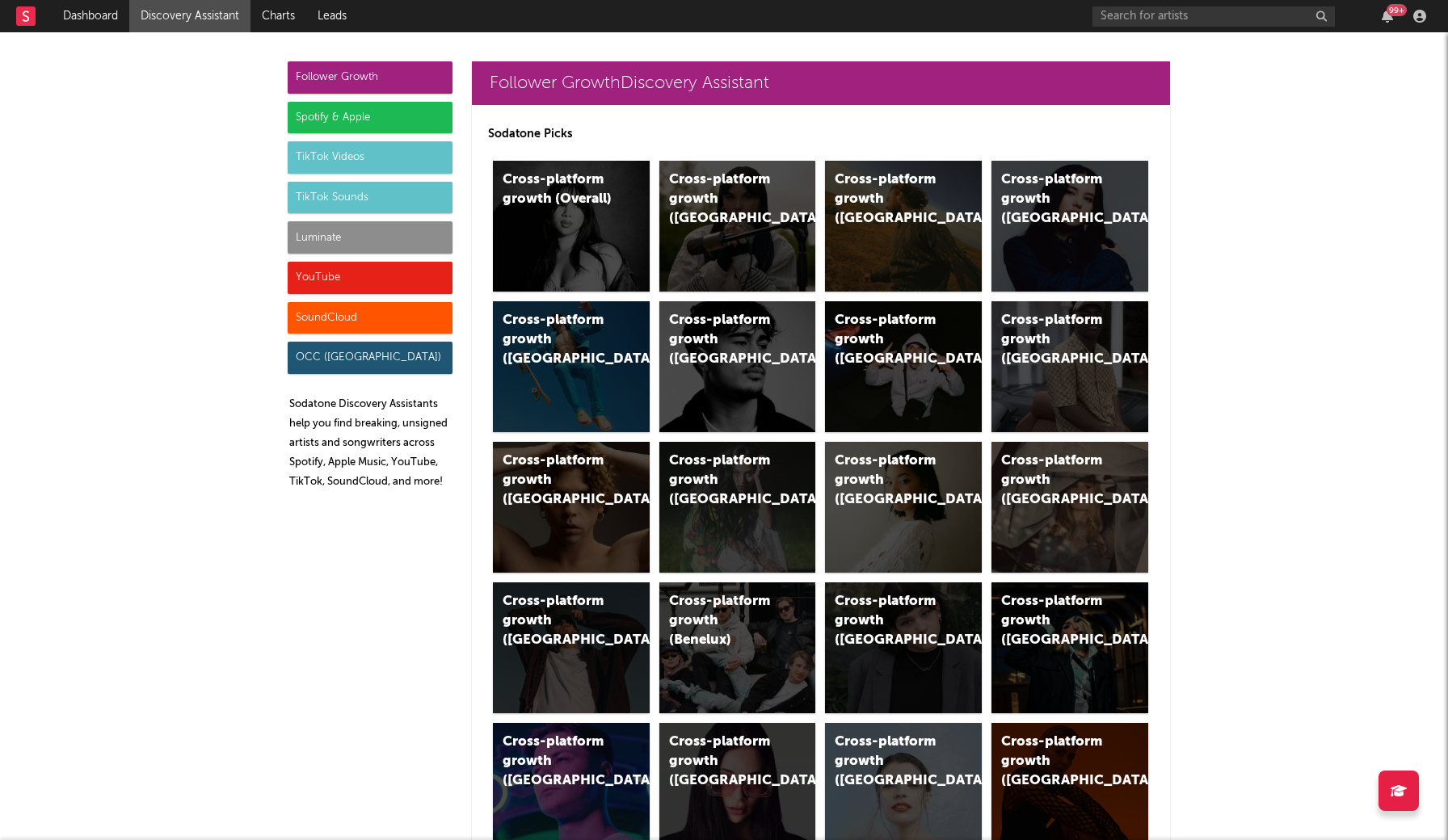
click at [384, 243] on div "Luminate" at bounding box center [370, 237] width 165 height 33
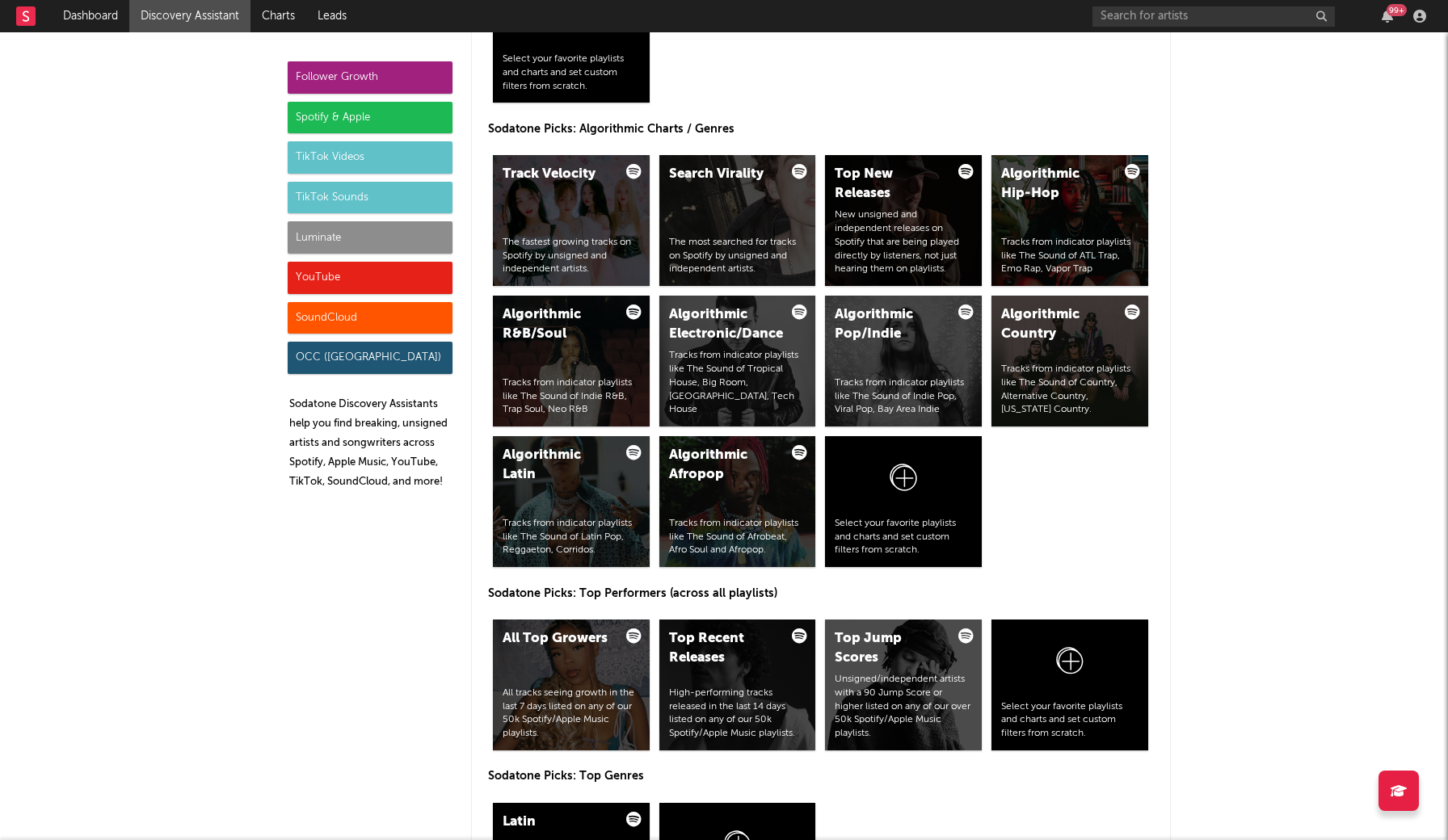
scroll to position [6921, 0]
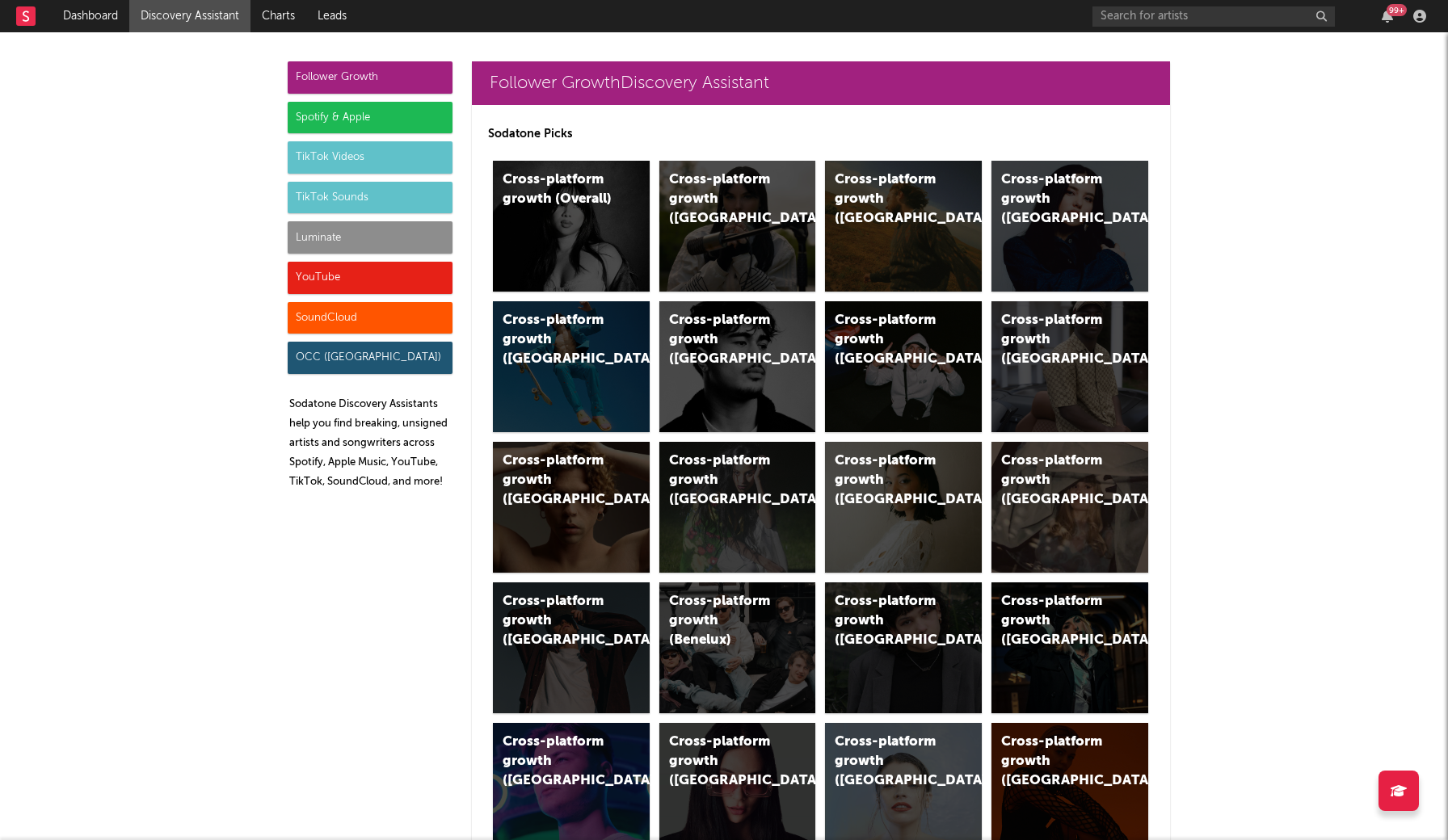
scroll to position [6921, 0]
